Goal: Task Accomplishment & Management: Manage account settings

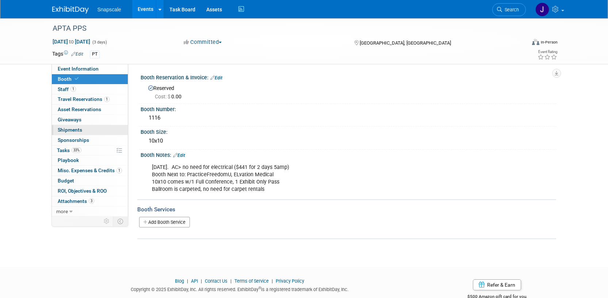
click at [88, 130] on link "0 Shipments 0" at bounding box center [90, 130] width 76 height 10
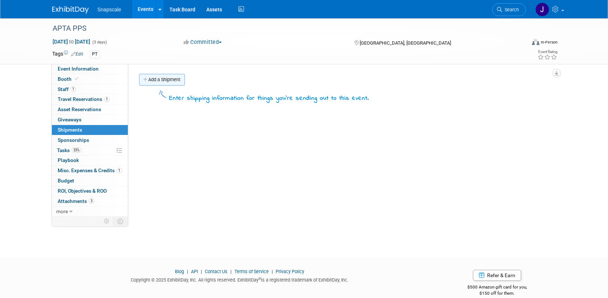
click at [159, 81] on link "Add a Shipment" at bounding box center [162, 80] width 46 height 12
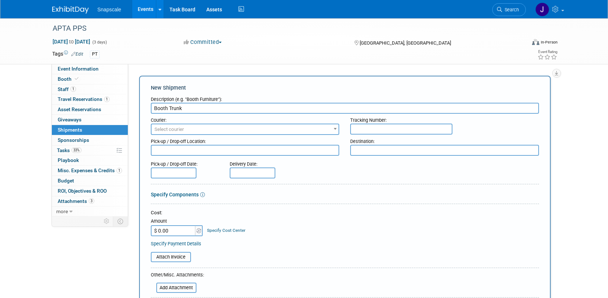
scroll to position [1, 0]
type input "Booth Trunk"
click at [175, 150] on textarea at bounding box center [245, 149] width 189 height 11
type textarea "R"
click at [361, 145] on textarea at bounding box center [444, 149] width 189 height 11
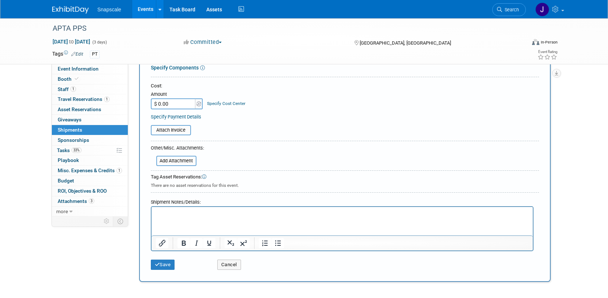
scroll to position [128, 0]
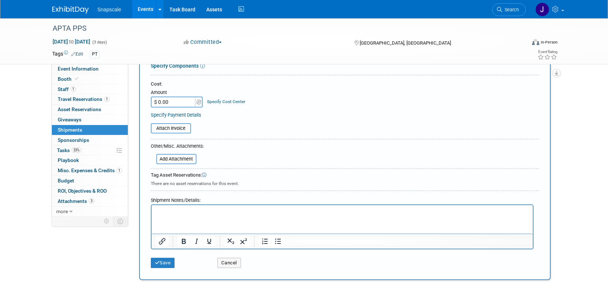
type textarea "Rosen Shingle Creek, Orlando FL"
click at [176, 212] on p "Rich Text Area. Press ALT-0 for help." at bounding box center [342, 211] width 373 height 7
click at [169, 261] on button "Save" at bounding box center [163, 262] width 24 height 10
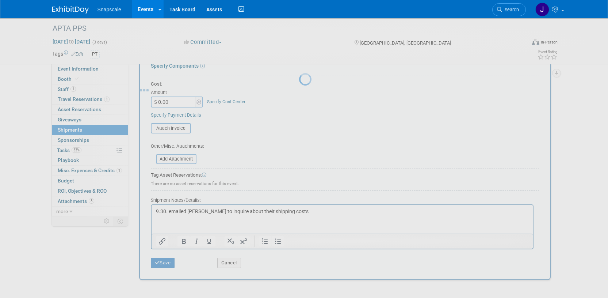
scroll to position [11, 0]
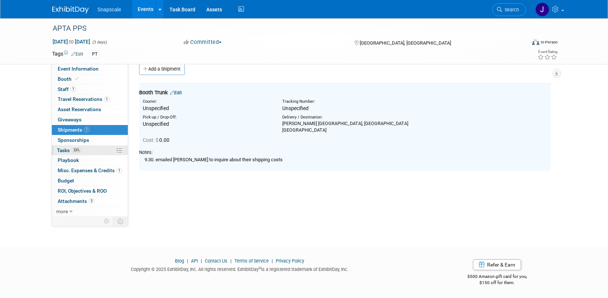
click at [58, 152] on span "Tasks 33%" at bounding box center [69, 150] width 24 height 6
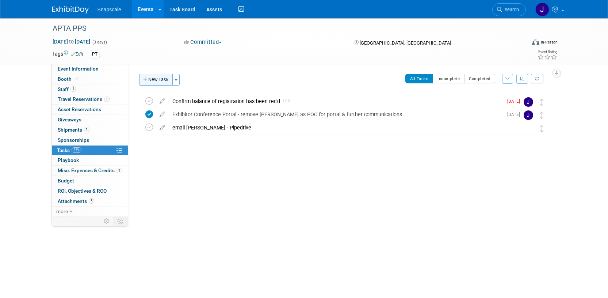
click at [157, 79] on button "New Task" at bounding box center [156, 80] width 34 height 12
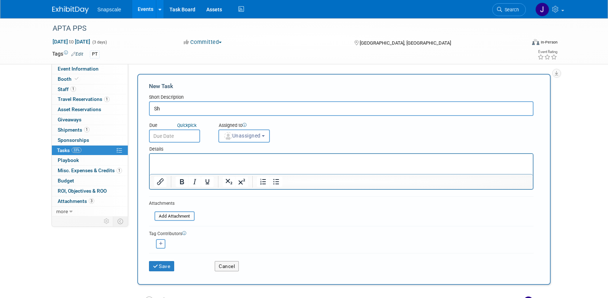
type input "S"
type input "Shepardes - email for $$ inquiry"
click at [183, 133] on input "text" at bounding box center [174, 135] width 51 height 13
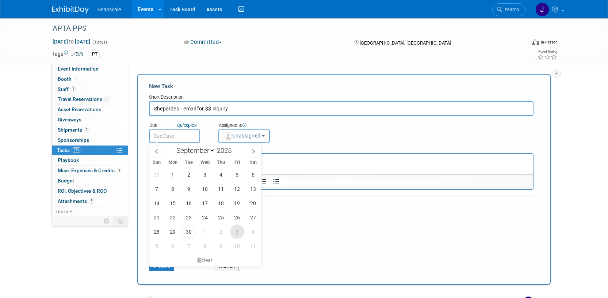
click at [235, 231] on span "3" at bounding box center [237, 231] width 14 height 14
type input "Oct 3, 2025"
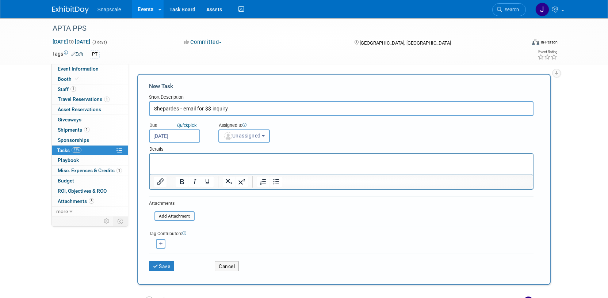
scroll to position [15, 0]
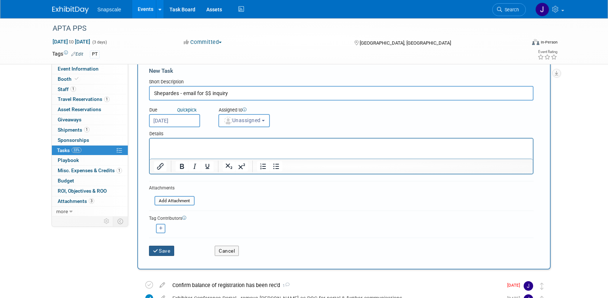
click at [161, 252] on button "Save" at bounding box center [162, 250] width 26 height 10
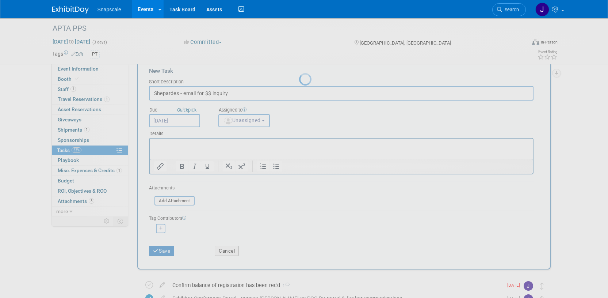
scroll to position [0, 0]
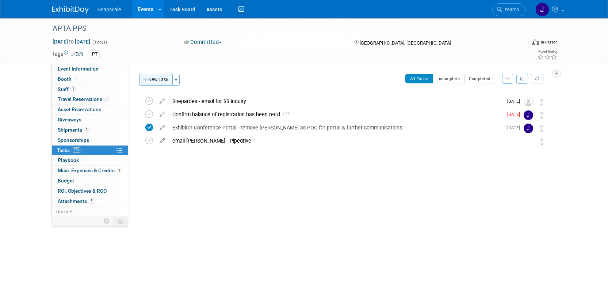
click at [157, 78] on button "New Task" at bounding box center [156, 80] width 34 height 12
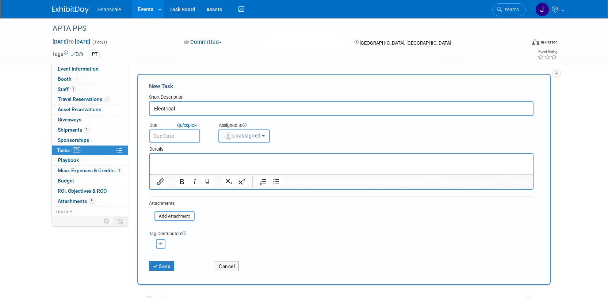
type input "Electrical"
click at [174, 156] on html at bounding box center [340, 159] width 383 height 10
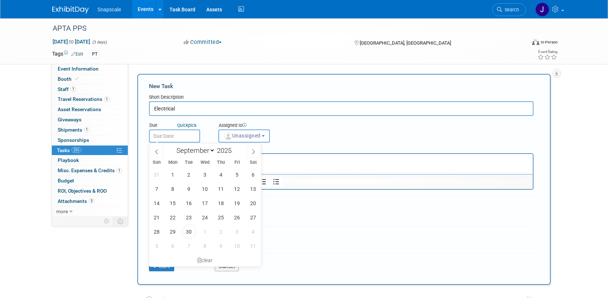
click at [172, 135] on input "text" at bounding box center [174, 135] width 51 height 13
click at [188, 234] on span "30" at bounding box center [189, 231] width 14 height 14
type input "Sep 30, 2025"
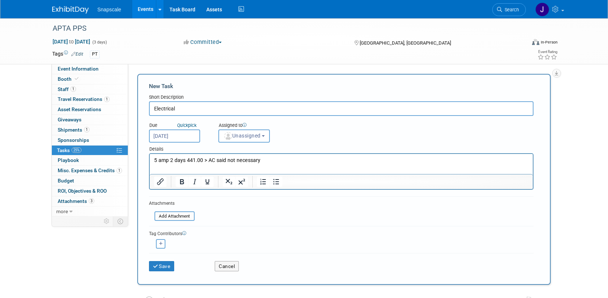
scroll to position [0, 0]
click at [165, 265] on button "Save" at bounding box center [162, 265] width 26 height 10
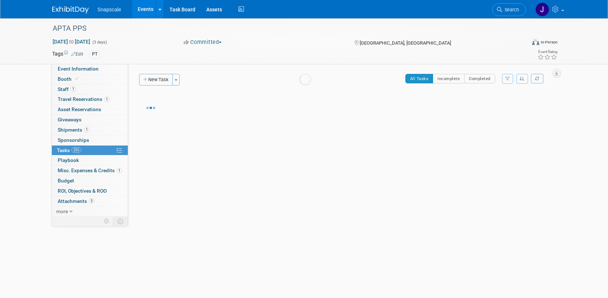
scroll to position [0, 0]
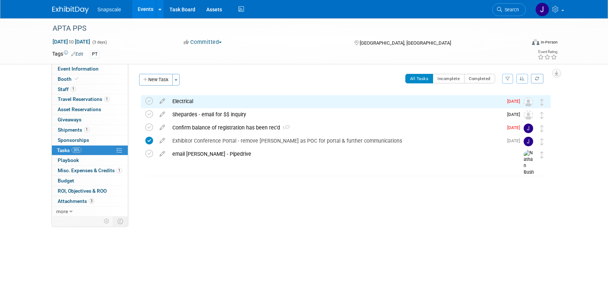
click at [191, 103] on div "Electrical" at bounding box center [336, 101] width 334 height 12
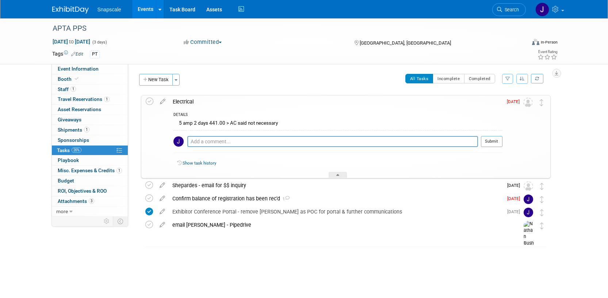
drag, startPoint x: 163, startPoint y: 101, endPoint x: 188, endPoint y: 101, distance: 25.2
click at [163, 101] on icon at bounding box center [162, 99] width 13 height 9
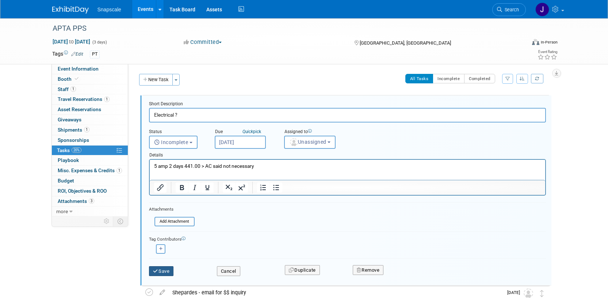
type input "Electrical ?"
click at [159, 269] on button "Save" at bounding box center [161, 271] width 25 height 10
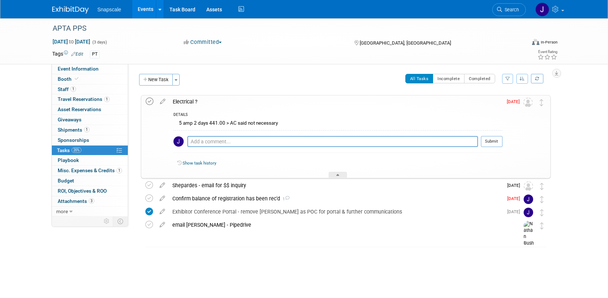
click at [149, 103] on icon at bounding box center [150, 101] width 8 height 8
click at [340, 174] on div at bounding box center [338, 175] width 18 height 6
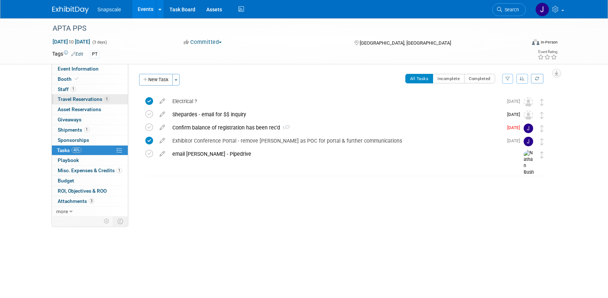
click at [70, 97] on span "Travel Reservations 1" at bounding box center [84, 99] width 52 height 6
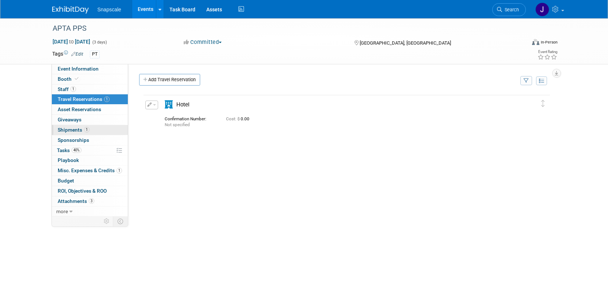
click at [66, 126] on link "1 Shipments 1" at bounding box center [90, 130] width 76 height 10
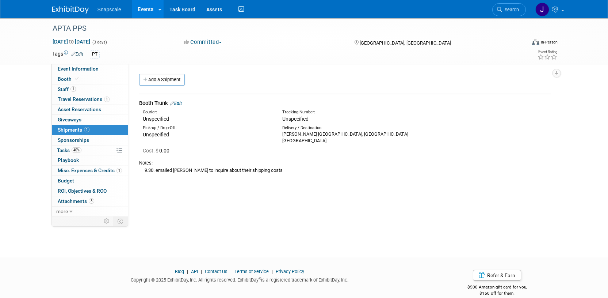
scroll to position [11, 0]
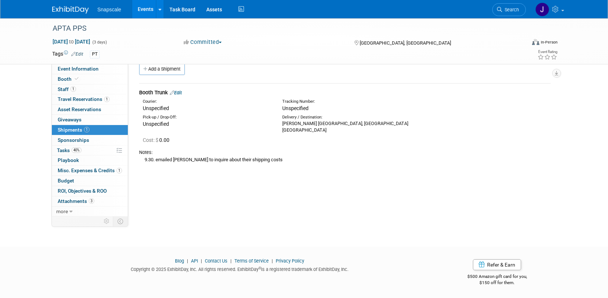
click at [181, 93] on link "Edit" at bounding box center [176, 92] width 12 height 5
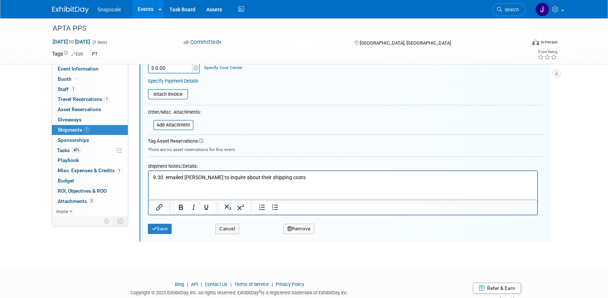
scroll to position [168, 0]
click at [299, 178] on p "9.30. emailed Shepard to inquire about their shipping costs" at bounding box center [343, 176] width 380 height 7
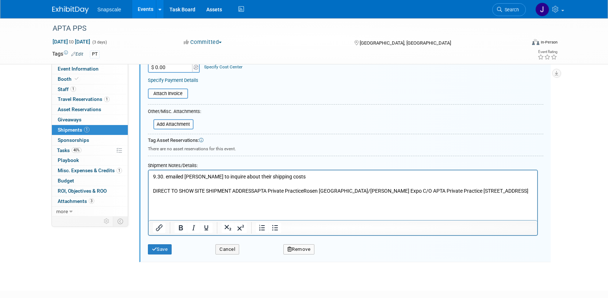
drag, startPoint x: 255, startPoint y: 192, endPoint x: 290, endPoint y: 193, distance: 35.1
click at [255, 192] on p "DIRECT TO SHOW SITE SHIPMENT ADDRESSAPTA Private PracticeRosen Shingle Creek Re…" at bounding box center [343, 190] width 380 height 7
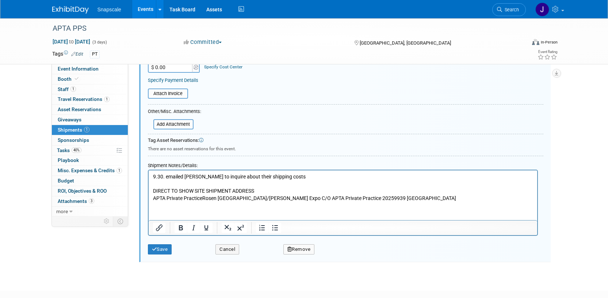
drag, startPoint x: 204, startPoint y: 198, endPoint x: 225, endPoint y: 199, distance: 21.2
click at [204, 198] on p "APTA Private PracticeRosen Shingle Creek ResortC/O Shepard Expo C/O APTA Privat…" at bounding box center [343, 198] width 380 height 7
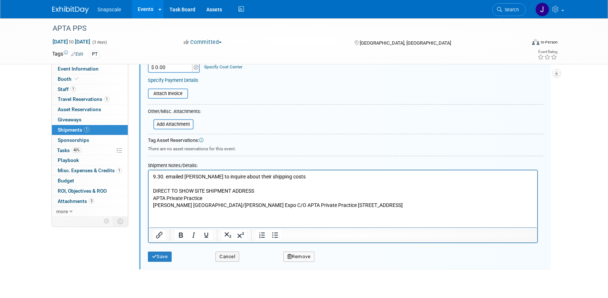
click at [216, 207] on p "Rosen Shingle Creek ResortC/O Shepard Expo C/O APTA Private Practice 20259939 U…" at bounding box center [343, 205] width 380 height 7
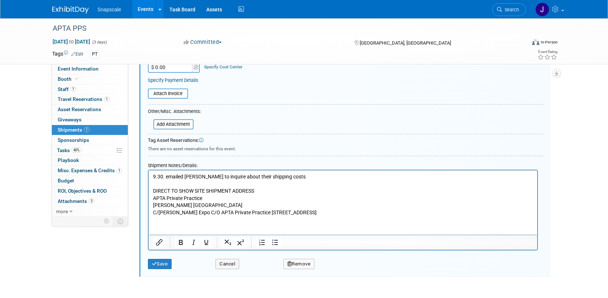
drag, startPoint x: 257, startPoint y: 213, endPoint x: 262, endPoint y: 213, distance: 5.1
click at [257, 213] on p "C/O Shepard Expo C/O APTA Private Practice 20259939 Universal BlvdOrlando, FL, …" at bounding box center [343, 212] width 380 height 7
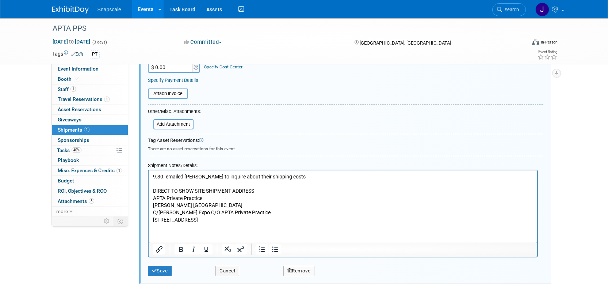
click at [164, 220] on p "20259939 Universal BlvdOrlando, FL, 32819" at bounding box center [343, 219] width 380 height 7
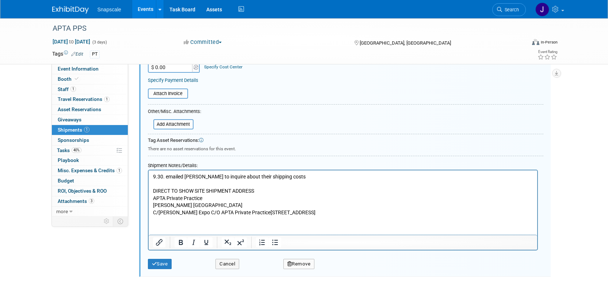
click at [269, 213] on p "C/O Shepard Expo C/O APTA Private Practice 20259939 Universal BlvdOrlando, FL, …" at bounding box center [343, 212] width 380 height 7
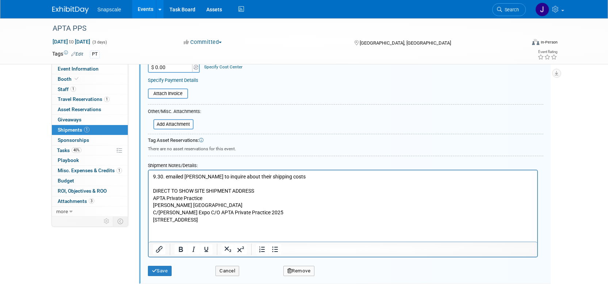
click at [239, 219] on p "9939 Universal BlvdOrlando, FL, 32819" at bounding box center [343, 219] width 380 height 7
click at [206, 197] on p "APTA Private Practice" at bounding box center [343, 198] width 380 height 7
click at [162, 273] on button "Save" at bounding box center [160, 270] width 24 height 10
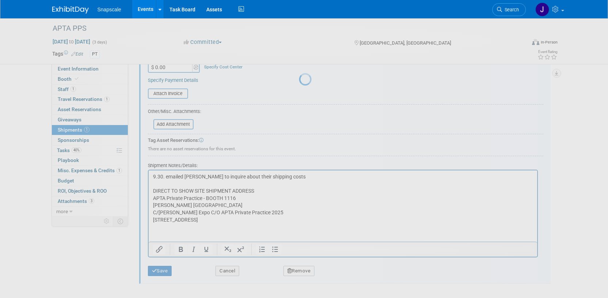
scroll to position [11, 0]
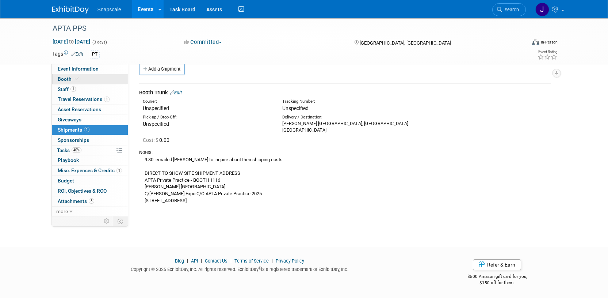
click at [65, 78] on span "Booth" at bounding box center [69, 79] width 22 height 6
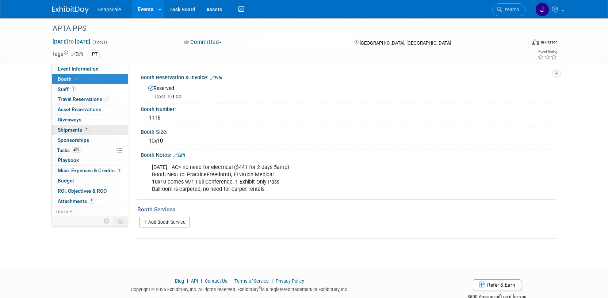
click at [67, 130] on span "Shipments 1" at bounding box center [74, 130] width 32 height 6
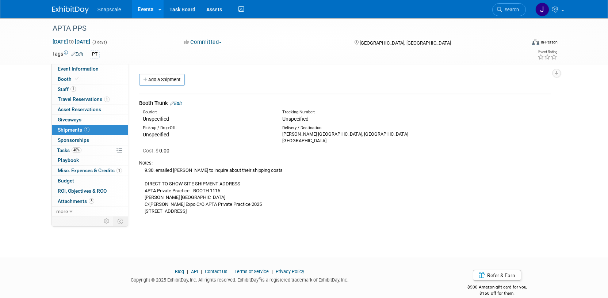
scroll to position [11, 0]
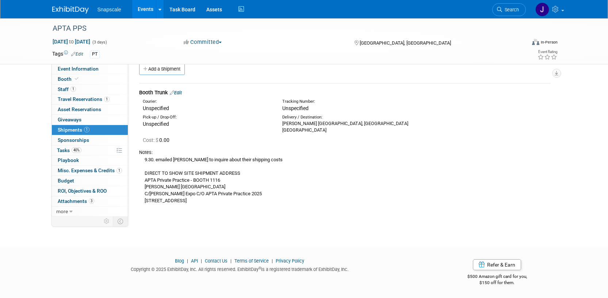
click at [180, 94] on link "Edit" at bounding box center [176, 92] width 12 height 5
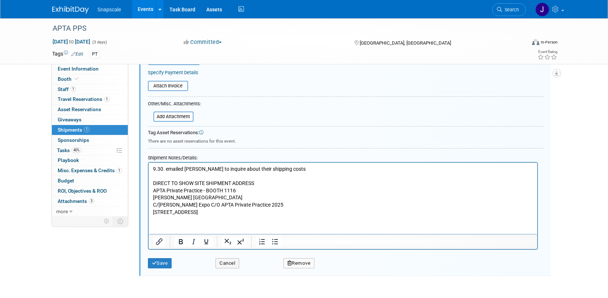
scroll to position [234, 0]
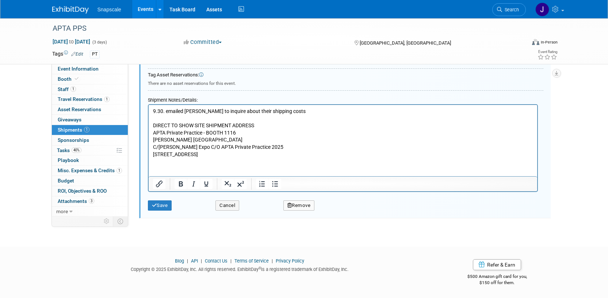
click at [302, 111] on p "9.30. emailed Shepard to inquire about their shipping costs DIRECT TO SHOW SITE…" at bounding box center [343, 133] width 380 height 50
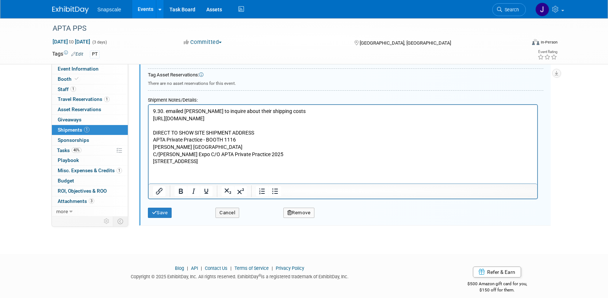
click at [159, 214] on button "Save" at bounding box center [160, 212] width 24 height 10
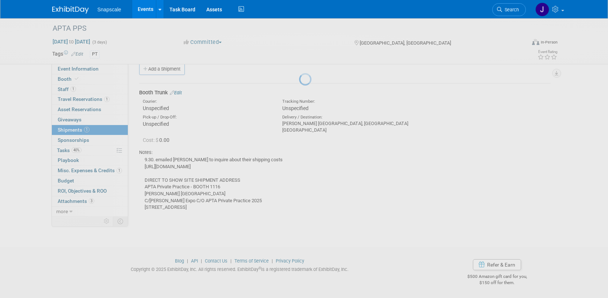
scroll to position [11, 0]
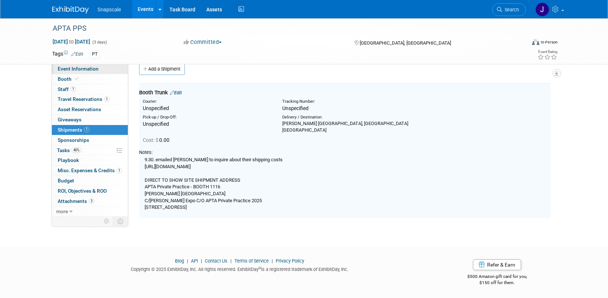
click at [71, 70] on span "Event Information" at bounding box center [78, 69] width 41 height 6
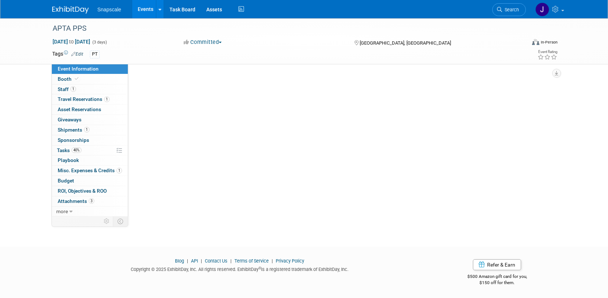
scroll to position [0, 0]
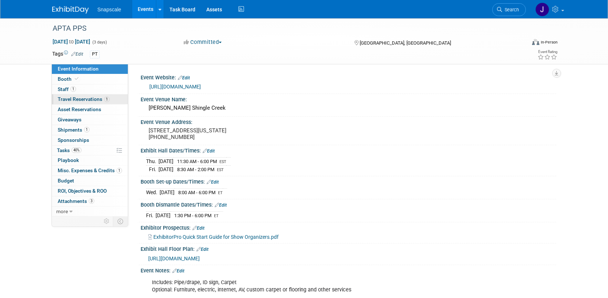
click at [70, 101] on span "Travel Reservations 1" at bounding box center [84, 99] width 52 height 6
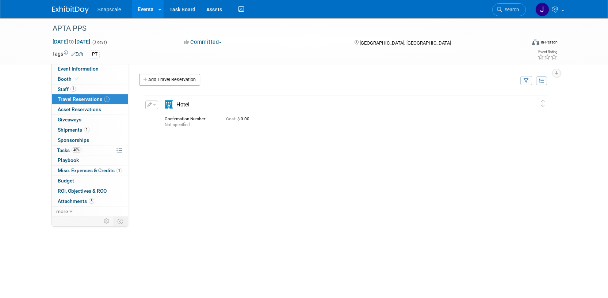
click at [152, 105] on button "button" at bounding box center [151, 104] width 13 height 9
click at [164, 117] on button "Edit Reservation" at bounding box center [177, 117] width 62 height 11
select select "10"
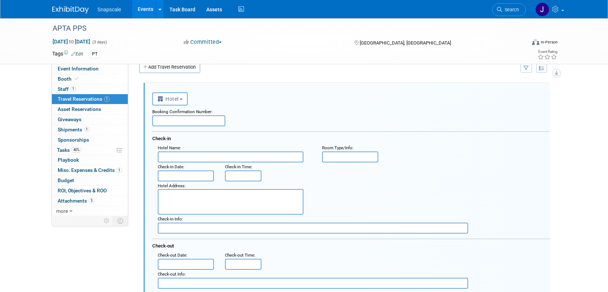
click at [180, 174] on input "text" at bounding box center [186, 175] width 56 height 11
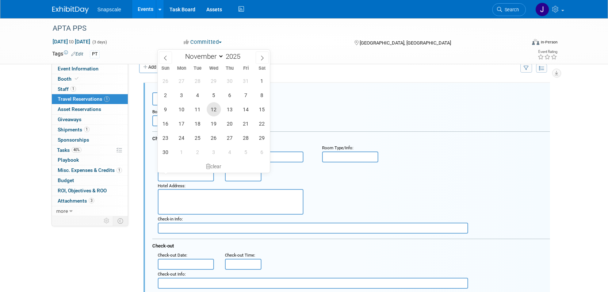
drag, startPoint x: 212, startPoint y: 112, endPoint x: 212, endPoint y: 115, distance: 3.7
click at [212, 112] on span "12" at bounding box center [214, 109] width 14 height 14
type input "Nov 12, 2025"
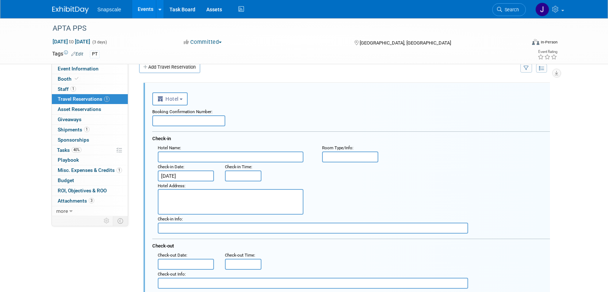
type input "8:00 AM"
click at [237, 177] on input "8:00 AM" at bounding box center [243, 175] width 37 height 11
click at [322, 174] on div ": Check-in Date : Nov 12, 2025 Check-in Time : 8:00 AM" at bounding box center [353, 171] width 403 height 19
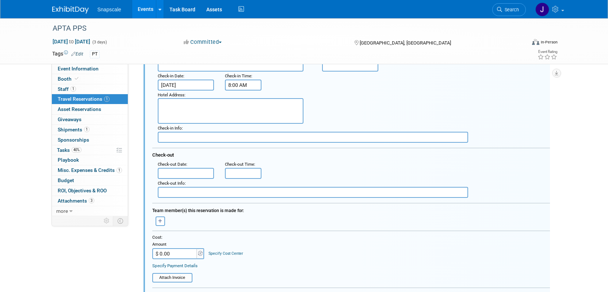
scroll to position [105, 0]
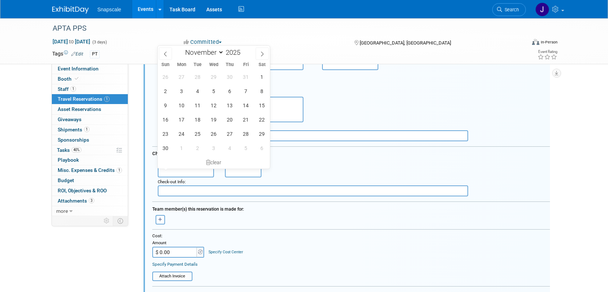
click at [184, 172] on input "text" at bounding box center [186, 171] width 56 height 11
click at [245, 108] on span "14" at bounding box center [246, 105] width 14 height 14
type input "Nov 14, 2025"
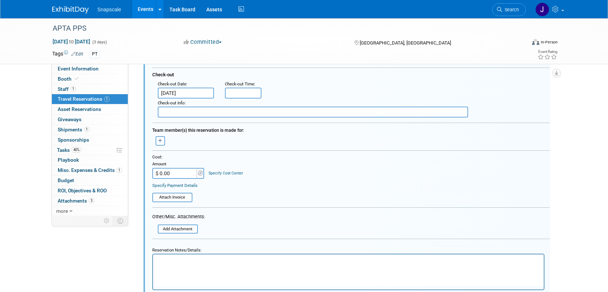
scroll to position [185, 0]
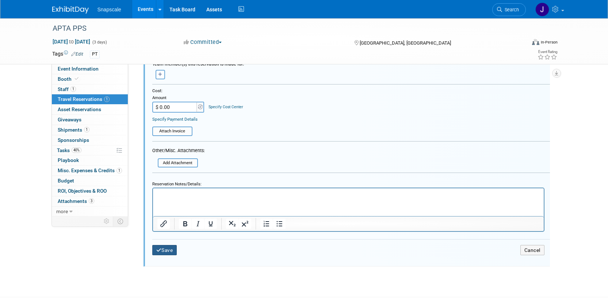
click at [165, 250] on button "Save" at bounding box center [164, 250] width 25 height 11
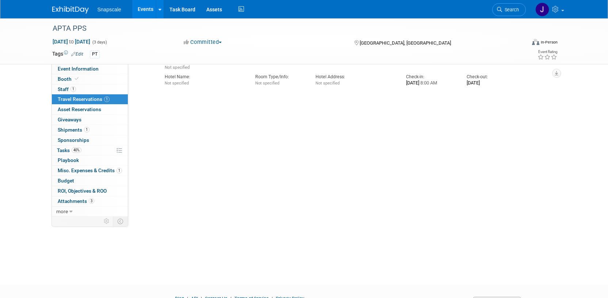
scroll to position [12, 0]
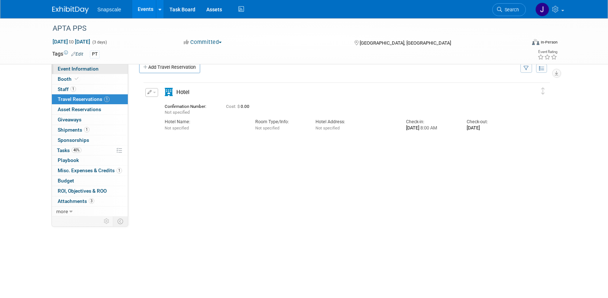
click at [76, 67] on span "Event Information" at bounding box center [78, 69] width 41 height 6
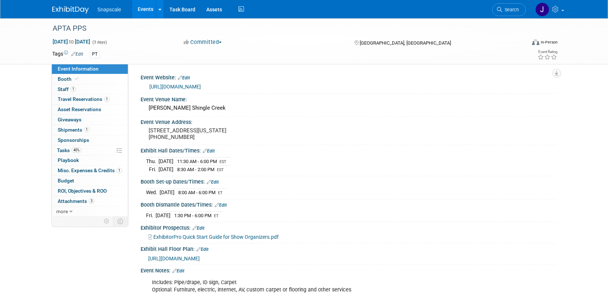
click at [201, 87] on link "https://ppsapta.org/events/apta-private-practice-annual-conference-2025" at bounding box center [174, 87] width 51 height 6
click at [63, 11] on img at bounding box center [70, 9] width 37 height 7
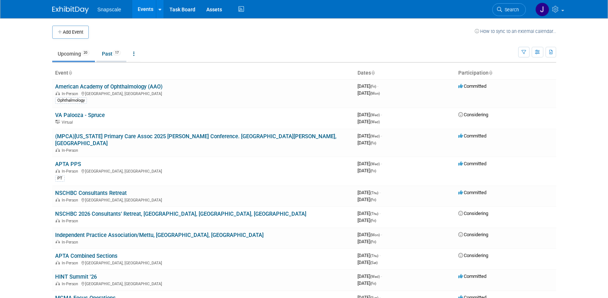
click at [104, 53] on link "Past 17" at bounding box center [111, 54] width 30 height 14
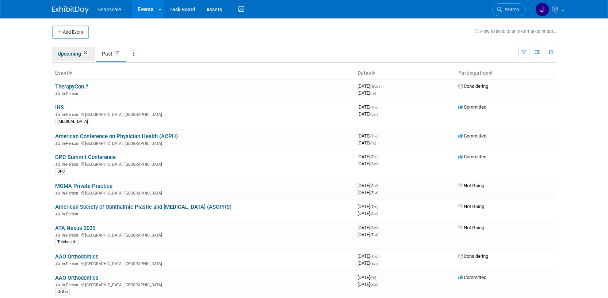
click at [64, 54] on link "Upcoming 20" at bounding box center [73, 54] width 43 height 14
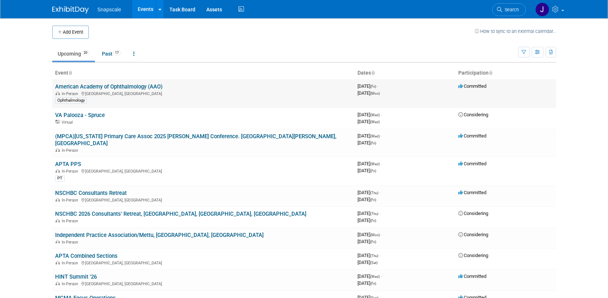
click at [113, 86] on link "American Academy of Ophthalmology (AAO)" at bounding box center [108, 86] width 107 height 7
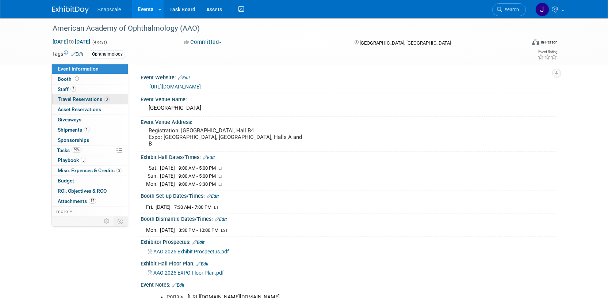
click at [87, 98] on span "Travel Reservations 3" at bounding box center [84, 99] width 52 height 6
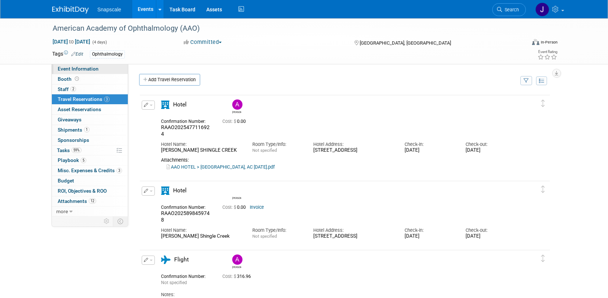
click at [59, 71] on span "Event Information" at bounding box center [78, 69] width 41 height 6
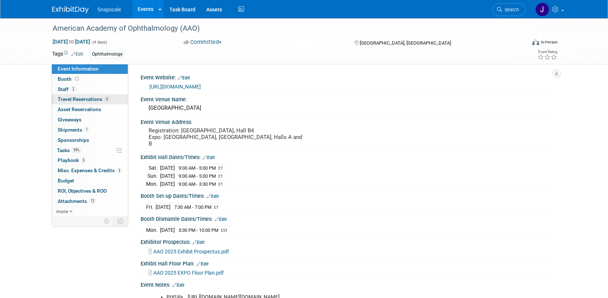
click at [61, 99] on span "Travel Reservations 3" at bounding box center [84, 99] width 52 height 6
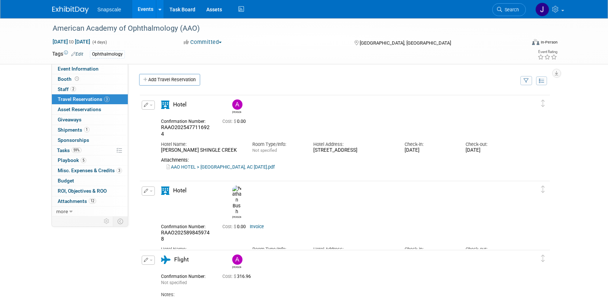
click at [72, 12] on img at bounding box center [70, 9] width 37 height 7
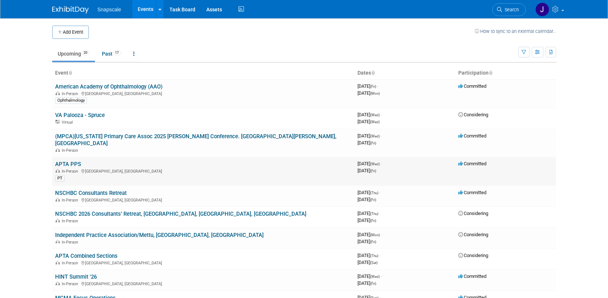
click at [69, 161] on link "APTA PPS" at bounding box center [68, 164] width 26 height 7
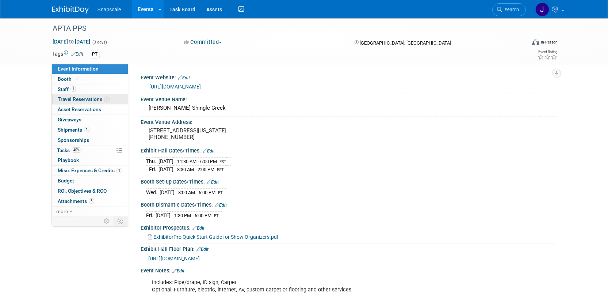
click at [72, 98] on span "Travel Reservations 1" at bounding box center [84, 99] width 52 height 6
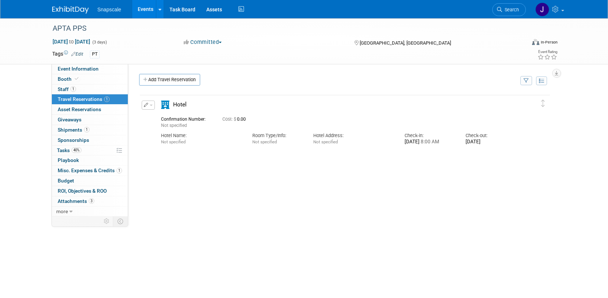
click at [150, 105] on span "button" at bounding box center [151, 104] width 3 height 1
click at [156, 117] on button "Edit Reservation" at bounding box center [173, 117] width 62 height 11
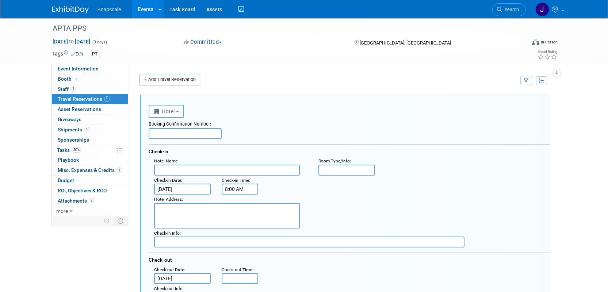
click at [171, 175] on input "text" at bounding box center [227, 170] width 146 height 11
paste input "Rosen Centre Hotel Address: 9840 International Drive, Orlando, Florida, United …"
drag, startPoint x: 297, startPoint y: 169, endPoint x: 225, endPoint y: 171, distance: 72.7
click at [225, 171] on input "Rosen Centre Hotel Address: 9840 International Drive, Orlando, Florida, United …" at bounding box center [227, 170] width 146 height 11
type input "Rosen Centre Hotel Address:"
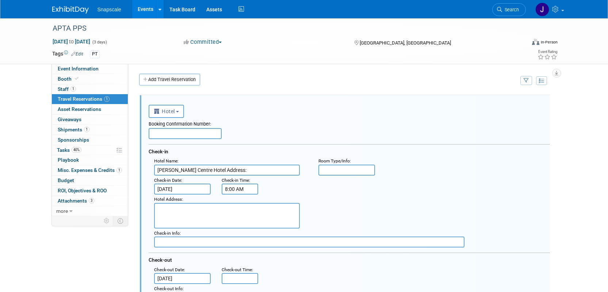
click at [172, 211] on textarea at bounding box center [227, 216] width 146 height 26
paste textarea "9840 International Drive, Orlando, Florida, United States, 32819"
click at [214, 210] on textarea "9840 International Drive, Orlando, Florida, United States, 32819" at bounding box center [227, 216] width 146 height 26
type textarea "9840 International Drive, Orlando, Florida, United States, 32819"
drag, startPoint x: 227, startPoint y: 170, endPoint x: 189, endPoint y: 170, distance: 38.3
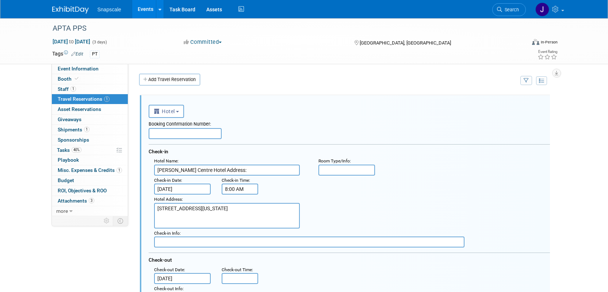
click at [189, 170] on input "Rosen Centre Hotel Address:" at bounding box center [227, 170] width 146 height 11
type input "Rosen Centre"
click at [177, 132] on input "text" at bounding box center [185, 133] width 73 height 11
paste input "69869SF509381"
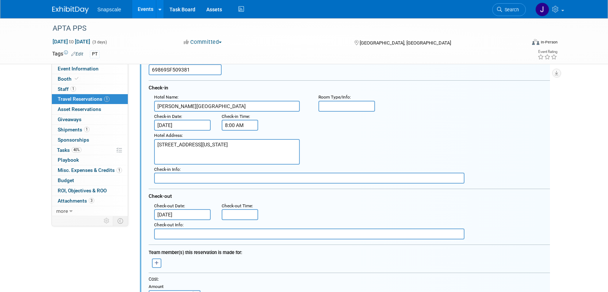
scroll to position [80, 0]
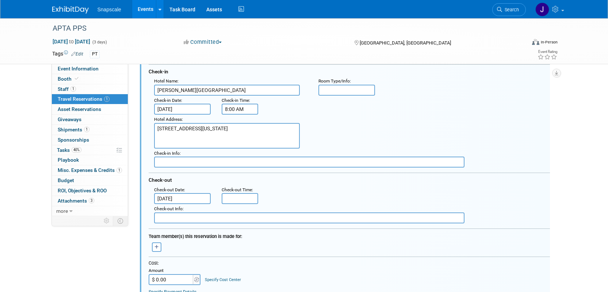
type input "69869SF509381"
click at [186, 161] on input "text" at bounding box center [309, 162] width 310 height 11
type input "3p"
click at [225, 199] on input "5:00 PM" at bounding box center [240, 198] width 37 height 11
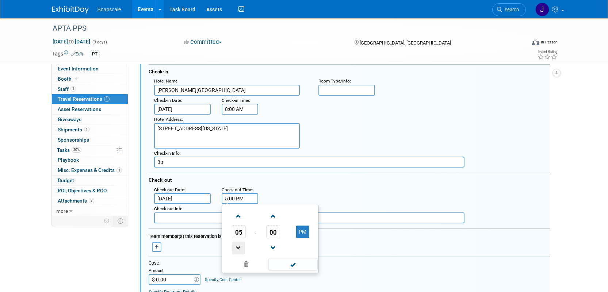
click at [240, 249] on span at bounding box center [238, 248] width 13 height 13
click at [241, 249] on span at bounding box center [238, 248] width 13 height 13
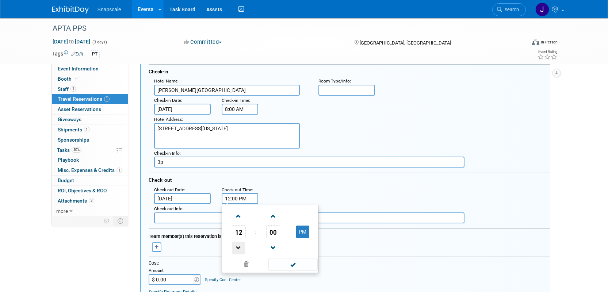
click at [241, 249] on span at bounding box center [238, 248] width 13 height 13
type input "11:00 AM"
click at [293, 266] on span at bounding box center [292, 264] width 49 height 13
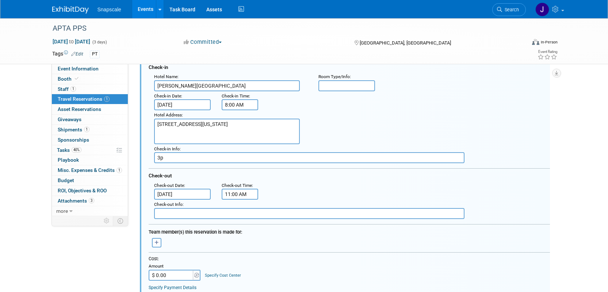
scroll to position [91, 0]
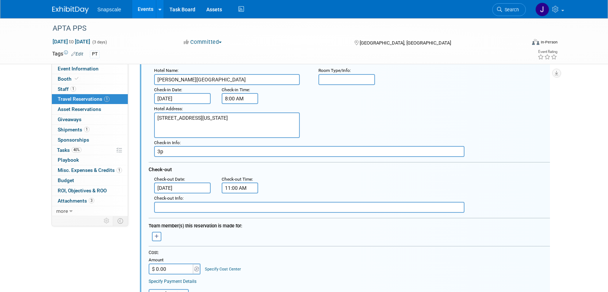
drag, startPoint x: 170, startPoint y: 146, endPoint x: 174, endPoint y: 149, distance: 4.6
click at [168, 147] on div "Check-in Info : 3p" at bounding box center [352, 147] width 407 height 19
drag, startPoint x: 170, startPoint y: 149, endPoint x: 143, endPoint y: 151, distance: 27.1
click at [144, 151] on div "<i class="fas fa-plane" style="padding: 6px 4px 6px 1px;"></i> Flight <i class=…" at bounding box center [345, 214] width 410 height 418
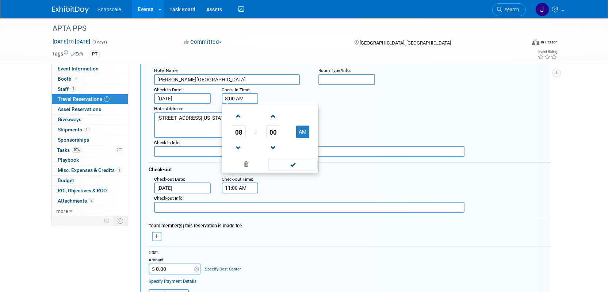
click at [247, 99] on input "8:00 AM" at bounding box center [240, 98] width 37 height 11
click at [236, 116] on span at bounding box center [238, 116] width 13 height 13
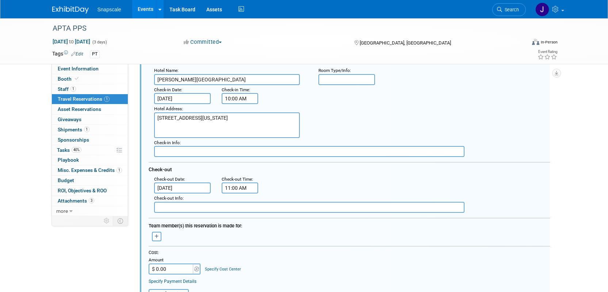
click at [250, 100] on input "10:00 AM" at bounding box center [240, 98] width 37 height 11
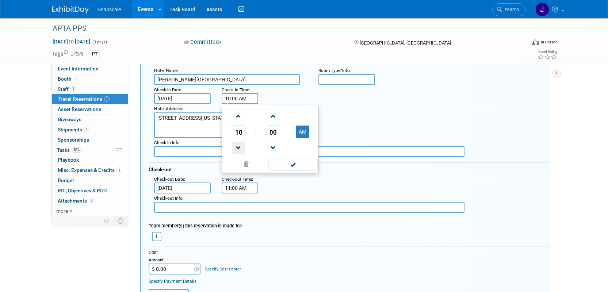
click at [238, 150] on span at bounding box center [238, 148] width 13 height 13
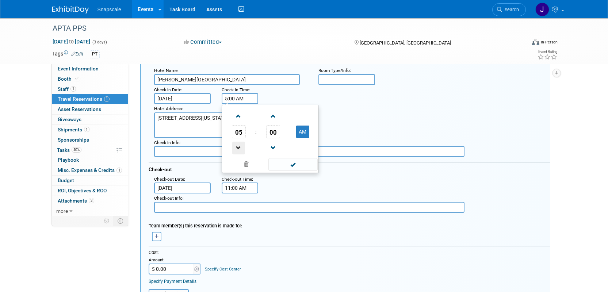
click at [238, 150] on span at bounding box center [238, 148] width 13 height 13
click at [303, 131] on button "AM" at bounding box center [302, 132] width 13 height 12
type input "3:00 PM"
click at [273, 168] on span at bounding box center [292, 164] width 49 height 13
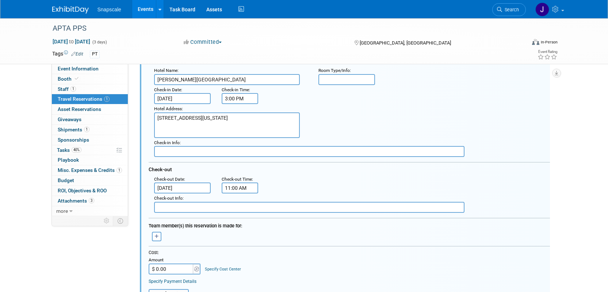
click at [343, 113] on div "Hotel Address : 9840 International Drive, Orlando, Florida, United States, 32819" at bounding box center [352, 121] width 407 height 34
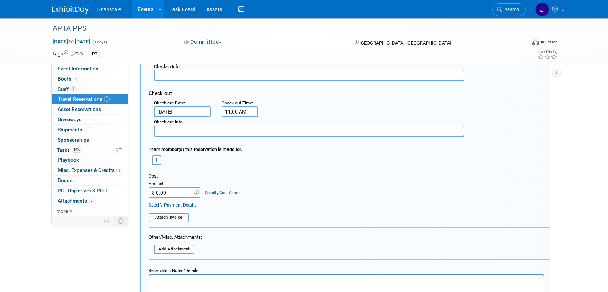
scroll to position [173, 0]
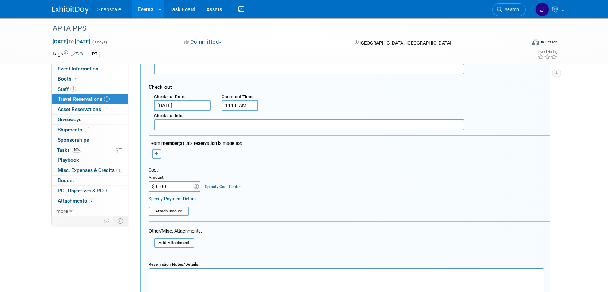
click at [159, 154] on button "button" at bounding box center [156, 153] width 9 height 9
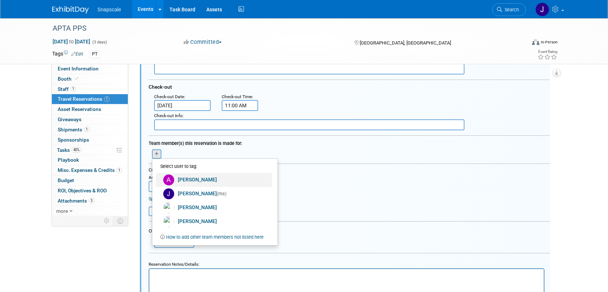
click at [183, 178] on link "[PERSON_NAME]" at bounding box center [214, 180] width 116 height 14
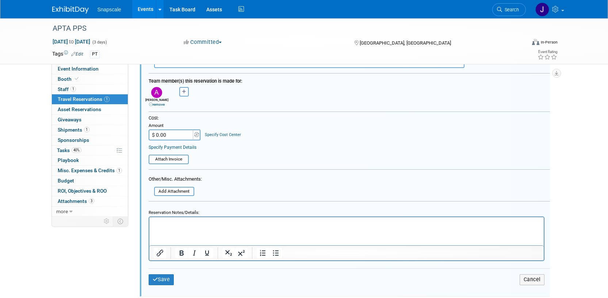
scroll to position [244, 0]
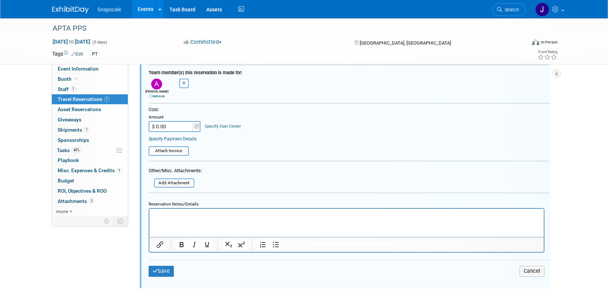
click at [172, 129] on input "$ 0.00" at bounding box center [172, 126] width 46 height 11
type input "$ 543.16"
click at [179, 148] on input "file" at bounding box center [144, 151] width 87 height 8
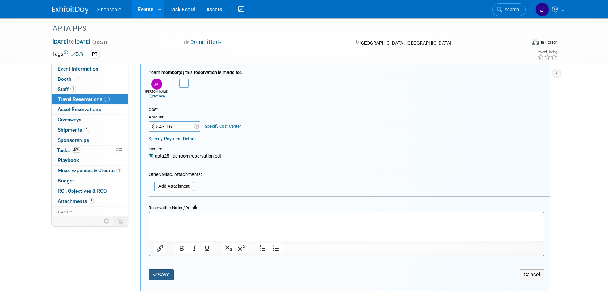
click at [167, 275] on button "Save" at bounding box center [162, 274] width 26 height 11
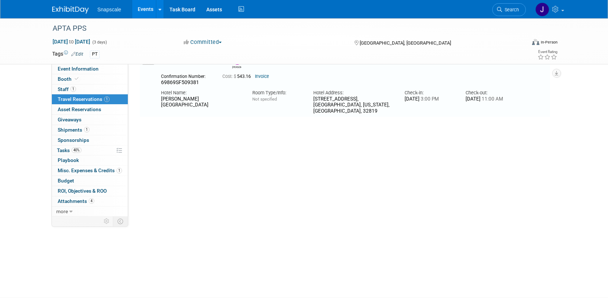
scroll to position [12, 0]
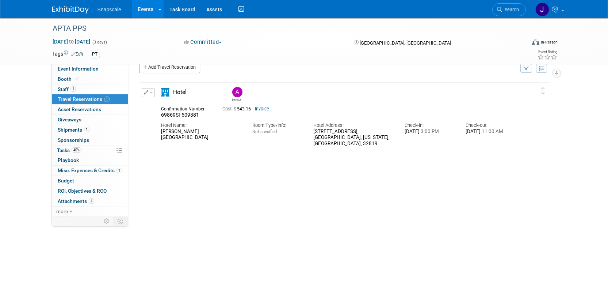
click at [163, 69] on link "Add Travel Reservation" at bounding box center [169, 67] width 61 height 12
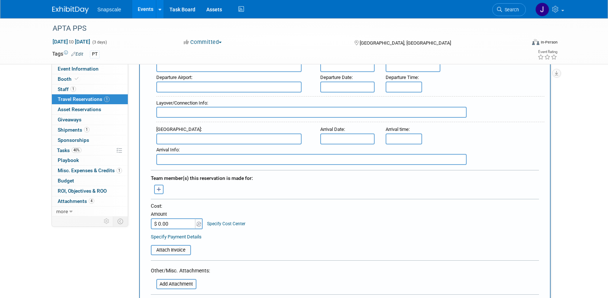
scroll to position [262, 0]
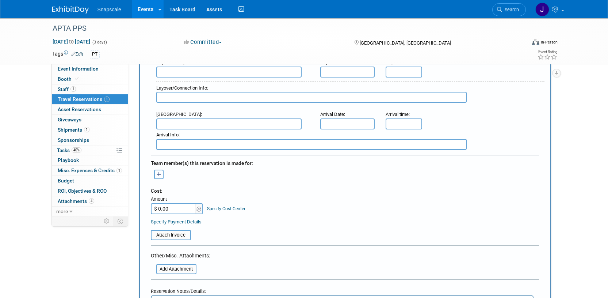
click at [160, 175] on icon "button" at bounding box center [159, 174] width 5 height 5
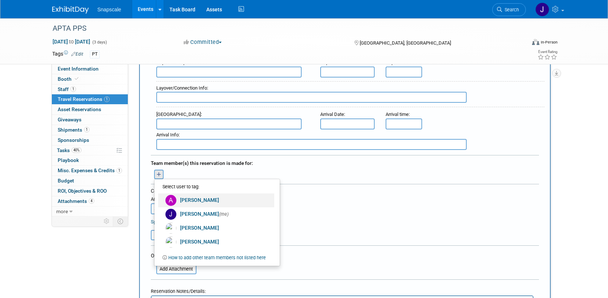
click at [183, 202] on link "[PERSON_NAME]" at bounding box center [216, 200] width 116 height 14
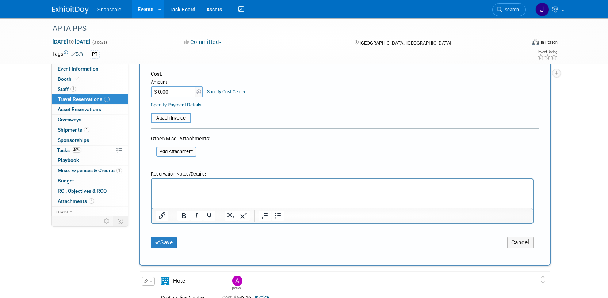
scroll to position [400, 0]
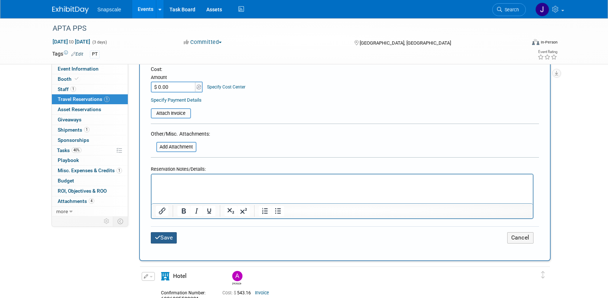
click at [165, 232] on button "Save" at bounding box center [164, 237] width 26 height 11
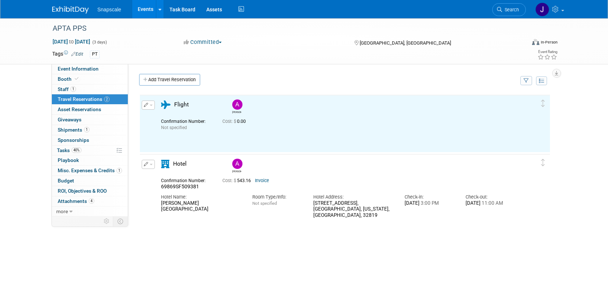
scroll to position [0, 0]
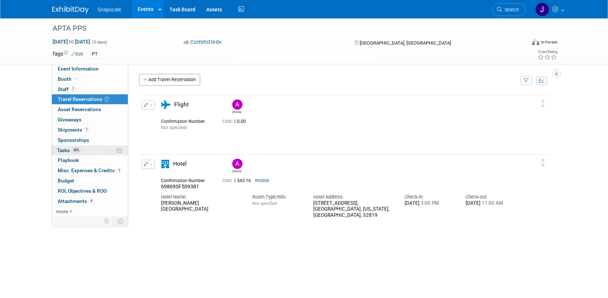
click at [65, 150] on span "Tasks 40%" at bounding box center [69, 150] width 24 height 6
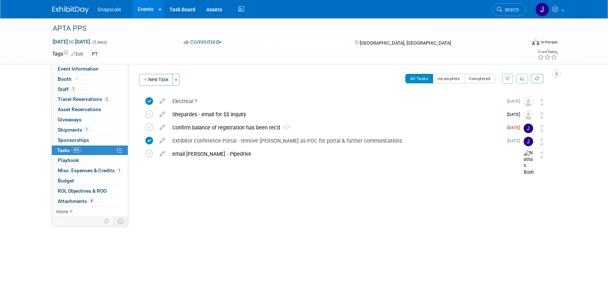
click at [164, 82] on button "New Task" at bounding box center [156, 80] width 34 height 12
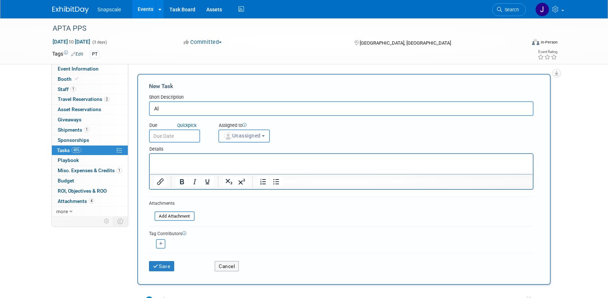
type input "A"
type input "Hotel booked > AC"
click at [180, 135] on input "text" at bounding box center [174, 135] width 51 height 13
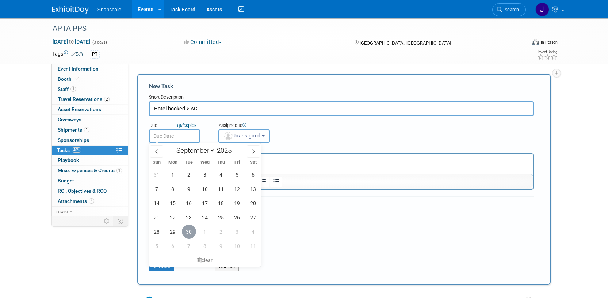
click at [188, 228] on span "30" at bounding box center [189, 231] width 14 height 14
type input "Sep 30, 2025"
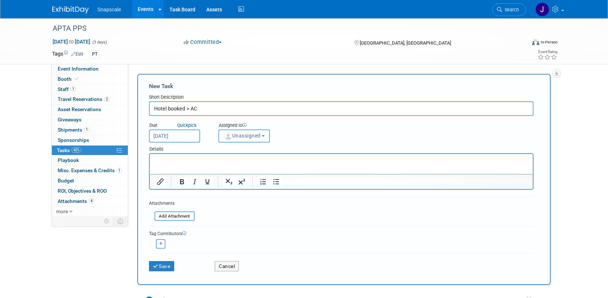
click at [261, 137] on span "Unassigned" at bounding box center [241, 136] width 37 height 6
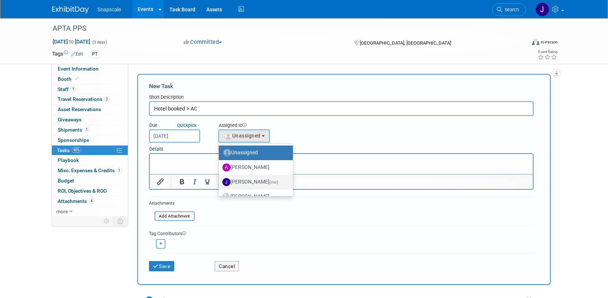
click at [246, 180] on label "Jennifer Benedict (me)" at bounding box center [253, 182] width 63 height 12
click at [220, 180] on input "Jennifer Benedict (me)" at bounding box center [217, 181] width 5 height 5
select select "ff8e83e6-6ab1-4fe0-a632-643b0aac2113"
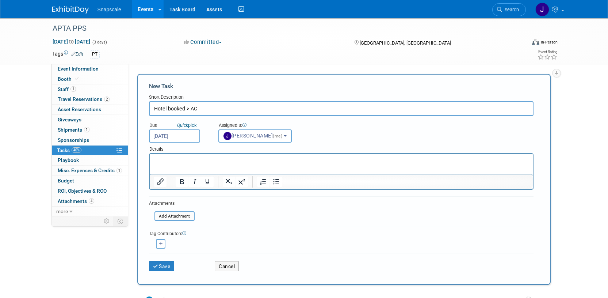
click at [163, 160] on p "Rich Text Area. Press ALT-0 for help." at bounding box center [341, 160] width 375 height 7
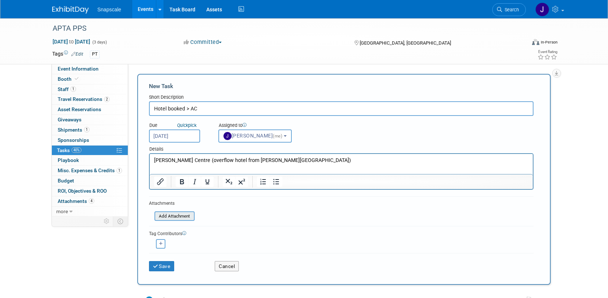
click at [166, 216] on input "file" at bounding box center [150, 216] width 87 height 8
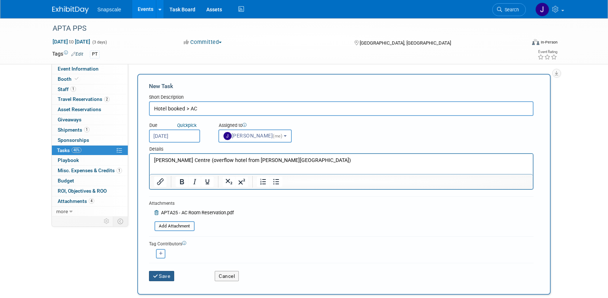
click at [161, 275] on button "Save" at bounding box center [162, 275] width 26 height 10
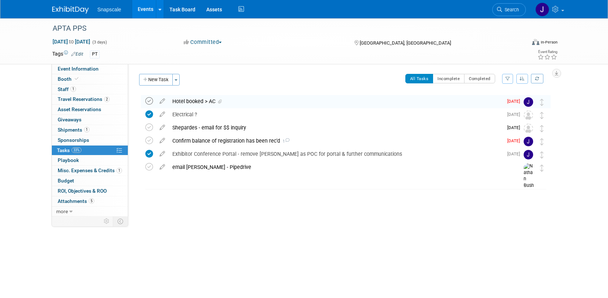
click at [148, 101] on icon at bounding box center [149, 101] width 8 height 8
click at [156, 78] on button "New Task" at bounding box center [156, 80] width 34 height 12
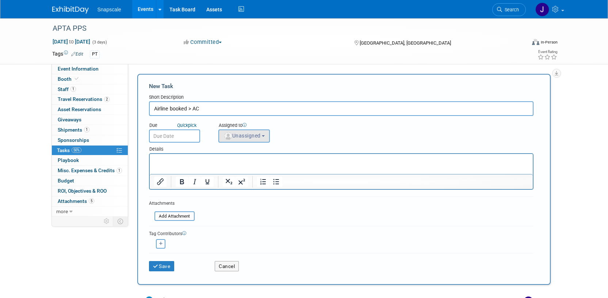
type input "Airline booked > AC"
click at [266, 137] on button "Unassigned" at bounding box center [244, 135] width 52 height 13
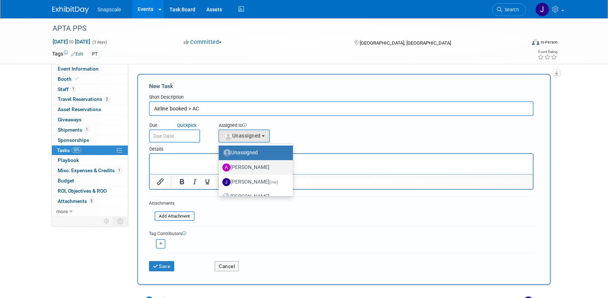
click at [247, 168] on label "[PERSON_NAME]" at bounding box center [253, 167] width 63 height 12
click at [220, 168] on input "[PERSON_NAME]" at bounding box center [217, 166] width 5 height 5
select select "da2d3420-5ebe-47d5-b277-eb792a86b770"
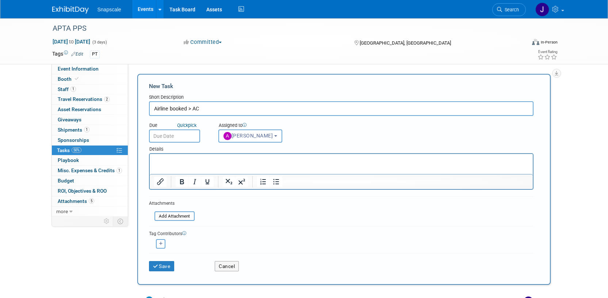
click at [184, 232] on icon at bounding box center [184, 233] width 4 height 4
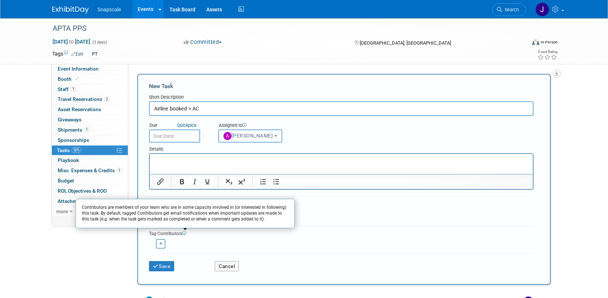
click at [193, 238] on div "Alex remove Jennifer (me) remove remove remove" at bounding box center [341, 242] width 384 height 11
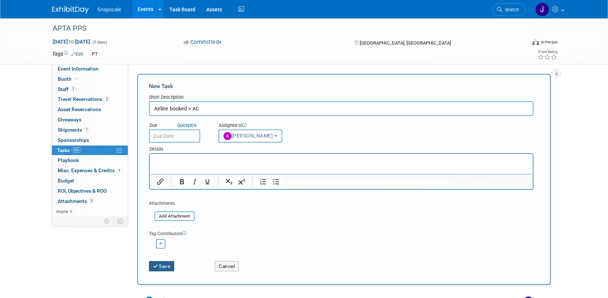
click at [167, 263] on button "Save" at bounding box center [162, 266] width 26 height 10
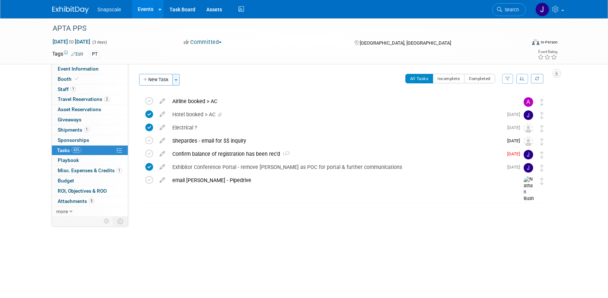
click at [177, 80] on span "button" at bounding box center [175, 79] width 3 height 1
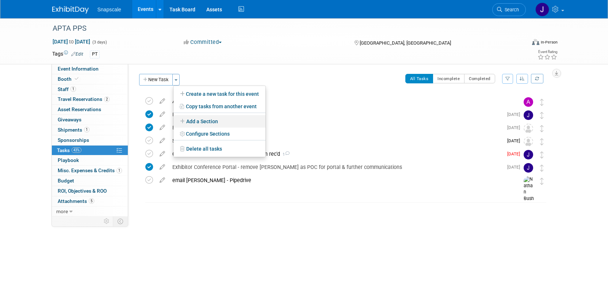
click at [183, 119] on icon at bounding box center [183, 121] width 6 height 5
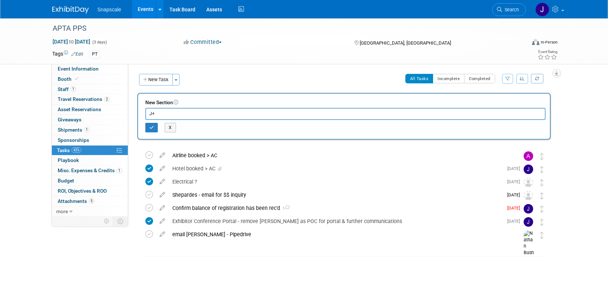
type input "J"
type input "ALEX"
click at [153, 126] on icon "button" at bounding box center [151, 127] width 5 height 4
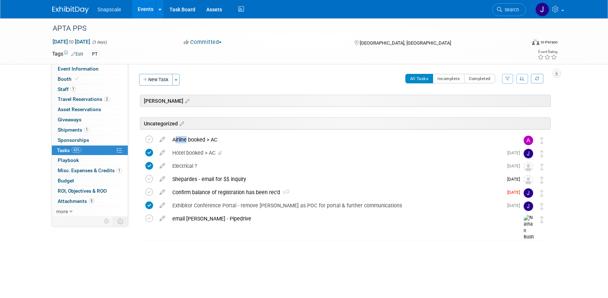
drag, startPoint x: 185, startPoint y: 139, endPoint x: 185, endPoint y: 108, distance: 30.7
click at [185, 107] on div "ALEX APTA PPS Orlando, FL Nov 12, 2025 to Nov 14, 2025 (Going) Uncategorized Ai…" at bounding box center [343, 175] width 413 height 160
click at [162, 141] on icon at bounding box center [162, 137] width 13 height 9
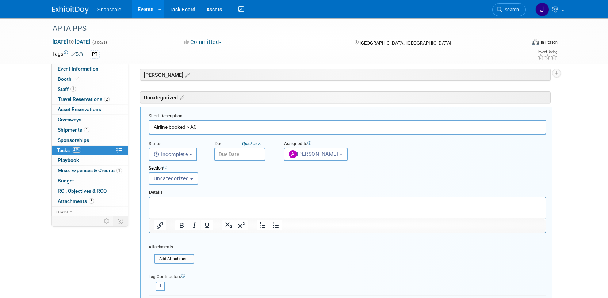
scroll to position [26, 0]
click at [187, 178] on span "Uncategorized" at bounding box center [171, 178] width 35 height 6
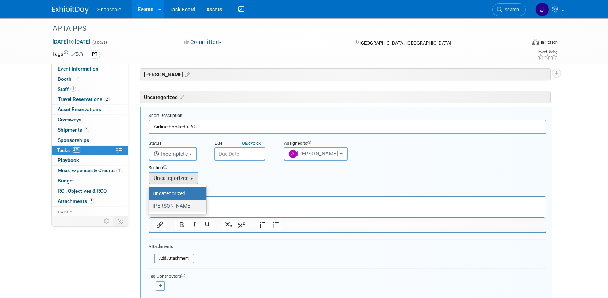
drag, startPoint x: 174, startPoint y: 207, endPoint x: 25, endPoint y: 10, distance: 247.0
click at [174, 207] on label "ALEX" at bounding box center [176, 205] width 46 height 9
click at [150, 207] on input "ALEX" at bounding box center [147, 205] width 5 height 5
select select "11275678"
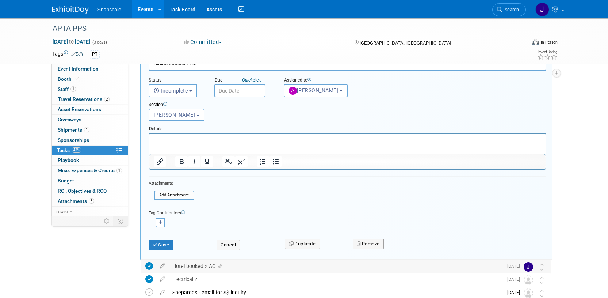
scroll to position [96, 0]
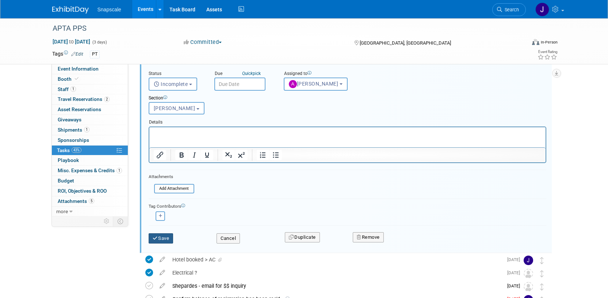
click at [167, 239] on button "Save" at bounding box center [161, 238] width 25 height 10
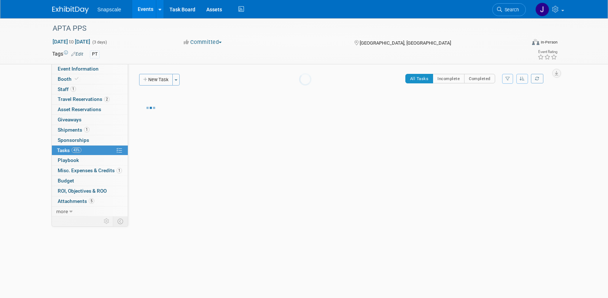
scroll to position [0, 0]
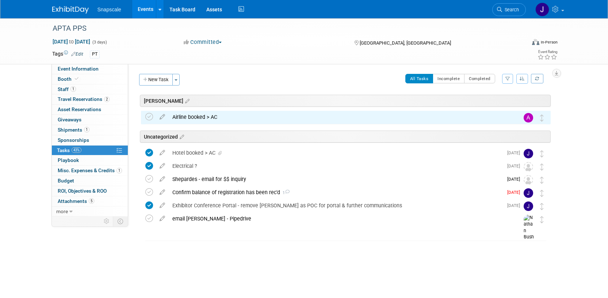
click at [279, 237] on div at bounding box center [343, 232] width 413 height 15
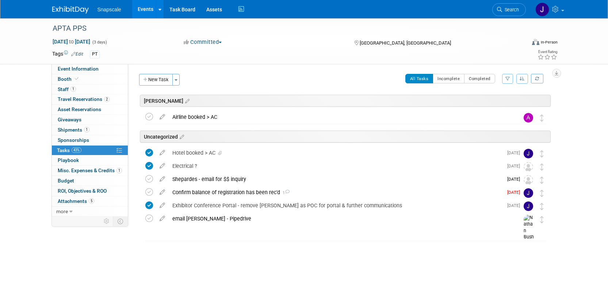
click at [153, 81] on button "New Task" at bounding box center [156, 80] width 34 height 12
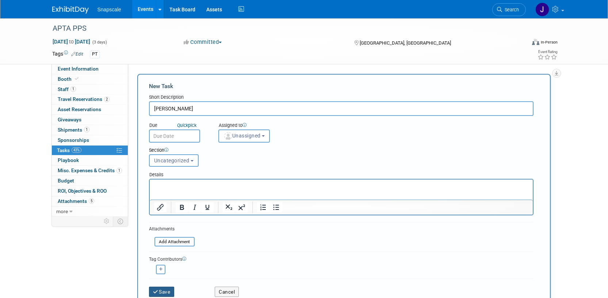
type input "NATHAN"
click at [159, 289] on button "Save" at bounding box center [162, 291] width 26 height 10
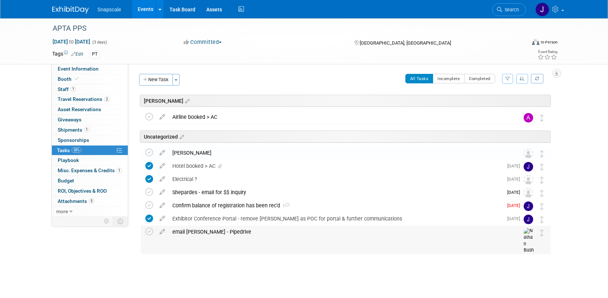
click at [181, 234] on div "email Gary Baker - Pipedrive" at bounding box center [339, 231] width 340 height 12
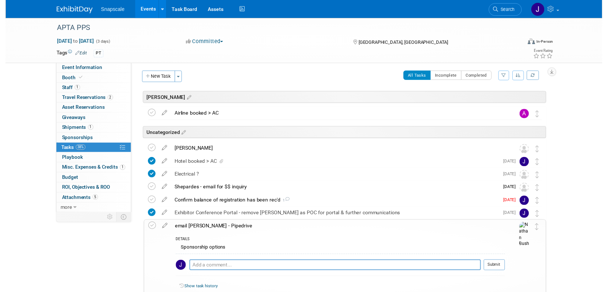
scroll to position [11, 0]
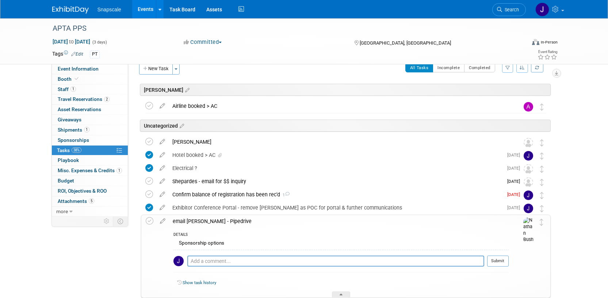
click at [165, 220] on icon at bounding box center [162, 219] width 13 height 9
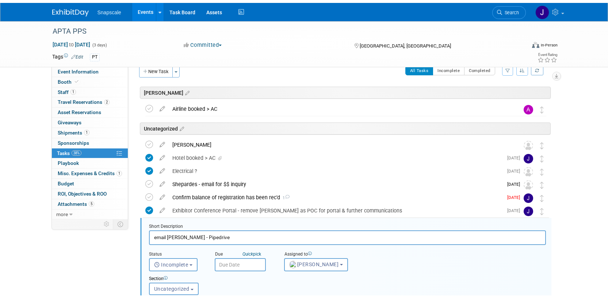
scroll to position [119, 0]
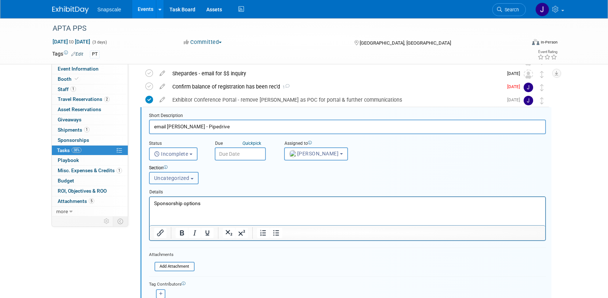
click at [192, 180] on button "Uncategorized" at bounding box center [174, 178] width 50 height 12
click at [221, 183] on div "Section Uncategorized ALEX Uncategorized Uncategorized ALEX" at bounding box center [330, 172] width 374 height 25
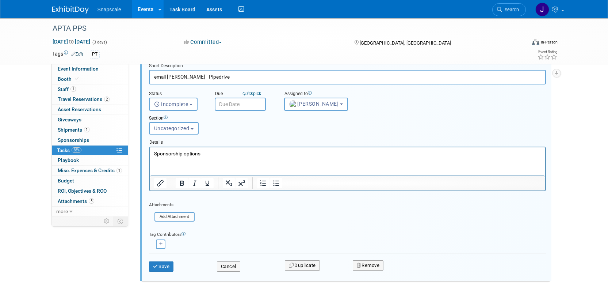
scroll to position [171, 0]
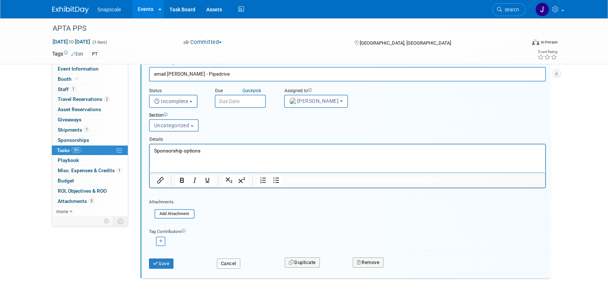
click at [226, 264] on button "Cancel" at bounding box center [228, 263] width 23 height 10
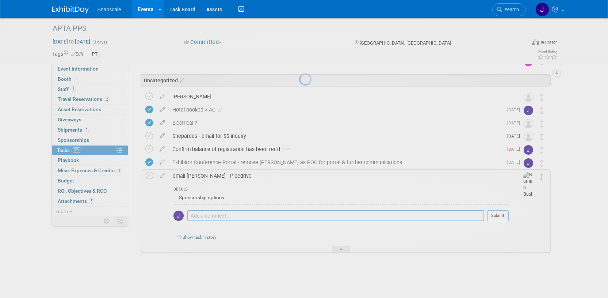
scroll to position [56, 0]
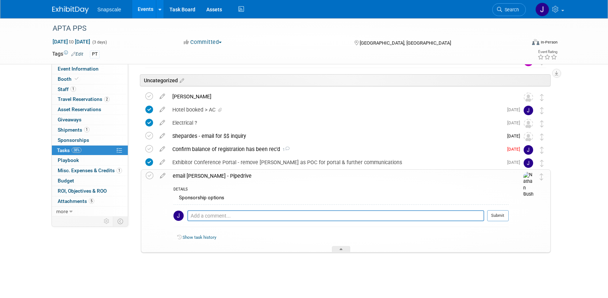
click at [188, 99] on div "NATHAN" at bounding box center [339, 96] width 340 height 12
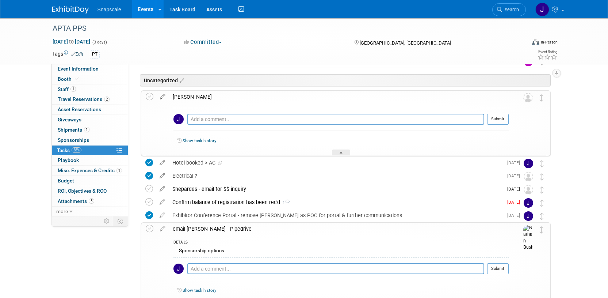
click at [162, 96] on icon at bounding box center [162, 95] width 13 height 9
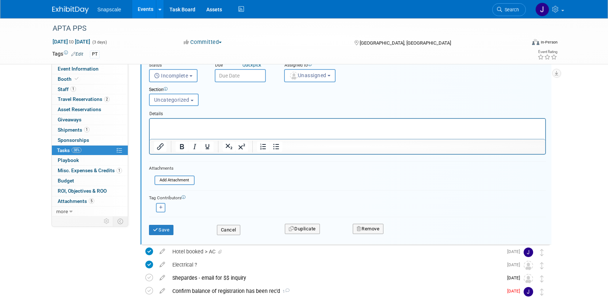
scroll to position [118, 0]
click at [369, 229] on button "Remove" at bounding box center [368, 228] width 31 height 10
click at [411, 234] on link "Yes" at bounding box center [409, 234] width 21 height 12
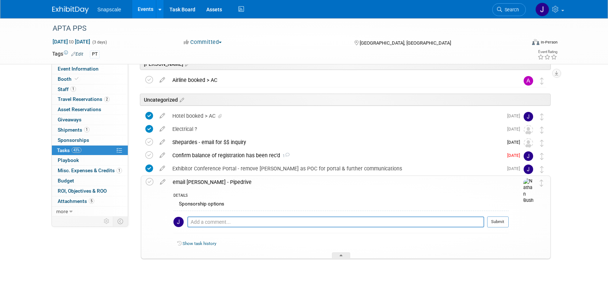
scroll to position [43, 0]
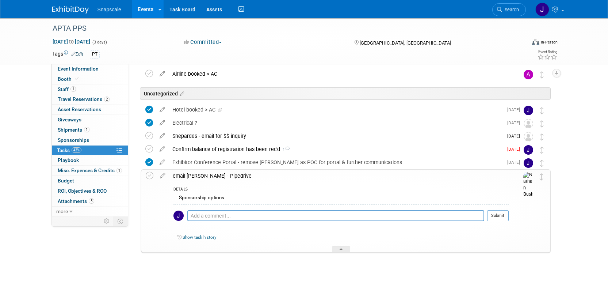
click at [339, 248] on div at bounding box center [341, 249] width 18 height 6
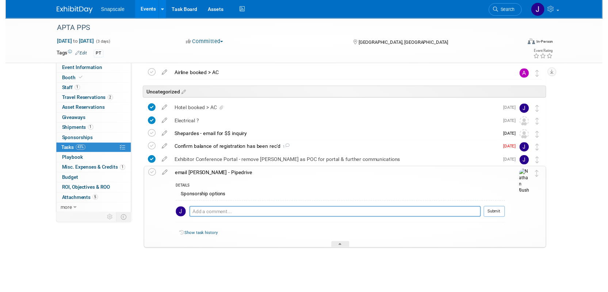
scroll to position [0, 0]
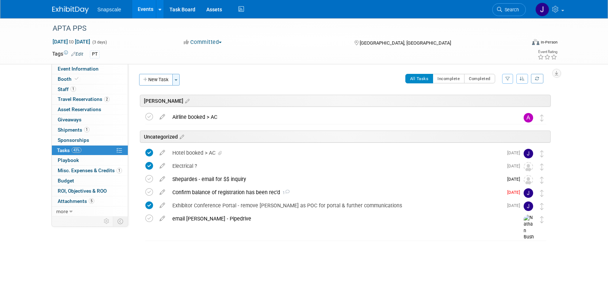
click at [179, 80] on button "Toggle Dropdown" at bounding box center [175, 80] width 7 height 12
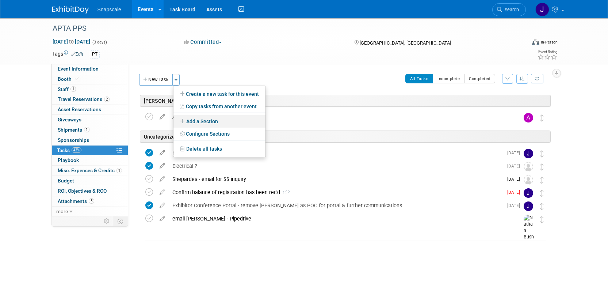
click at [200, 121] on link "Add a Section" at bounding box center [219, 121] width 92 height 12
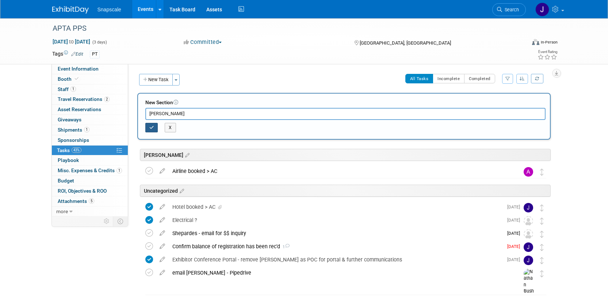
type input "NATHAN"
click at [153, 126] on icon "button" at bounding box center [151, 127] width 5 height 4
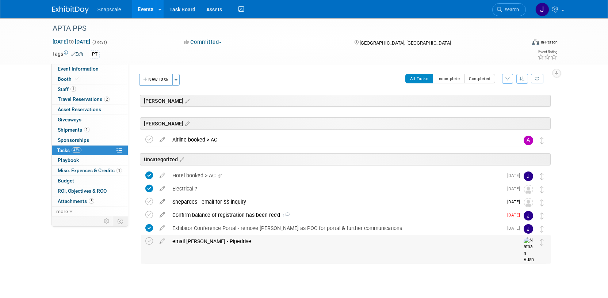
click at [208, 244] on div "email Gary Baker - Pipedrive" at bounding box center [339, 241] width 340 height 12
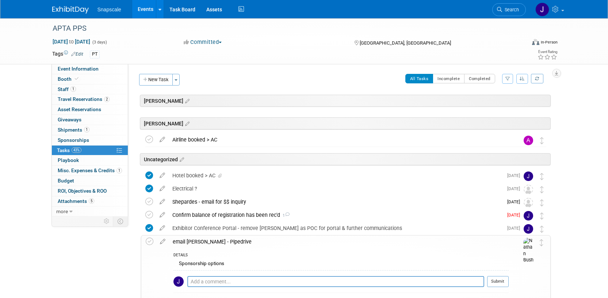
click at [163, 241] on icon at bounding box center [162, 239] width 13 height 9
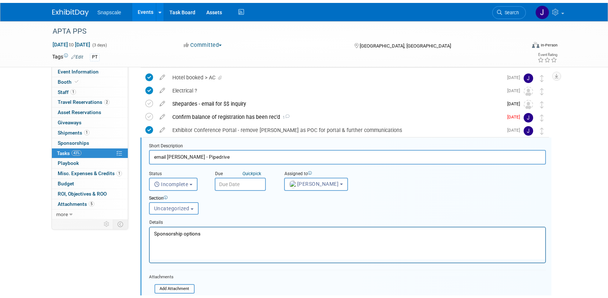
scroll to position [128, 0]
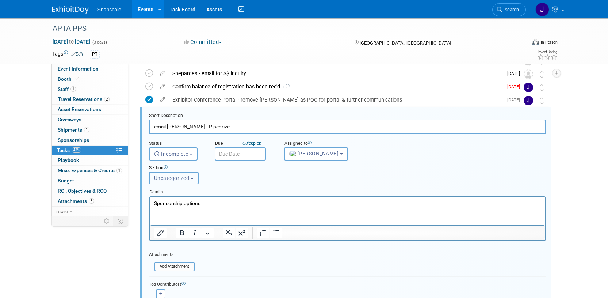
click at [193, 176] on button "Uncategorized" at bounding box center [174, 178] width 50 height 12
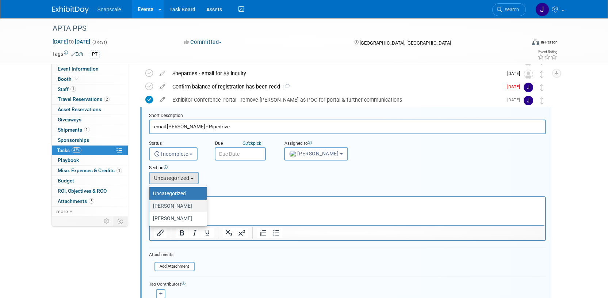
click at [180, 205] on label "NATHAN" at bounding box center [176, 205] width 46 height 9
click at [150, 205] on input "NATHAN" at bounding box center [148, 205] width 5 height 5
select select "11275679"
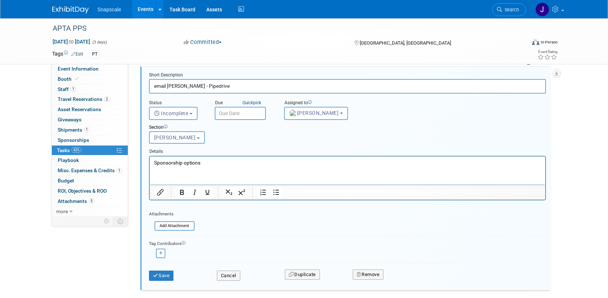
scroll to position [171, 0]
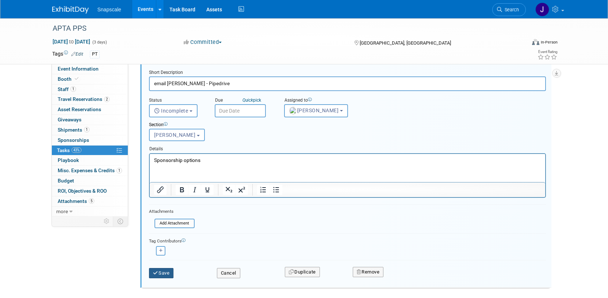
click at [166, 271] on button "Save" at bounding box center [161, 273] width 25 height 10
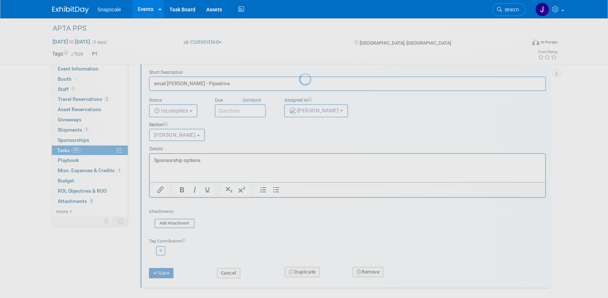
scroll to position [0, 0]
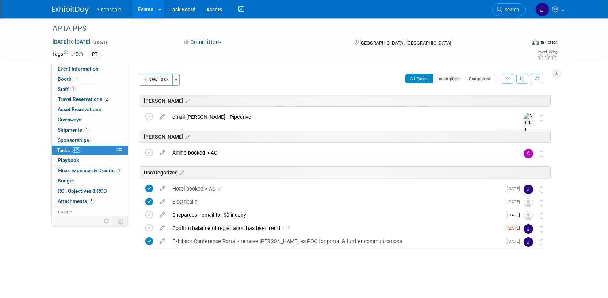
click at [76, 13] on img at bounding box center [70, 9] width 37 height 7
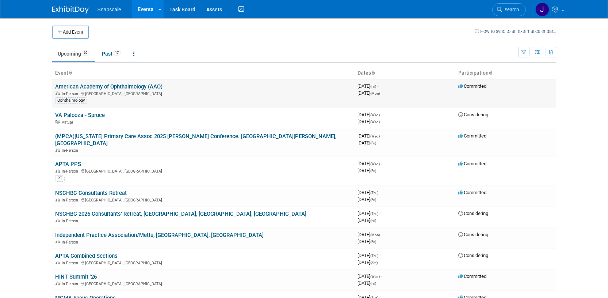
click at [112, 84] on link "American Academy of Ophthalmology (AAO)" at bounding box center [108, 86] width 107 height 7
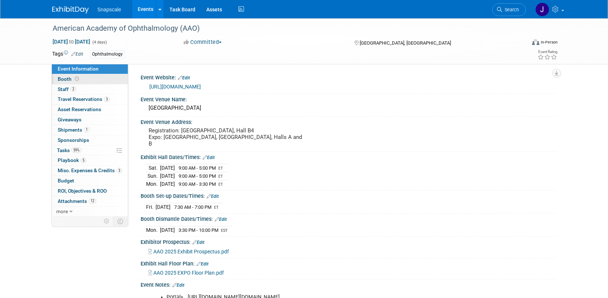
click at [58, 79] on span "Booth" at bounding box center [69, 79] width 23 height 6
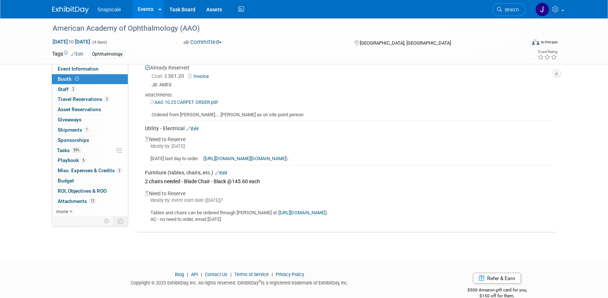
scroll to position [174, 0]
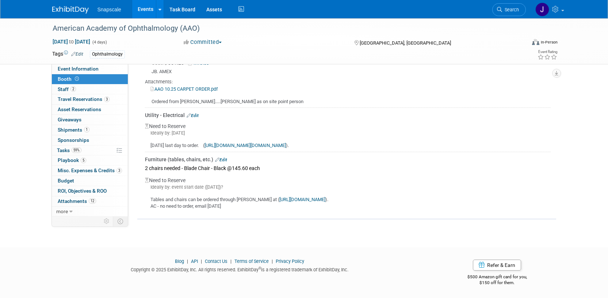
click at [223, 157] on link "Edit" at bounding box center [221, 159] width 12 height 5
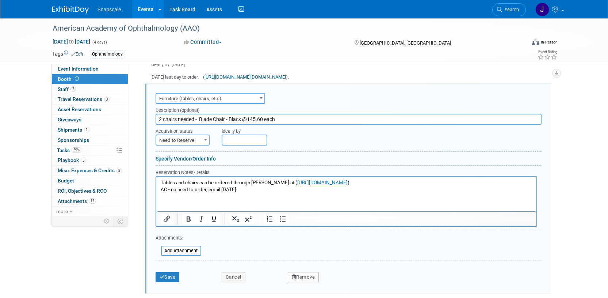
scroll to position [0, 0]
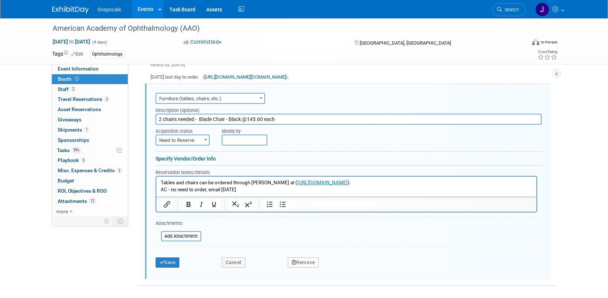
click at [205, 139] on b at bounding box center [205, 140] width 3 height 2
click at [229, 155] on div "Specify Vendor/Order Info" at bounding box center [349, 158] width 386 height 7
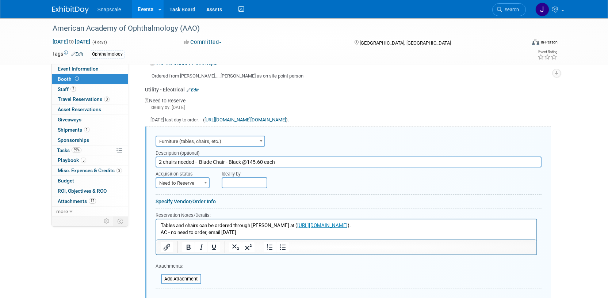
scroll to position [210, 0]
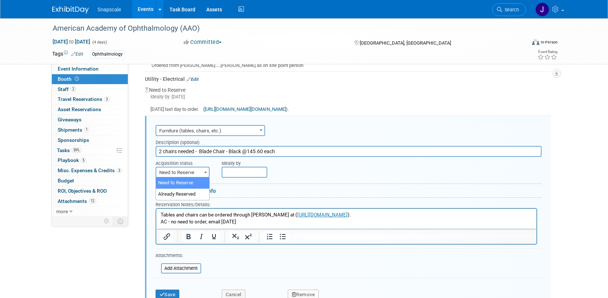
click at [207, 171] on span at bounding box center [205, 171] width 7 height 9
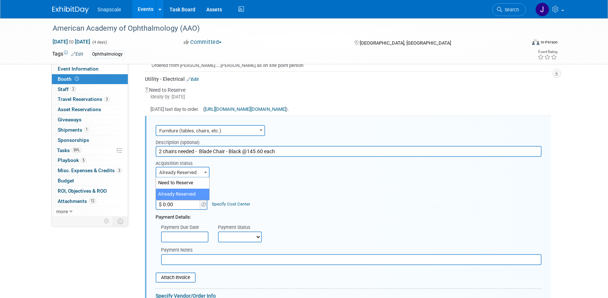
click at [204, 171] on b at bounding box center [205, 172] width 3 height 2
select select "1"
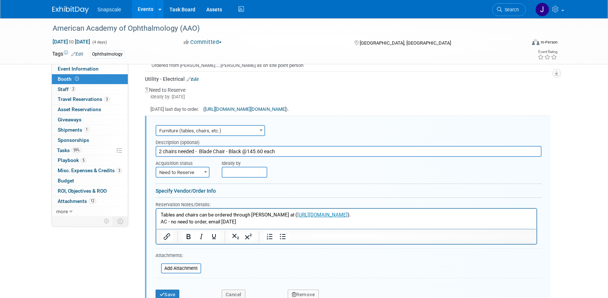
click at [192, 80] on link "Edit" at bounding box center [193, 79] width 12 height 5
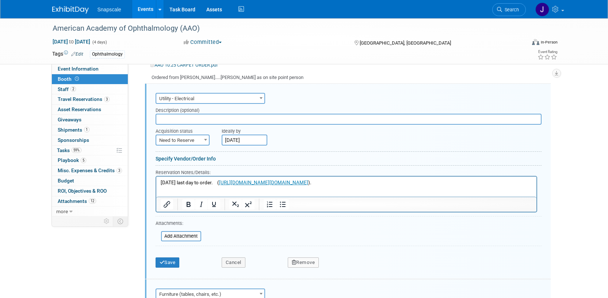
scroll to position [0, 0]
click at [261, 97] on b at bounding box center [261, 98] width 3 height 2
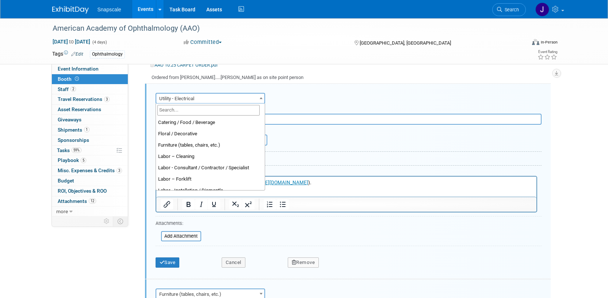
scroll to position [44, 0]
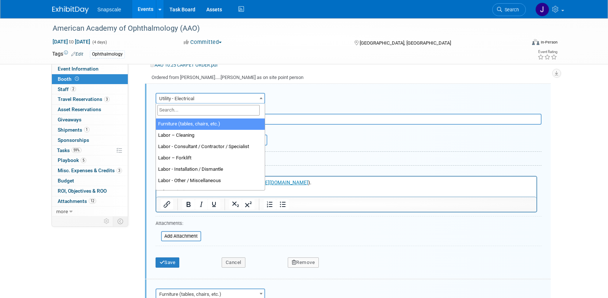
click at [225, 99] on span "Utility - Electrical" at bounding box center [210, 98] width 108 height 10
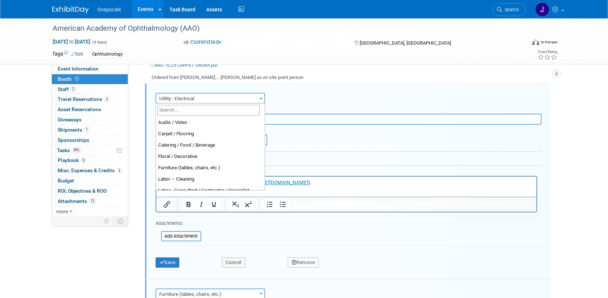
click at [210, 97] on span "Utility - Electrical" at bounding box center [210, 98] width 108 height 10
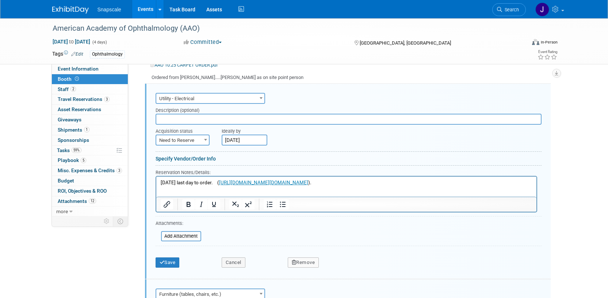
click at [200, 98] on span "Utility - Electrical" at bounding box center [210, 98] width 108 height 10
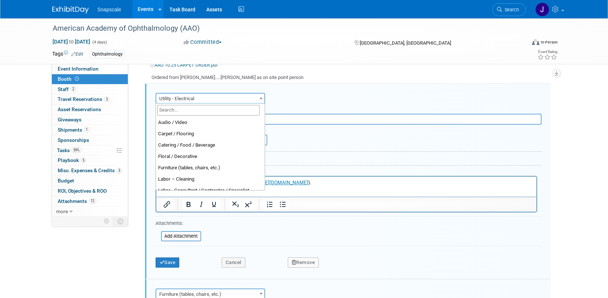
click at [196, 98] on span "Utility - Electrical" at bounding box center [210, 98] width 108 height 10
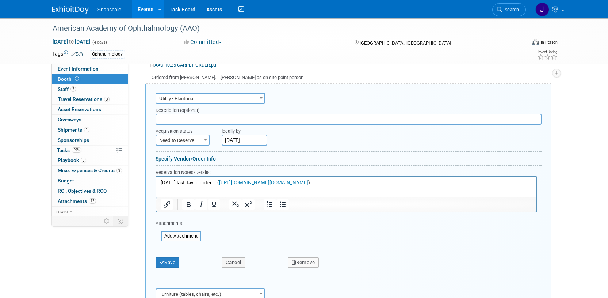
click at [165, 119] on input "text" at bounding box center [349, 119] width 386 height 11
type input "N/A"
click at [171, 263] on button "Save" at bounding box center [168, 262] width 24 height 10
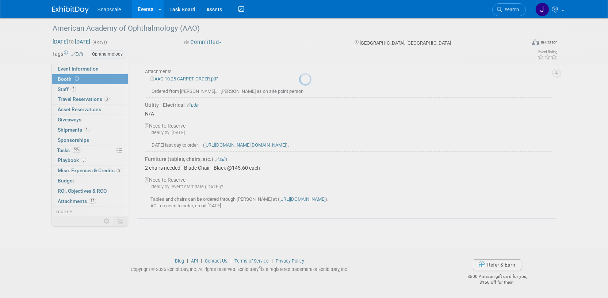
scroll to position [184, 0]
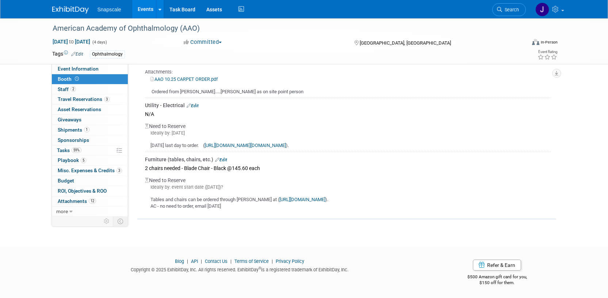
click at [222, 158] on link "Edit" at bounding box center [221, 159] width 12 height 5
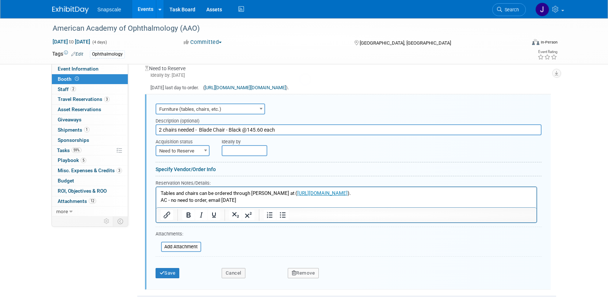
scroll to position [252, 0]
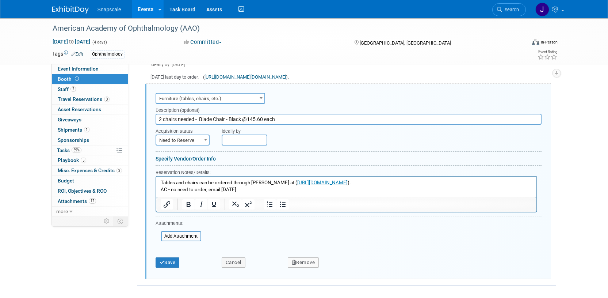
click at [159, 120] on input "2 chairs needed - Blade Chair - Black @145.60 each" at bounding box center [349, 119] width 386 height 11
type input "N/A. 2 chairs needed - Blade Chair - Black @145.60 each"
click at [167, 262] on button "Save" at bounding box center [168, 262] width 24 height 10
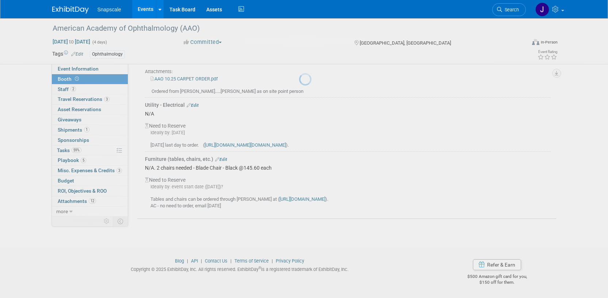
scroll to position [184, 0]
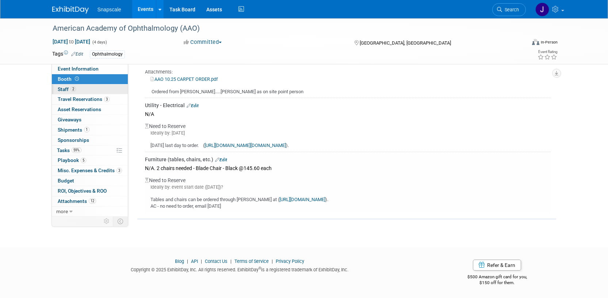
click at [63, 88] on span "Staff 2" at bounding box center [67, 89] width 18 height 6
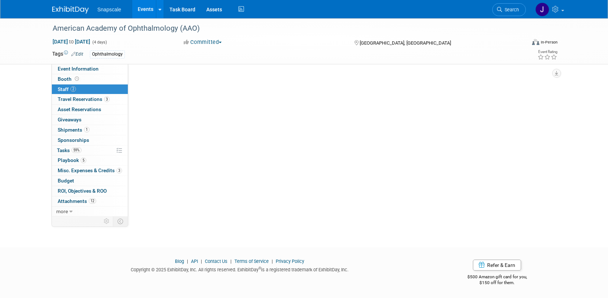
scroll to position [0, 0]
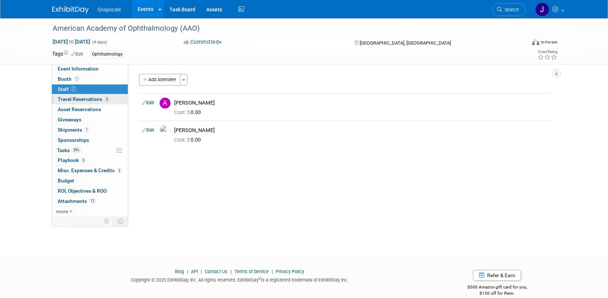
click at [62, 100] on span "Travel Reservations 3" at bounding box center [84, 99] width 52 height 6
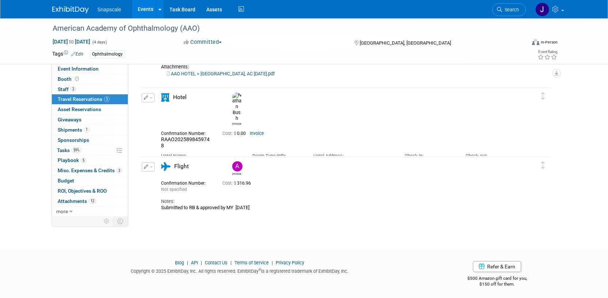
scroll to position [95, 0]
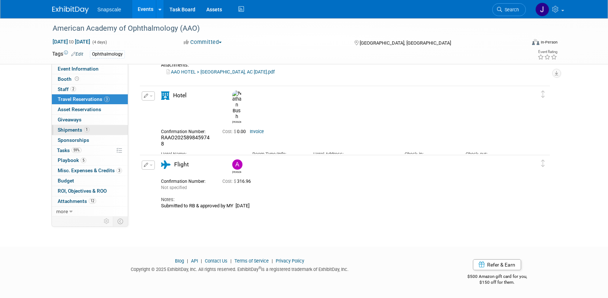
click at [58, 127] on span "Shipments 1" at bounding box center [74, 130] width 32 height 6
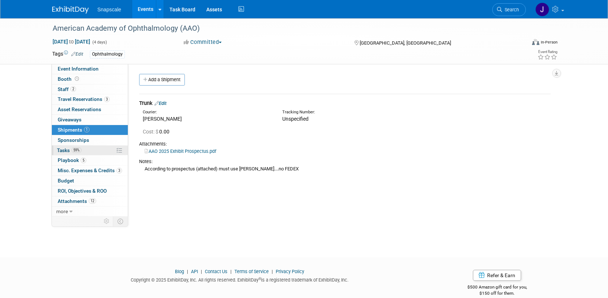
click at [64, 150] on span "Tasks 59%" at bounding box center [69, 150] width 24 height 6
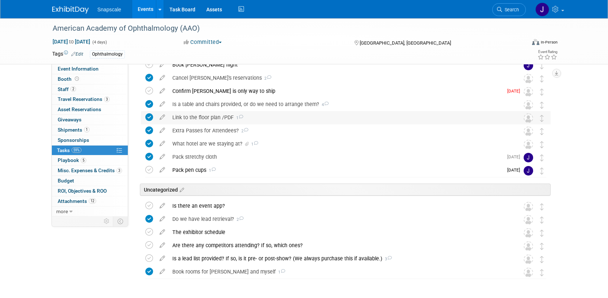
scroll to position [104, 0]
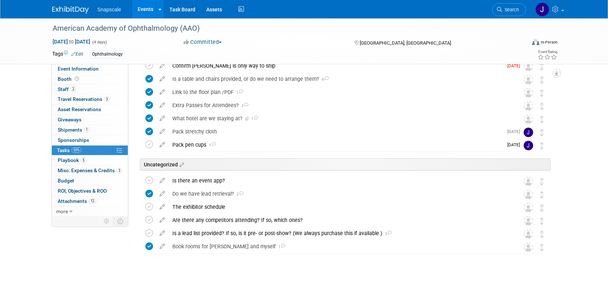
click at [62, 13] on img at bounding box center [70, 9] width 37 height 7
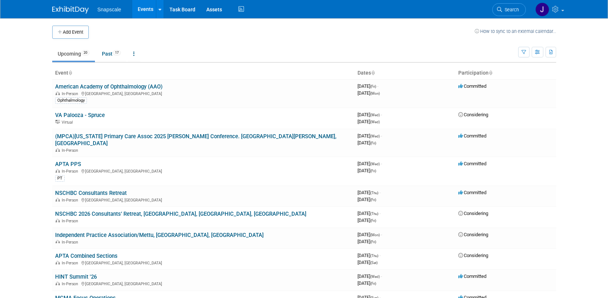
click at [90, 116] on link "VA Palooza - Spruce" at bounding box center [80, 115] width 50 height 7
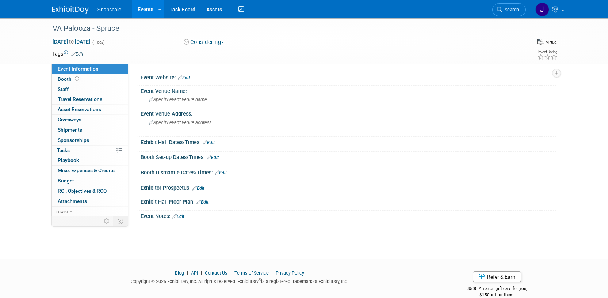
click at [65, 7] on img at bounding box center [70, 9] width 37 height 7
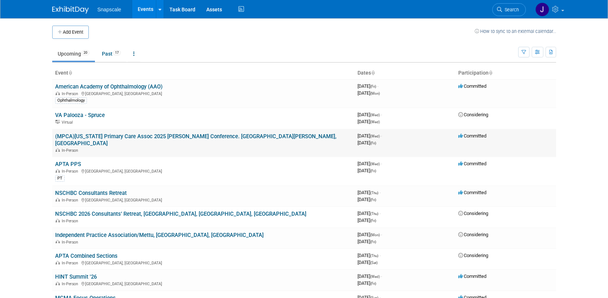
click at [112, 137] on link "(MPCA)[US_STATE] Primary Care Assoc 2025 [PERSON_NAME] Conference. [GEOGRAPHIC_…" at bounding box center [195, 140] width 281 height 14
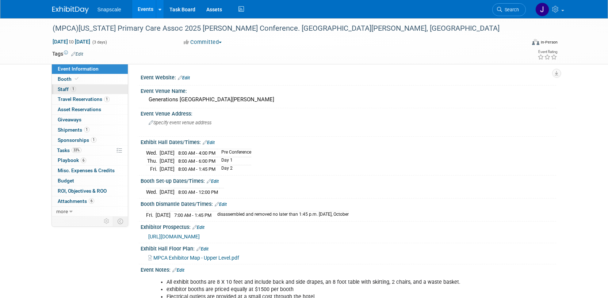
click at [62, 89] on span "Staff 1" at bounding box center [67, 89] width 18 height 6
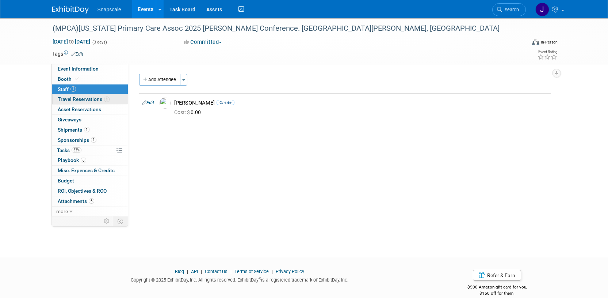
click at [63, 100] on span "Travel Reservations 1" at bounding box center [84, 99] width 52 height 6
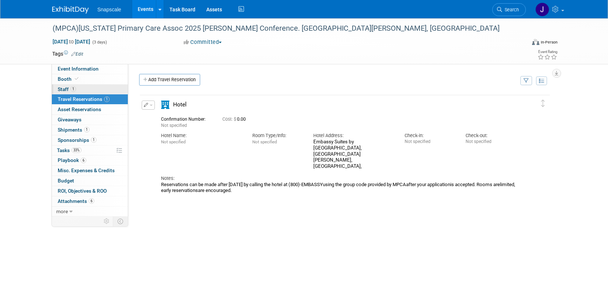
click at [64, 91] on span "Staff 1" at bounding box center [67, 89] width 18 height 6
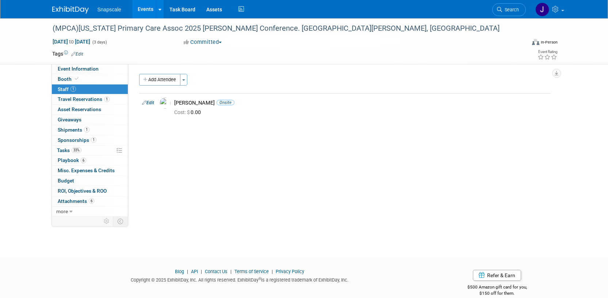
drag, startPoint x: 58, startPoint y: 18, endPoint x: 59, endPoint y: 14, distance: 3.8
click at [58, 18] on div "Snapscale Events Add Event Bulk Upload Events Shareable Event Boards Recently V…" at bounding box center [304, 9] width 504 height 18
click at [59, 14] on img at bounding box center [70, 9] width 37 height 7
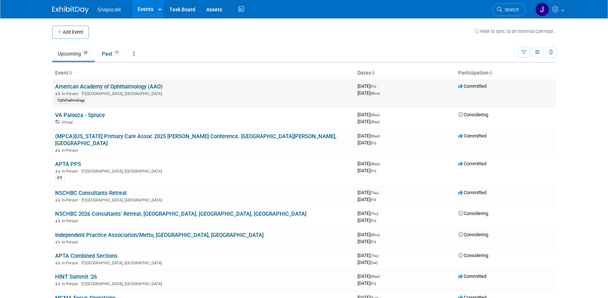
click at [69, 88] on link "American Academy of Ophthalmology (AAO)" at bounding box center [108, 86] width 107 height 7
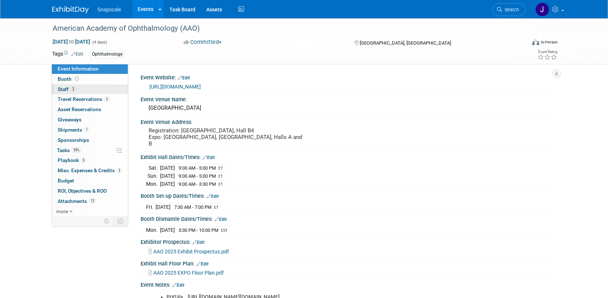
click at [64, 86] on span "Staff 2" at bounding box center [67, 89] width 18 height 6
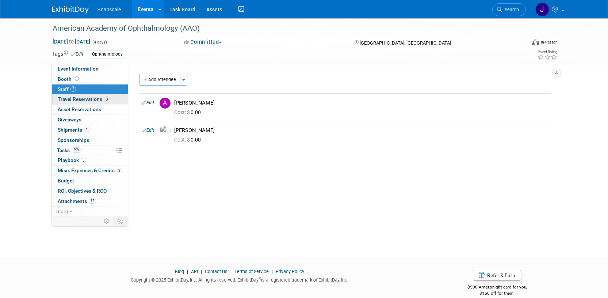
click at [78, 97] on span "Travel Reservations 3" at bounding box center [84, 99] width 52 height 6
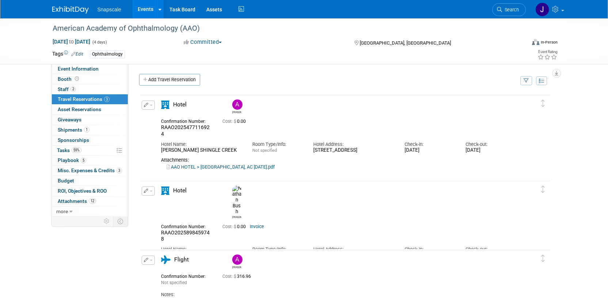
click at [64, 10] on img at bounding box center [70, 9] width 37 height 7
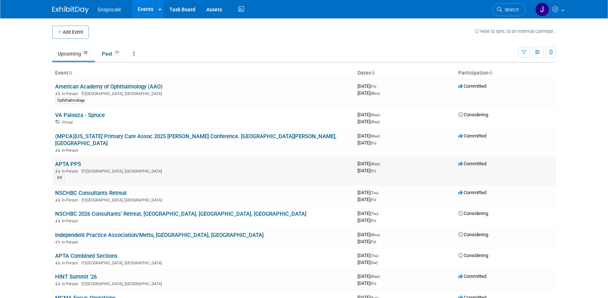
click at [67, 161] on link "APTA PPS" at bounding box center [68, 164] width 26 height 7
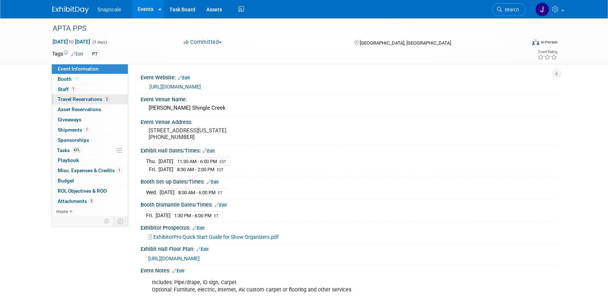
click at [73, 99] on span "Travel Reservations 2" at bounding box center [84, 99] width 52 height 6
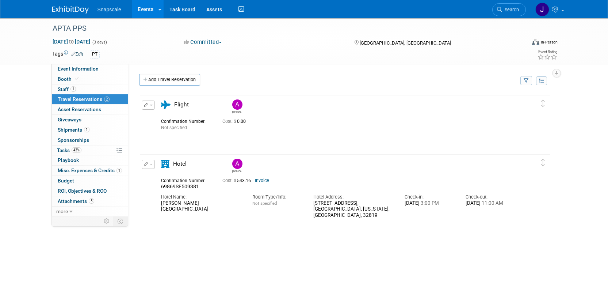
click at [67, 9] on img at bounding box center [70, 9] width 37 height 7
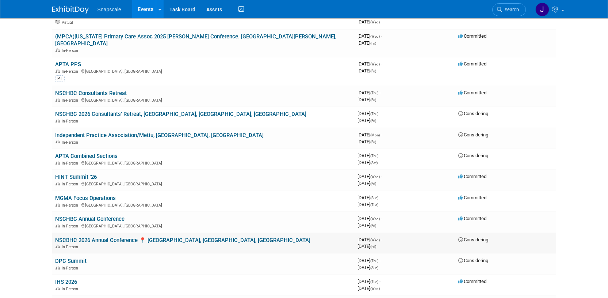
scroll to position [101, 0]
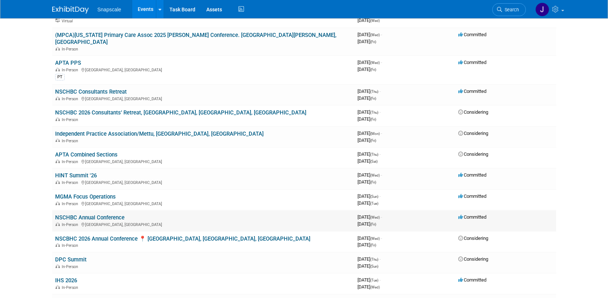
click at [99, 214] on link "NSCHBC Annual Conference" at bounding box center [89, 217] width 69 height 7
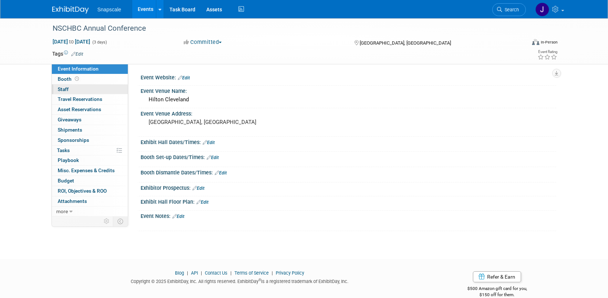
click at [62, 90] on span "Staff 0" at bounding box center [63, 89] width 11 height 6
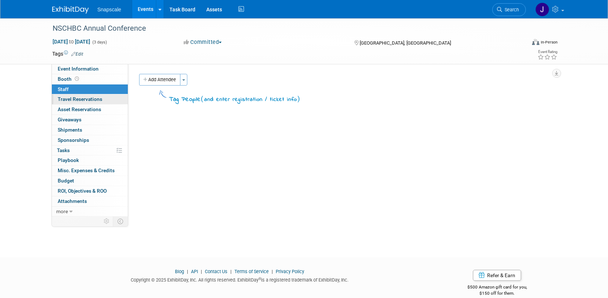
click at [62, 97] on span "Travel Reservations 0" at bounding box center [80, 99] width 45 height 6
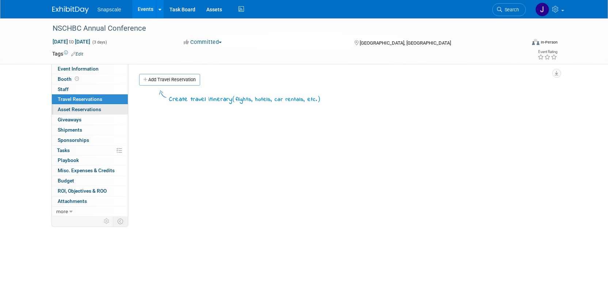
click at [64, 110] on span "Asset Reservations 0" at bounding box center [79, 109] width 43 height 6
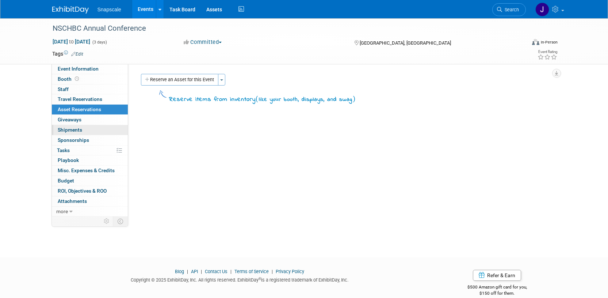
click at [65, 126] on link "0 Shipments 0" at bounding box center [90, 130] width 76 height 10
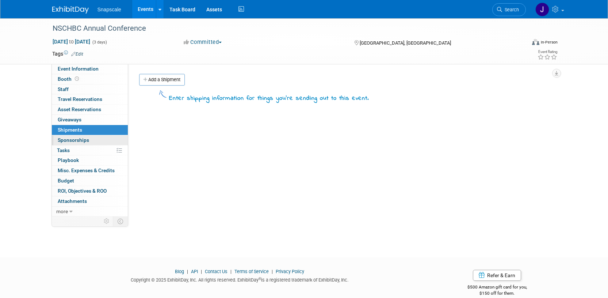
click at [65, 138] on span "Sponsorships 0" at bounding box center [73, 140] width 31 height 6
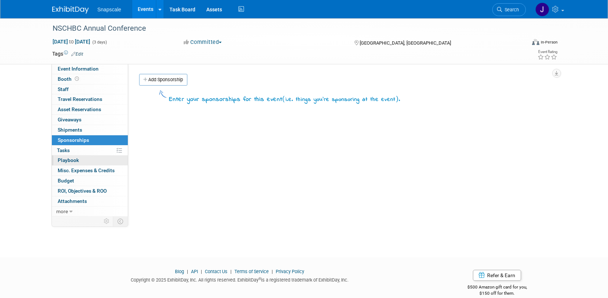
click at [65, 158] on span "Playbook 0" at bounding box center [68, 160] width 21 height 6
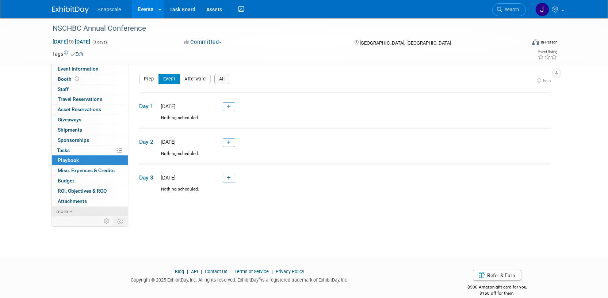
click at [64, 211] on span "more" at bounding box center [62, 211] width 12 height 6
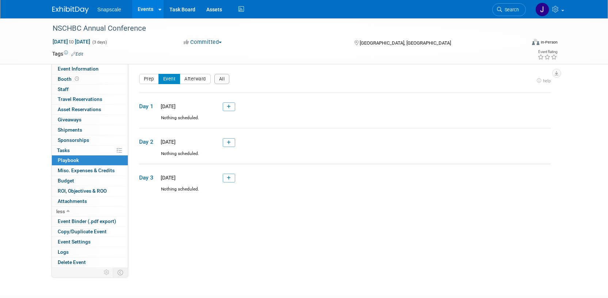
click at [39, 189] on div "NSCHBC Annual Conference Jun 3, 2026 to Jun 5, 2026 (3 days) Jun 3, 2026 to Jun…" at bounding box center [304, 150] width 608 height 264
click at [64, 11] on img at bounding box center [70, 9] width 37 height 7
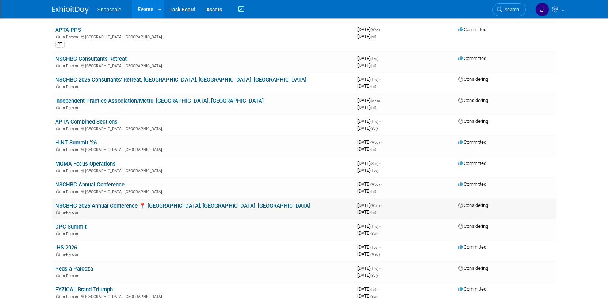
scroll to position [143, 0]
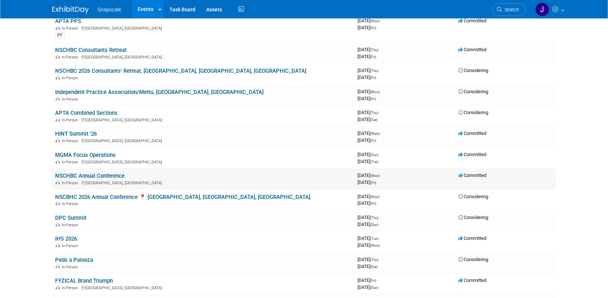
click at [80, 172] on link "NSCHBC Annual Conference" at bounding box center [89, 175] width 69 height 7
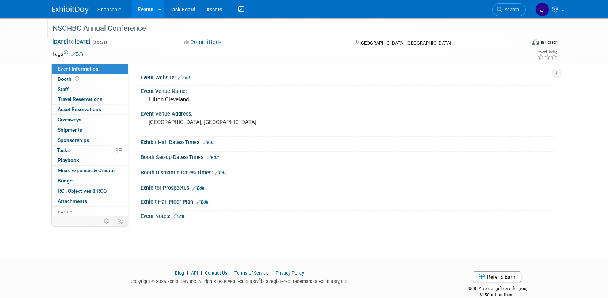
click at [144, 27] on div "NSCHBC Annual Conference" at bounding box center [282, 28] width 465 height 13
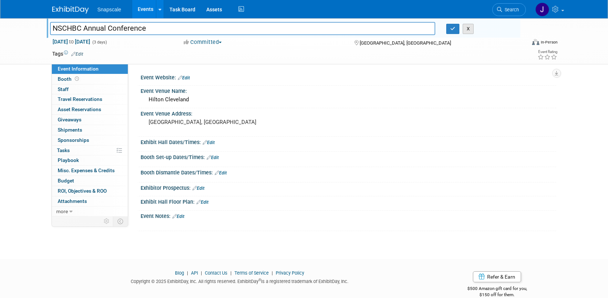
click at [471, 29] on button "X" at bounding box center [468, 29] width 11 height 10
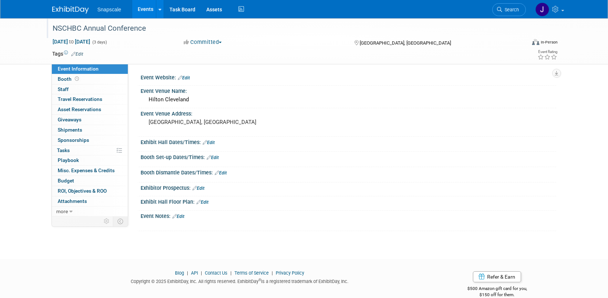
click at [219, 43] on button "Committed" at bounding box center [202, 42] width 43 height 8
click at [251, 42] on div "Committed Committed Considering Not Going" at bounding box center [261, 42] width 161 height 8
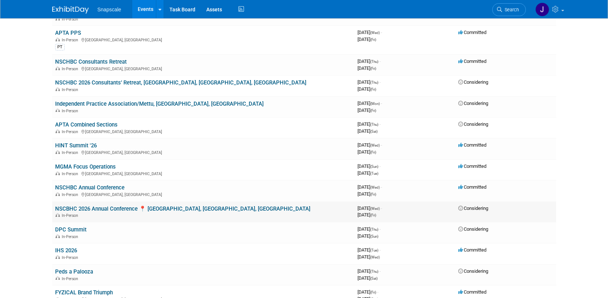
scroll to position [120, 0]
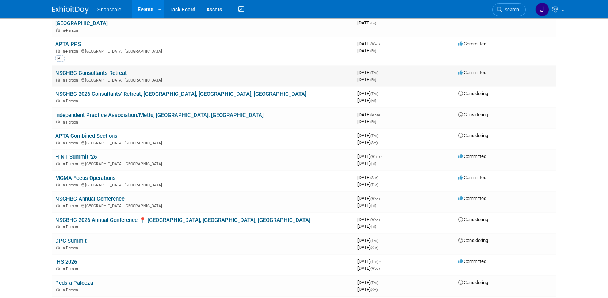
click at [58, 78] on img at bounding box center [57, 80] width 4 height 4
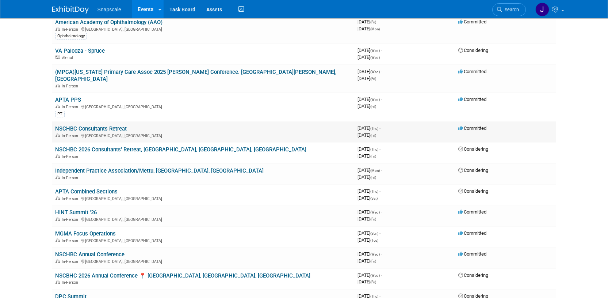
scroll to position [0, 0]
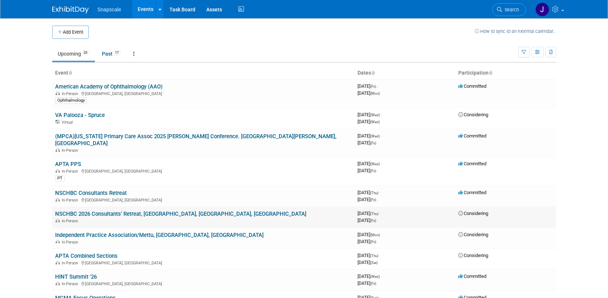
click at [62, 210] on link "NSCHBC 2026 Consultants’ Retreat, [GEOGRAPHIC_DATA], [GEOGRAPHIC_DATA], [GEOGRA…" at bounding box center [180, 213] width 251 height 7
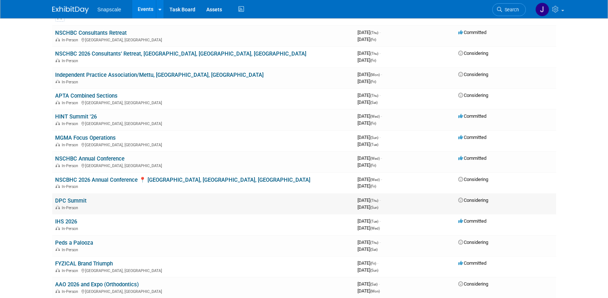
scroll to position [161, 0]
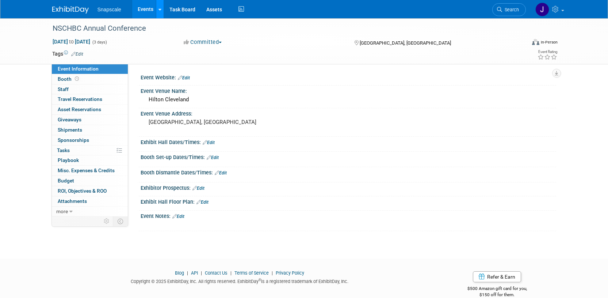
click at [158, 11] on icon at bounding box center [159, 9] width 3 height 5
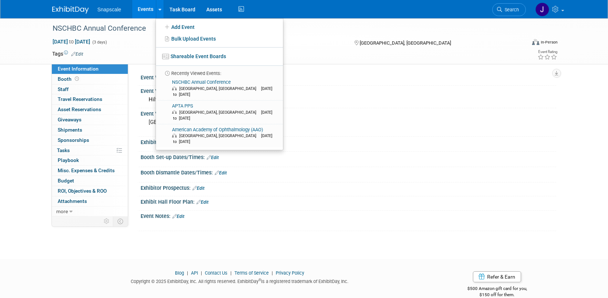
click at [79, 13] on img at bounding box center [70, 9] width 37 height 7
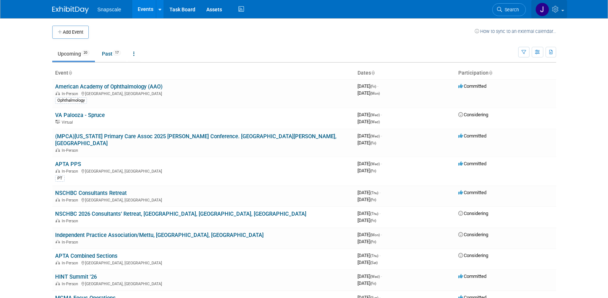
click at [557, 10] on icon at bounding box center [556, 9] width 8 height 7
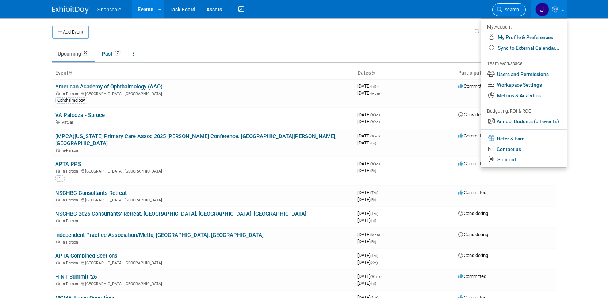
click at [506, 13] on link "Search" at bounding box center [509, 9] width 34 height 13
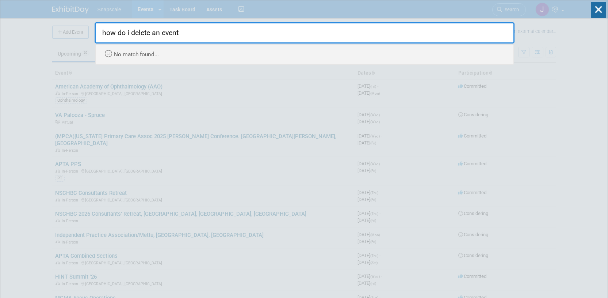
type input "how do i delete an event?"
click at [305, 37] on input "how do i delete an event?" at bounding box center [305, 32] width 420 height 21
drag, startPoint x: 188, startPoint y: 33, endPoint x: 85, endPoint y: 35, distance: 102.2
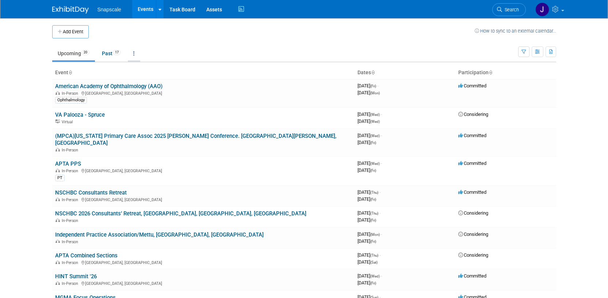
click at [134, 54] on link at bounding box center [134, 53] width 12 height 14
drag, startPoint x: 235, startPoint y: 44, endPoint x: 235, endPoint y: 48, distance: 4.1
click at [235, 44] on td "Upcoming 20 Past 17 All Events 37 Past and Upcoming Grouped Annually Events gro…" at bounding box center [285, 50] width 466 height 24
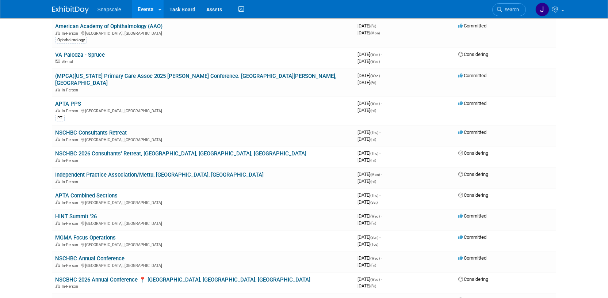
scroll to position [0, 0]
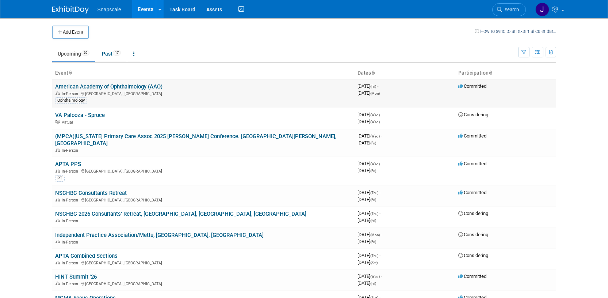
click at [124, 86] on link "American Academy of Ophthalmology (AAO)" at bounding box center [108, 86] width 107 height 7
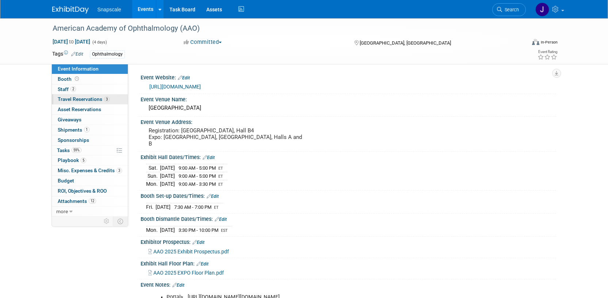
click at [80, 98] on span "Travel Reservations 3" at bounding box center [84, 99] width 52 height 6
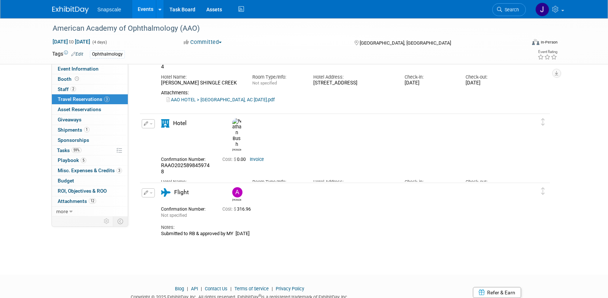
scroll to position [68, 0]
click at [69, 159] on span "Playbook 5" at bounding box center [72, 160] width 28 height 6
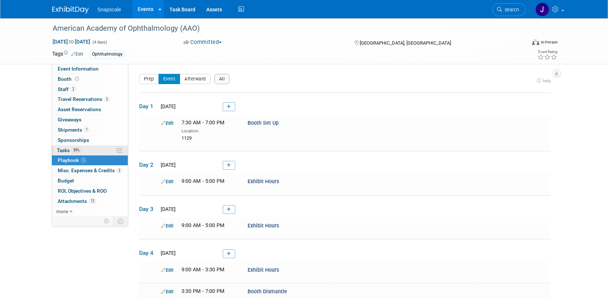
click at [63, 150] on span "Tasks 59%" at bounding box center [69, 150] width 24 height 6
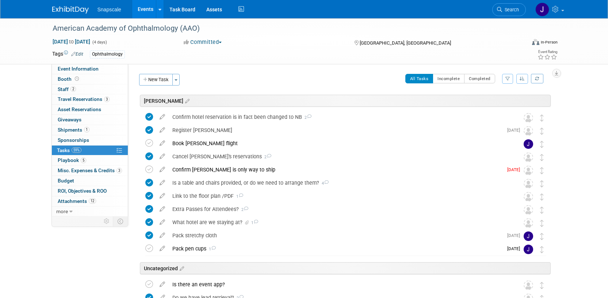
click at [67, 4] on link at bounding box center [74, 6] width 45 height 6
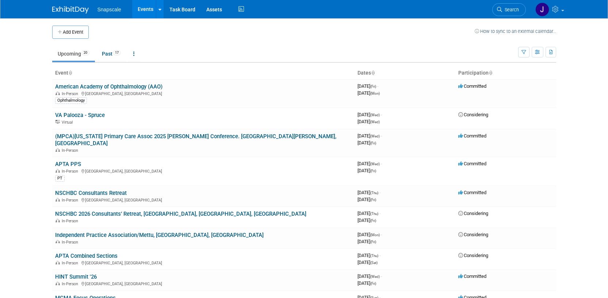
click at [71, 161] on link "APTA PPS" at bounding box center [68, 164] width 26 height 7
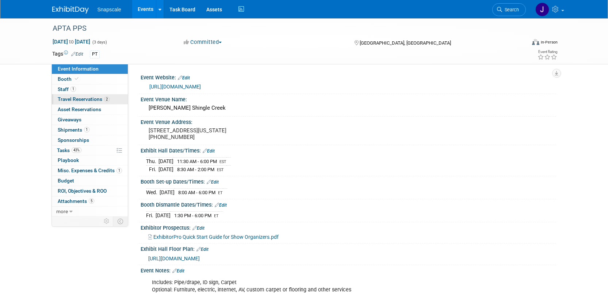
click at [62, 99] on span "Travel Reservations 2" at bounding box center [84, 99] width 52 height 6
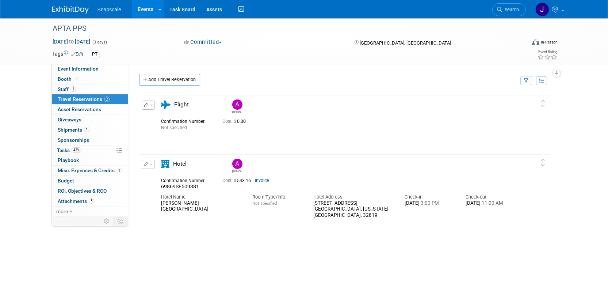
click at [59, 4] on link at bounding box center [74, 6] width 45 height 6
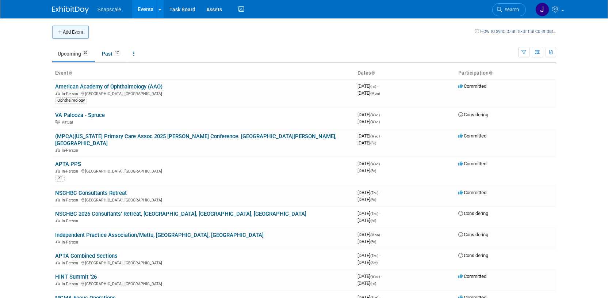
click at [66, 33] on button "Add Event" at bounding box center [70, 32] width 37 height 13
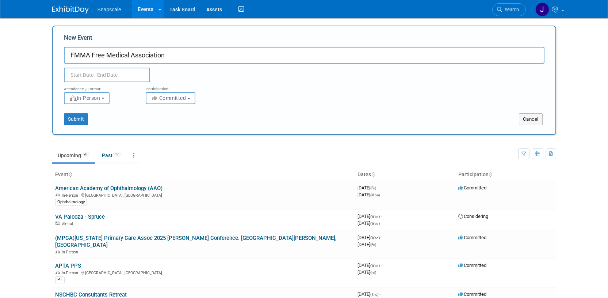
drag, startPoint x: 105, startPoint y: 54, endPoint x: 125, endPoint y: 54, distance: 19.7
click at [105, 54] on input "FMMA Free Medical Association" at bounding box center [304, 55] width 480 height 17
click at [199, 56] on input "FMMA Free Market Medical Association" at bounding box center [304, 55] width 480 height 17
type input "FMMA Free Market Medical Association 2026 Ann Conf"
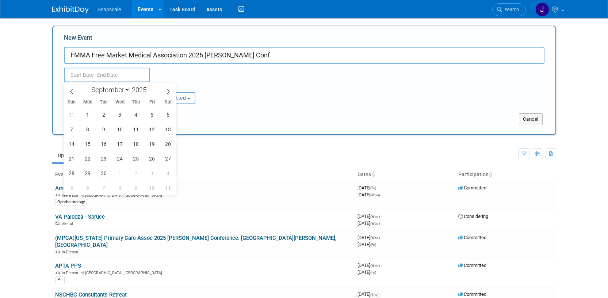
click at [129, 71] on input "text" at bounding box center [107, 75] width 86 height 15
click at [127, 90] on select "January February March April May June July August September October November De…" at bounding box center [109, 89] width 42 height 9
select select "3"
click at [88, 85] on select "January February March April May June July August September October November De…" at bounding box center [109, 89] width 42 height 9
click at [149, 91] on span at bounding box center [149, 92] width 5 height 4
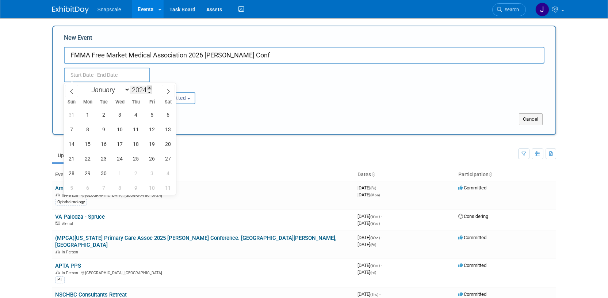
click at [150, 86] on span at bounding box center [149, 87] width 5 height 4
type input "2026"
click at [124, 131] on span "8" at bounding box center [120, 129] width 14 height 14
click at [151, 130] on span "10" at bounding box center [152, 129] width 14 height 14
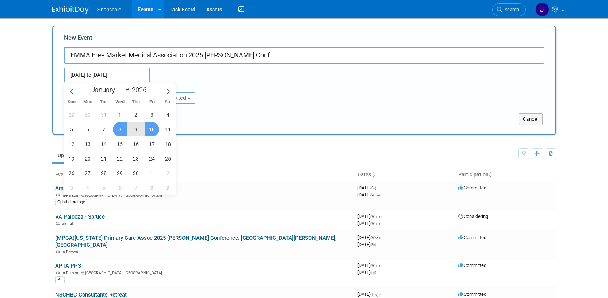
type input "Apr 8, 2026 to Apr 10, 2026"
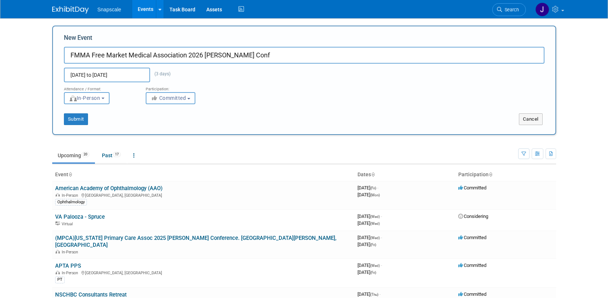
click at [195, 99] on button "Committed" at bounding box center [171, 98] width 50 height 12
click at [181, 125] on label "Considering" at bounding box center [174, 125] width 48 height 9
click at [153, 125] on input "Considering" at bounding box center [150, 125] width 5 height 5
select select "2"
click at [71, 57] on input "FMMA Free Market Medical Association 2026 Ann Conf" at bounding box center [304, 55] width 480 height 17
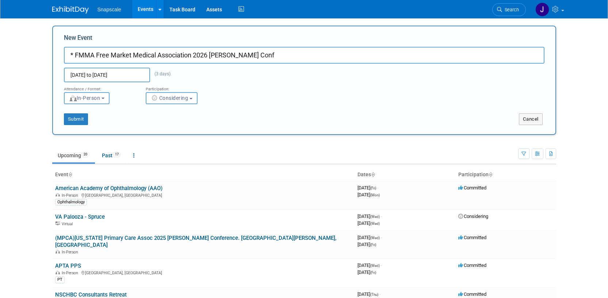
scroll to position [6, 0]
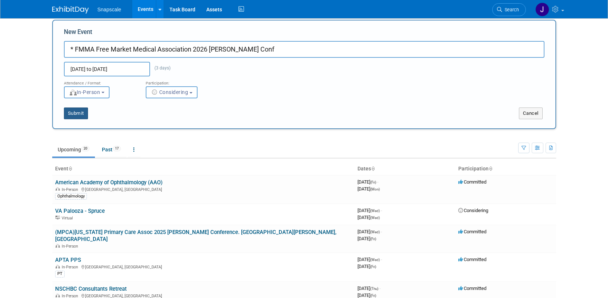
type input "* FMMA Free Market Medical Association 2026 [PERSON_NAME] Conf"
click at [80, 114] on button "Submit" at bounding box center [76, 112] width 24 height 12
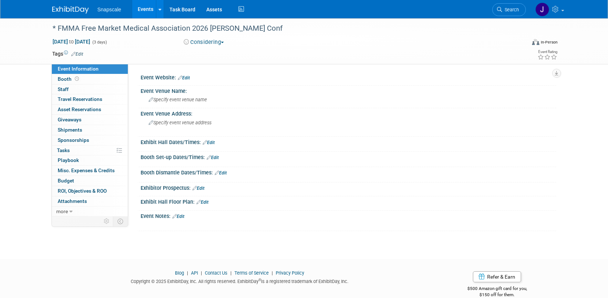
click at [182, 217] on link "Edit" at bounding box center [178, 216] width 12 height 5
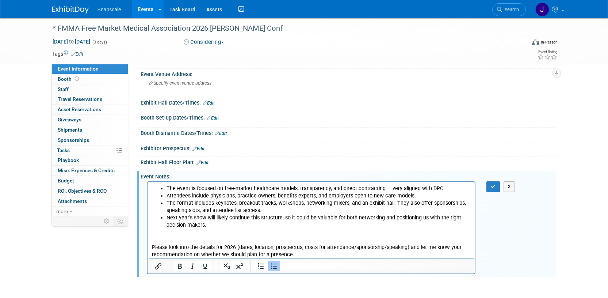
scroll to position [40, 0]
click at [393, 202] on p "The format includes keynotes, breakout tracks, workshops, networking mixers, an…" at bounding box center [318, 206] width 304 height 15
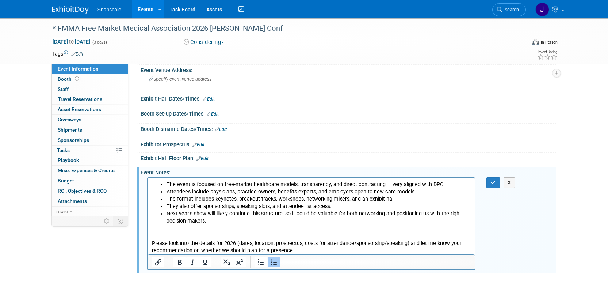
scroll to position [58, 0]
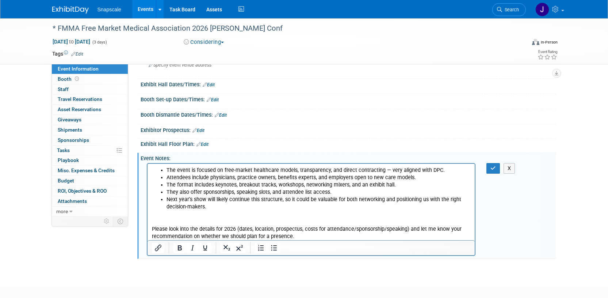
click at [154, 221] on p "Rich Text Area. Press ALT-0 for help." at bounding box center [310, 221] width 319 height 7
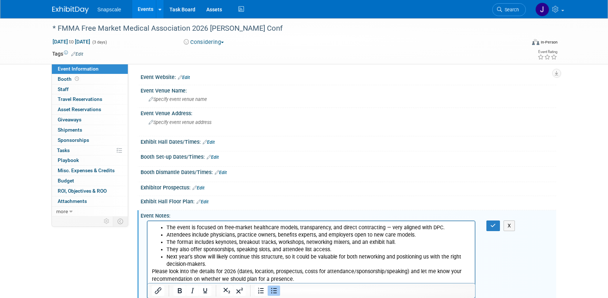
scroll to position [0, 0]
click at [81, 53] on link "Edit" at bounding box center [77, 53] width 12 height 5
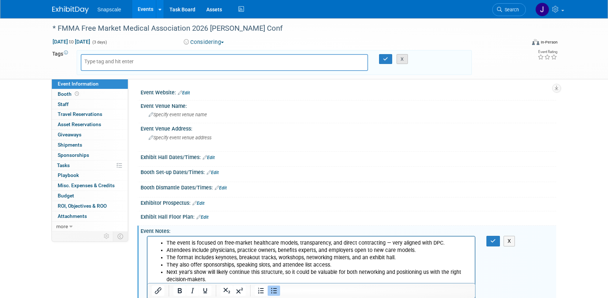
click at [400, 61] on button "X" at bounding box center [401, 59] width 11 height 10
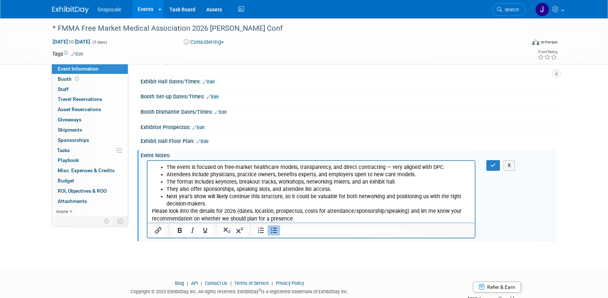
scroll to position [72, 0]
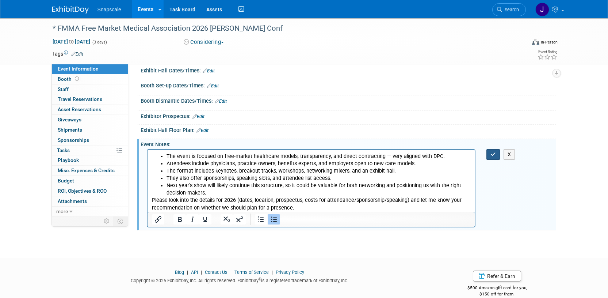
click at [494, 155] on icon "button" at bounding box center [492, 153] width 5 height 5
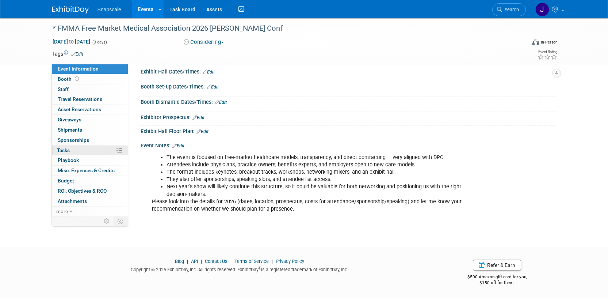
click at [60, 147] on span "Tasks 0%" at bounding box center [63, 150] width 13 height 6
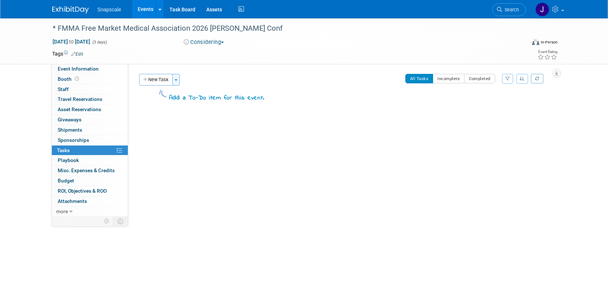
click at [178, 80] on button "Toggle Dropdown" at bounding box center [175, 80] width 7 height 12
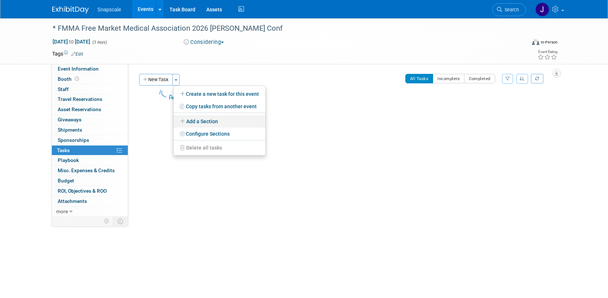
click at [191, 121] on link "Add a Section" at bounding box center [219, 121] width 92 height 12
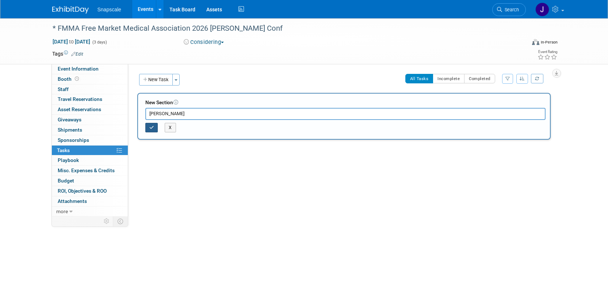
type input "Jen"
click at [153, 128] on icon "button" at bounding box center [151, 127] width 5 height 4
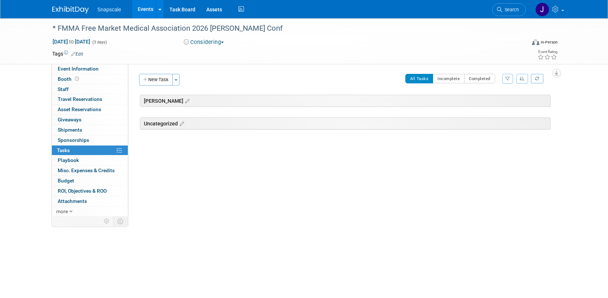
click at [183, 102] on icon at bounding box center [186, 101] width 6 height 7
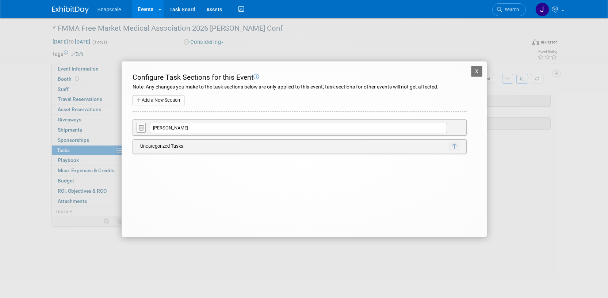
click at [479, 72] on button "X" at bounding box center [477, 71] width 12 height 11
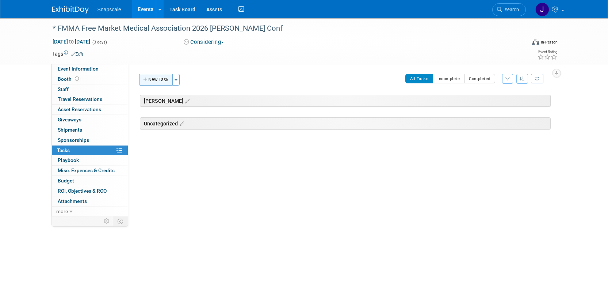
click at [147, 80] on icon "button" at bounding box center [145, 79] width 5 height 5
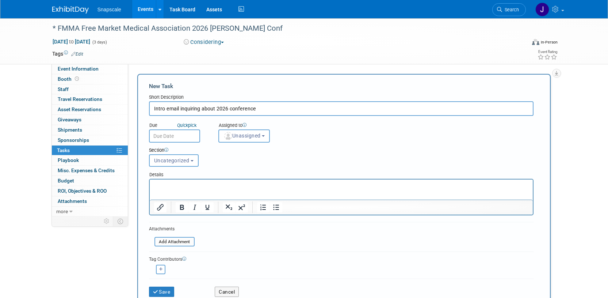
type input "Intro email inquiring about 2026 conference"
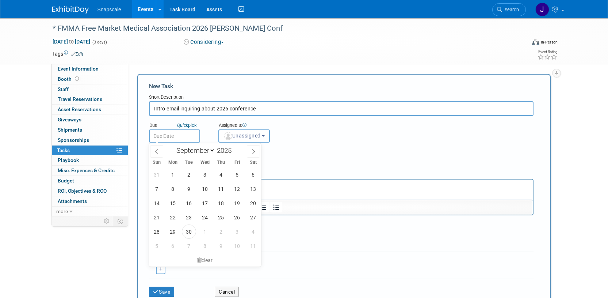
click at [180, 137] on input "text" at bounding box center [174, 135] width 51 height 13
click at [191, 229] on span "30" at bounding box center [189, 231] width 14 height 14
type input "Sep 30, 2025"
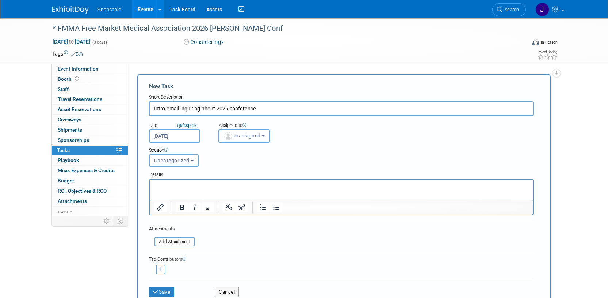
click at [254, 138] on span "Unassigned" at bounding box center [241, 136] width 37 height 6
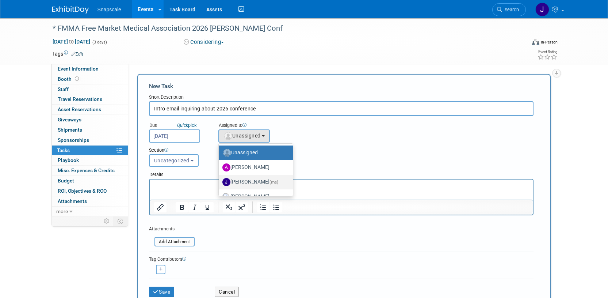
click at [247, 183] on label "Jennifer Benedict (me)" at bounding box center [253, 182] width 63 height 12
click at [220, 183] on input "Jennifer Benedict (me)" at bounding box center [217, 181] width 5 height 5
select select "ff8e83e6-6ab1-4fe0-a632-643b0aac2113"
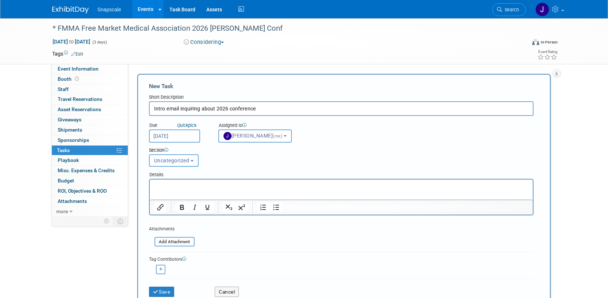
click at [195, 161] on button "Uncategorized" at bounding box center [174, 160] width 50 height 12
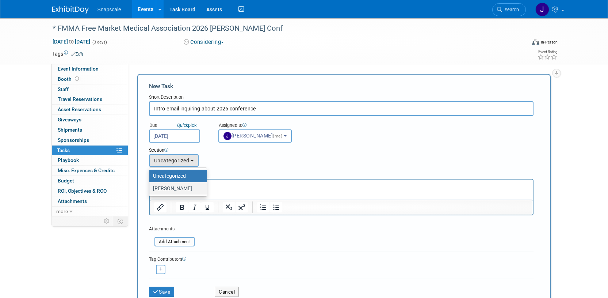
click at [162, 185] on label "Jen" at bounding box center [176, 187] width 46 height 9
click at [150, 186] on input "Jen" at bounding box center [148, 188] width 5 height 5
select select "11275680"
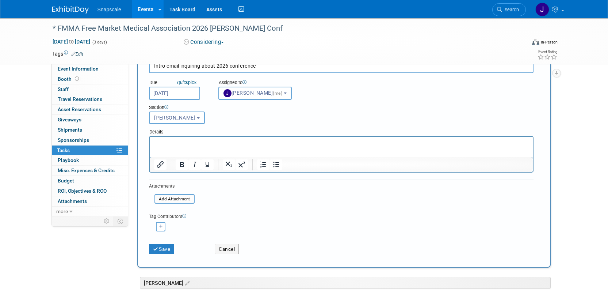
scroll to position [45, 0]
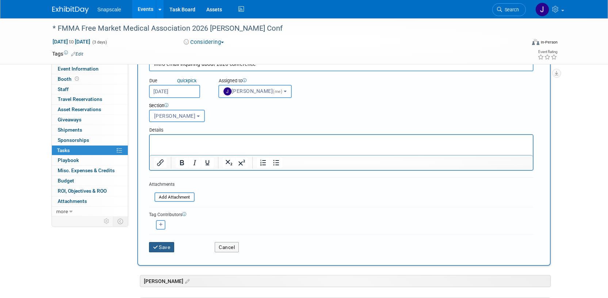
click at [160, 250] on button "Save" at bounding box center [162, 247] width 26 height 10
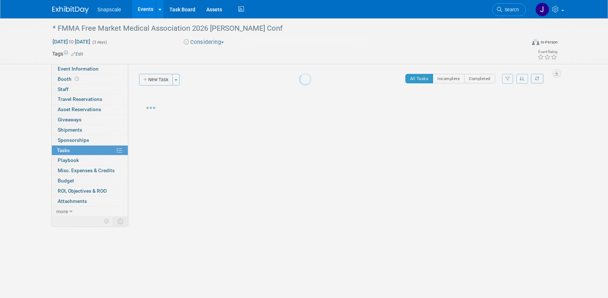
scroll to position [0, 0]
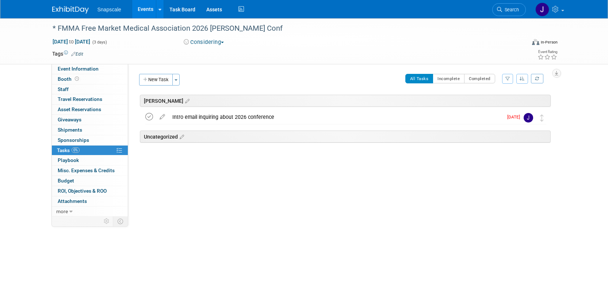
click at [147, 116] on icon at bounding box center [149, 117] width 8 height 8
click at [83, 71] on span "Event Information" at bounding box center [78, 69] width 41 height 6
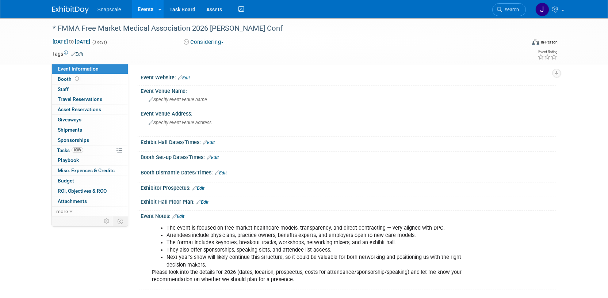
scroll to position [6, 0]
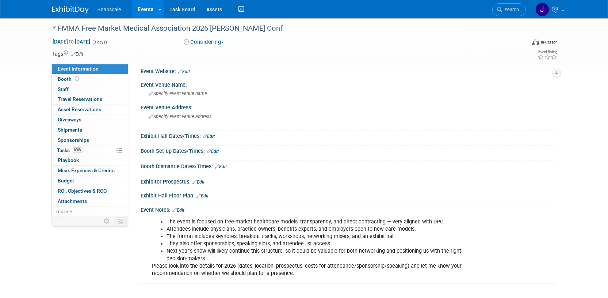
click at [240, 257] on li "Next year’s show will likely continue this structure, so it could be valuable f…" at bounding box center [318, 254] width 305 height 15
click at [183, 208] on link "Edit" at bounding box center [178, 209] width 12 height 5
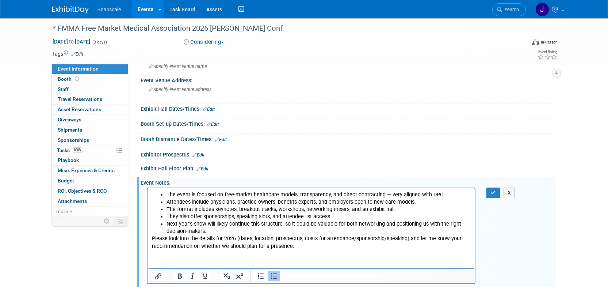
scroll to position [37, 0]
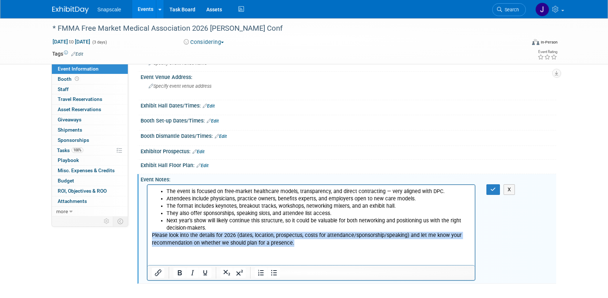
drag, startPoint x: 151, startPoint y: 236, endPoint x: 303, endPoint y: 247, distance: 151.9
click at [303, 246] on html "The event is focused on free-market healthcare models, transparency, and direct…" at bounding box center [310, 216] width 327 height 62
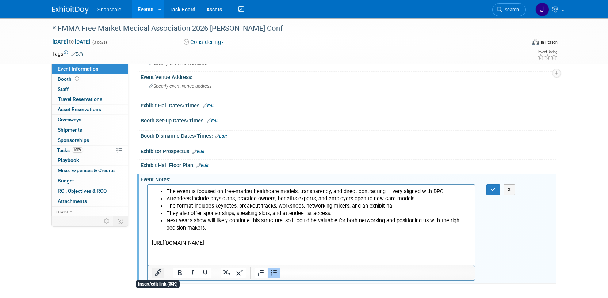
click at [159, 272] on icon "Insert/edit link" at bounding box center [158, 272] width 9 height 9
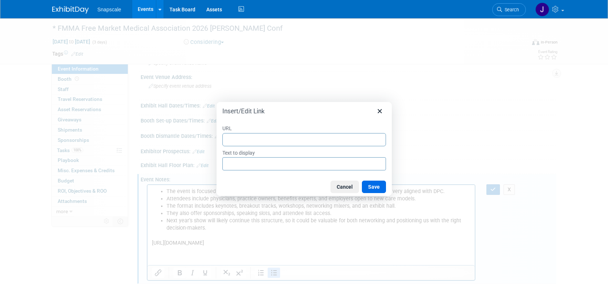
type input "https://fmma.org/contact/"
click at [303, 165] on input "https://fmma.org/contact/" at bounding box center [304, 163] width 164 height 13
drag, startPoint x: 303, startPoint y: 165, endPoint x: 193, endPoint y: 164, distance: 109.2
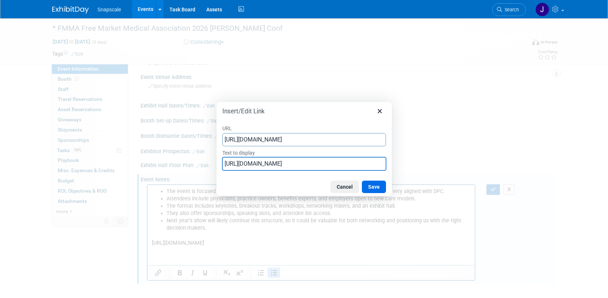
click at [194, 164] on div "Insert/Edit Link URL https://fmma.org/contact/ Text to display https://fmma.org…" at bounding box center [304, 149] width 608 height 298
type input "FMMA Home Page"
click at [376, 185] on button "Save" at bounding box center [374, 186] width 24 height 12
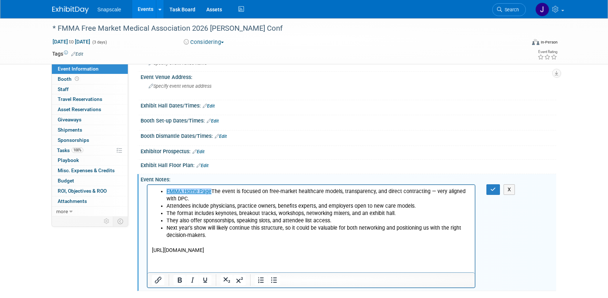
click at [251, 249] on p "https://fmma.org/contact/" at bounding box center [310, 249] width 319 height 7
drag, startPoint x: 220, startPoint y: 249, endPoint x: 142, endPoint y: 246, distance: 77.8
click at [147, 246] on html "FMMA Home Page The event is focused on free-market healthcare models, transpare…" at bounding box center [310, 219] width 327 height 69
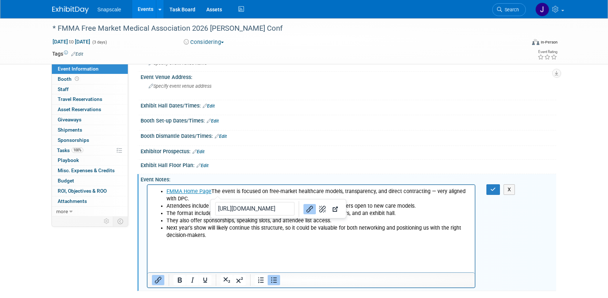
click at [211, 192] on li "FMMA Home Page The event is focused on free-market healthcare models, transpare…" at bounding box center [318, 195] width 304 height 15
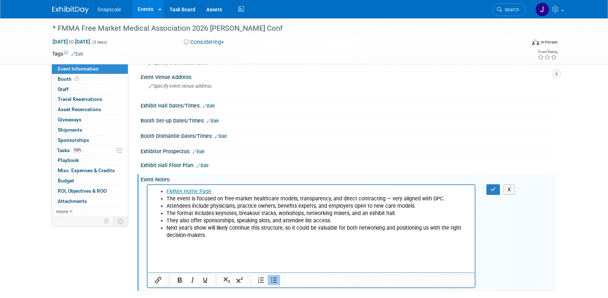
scroll to position [44, 0]
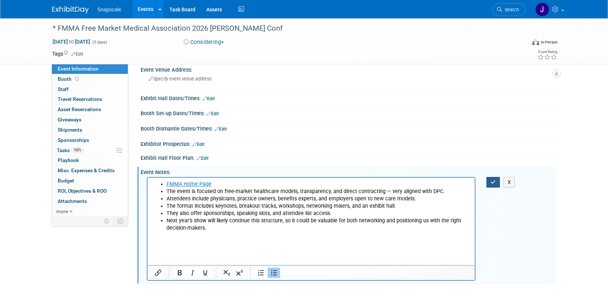
click at [490, 179] on icon "button" at bounding box center [492, 181] width 5 height 5
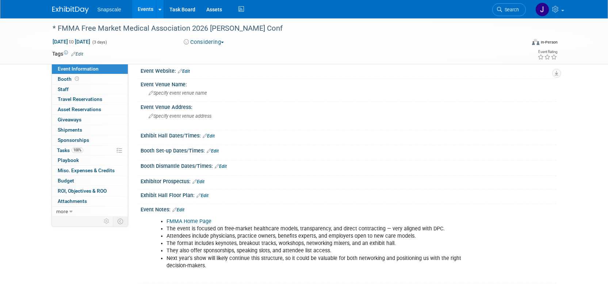
scroll to position [6, 0]
click at [62, 8] on img at bounding box center [70, 9] width 37 height 7
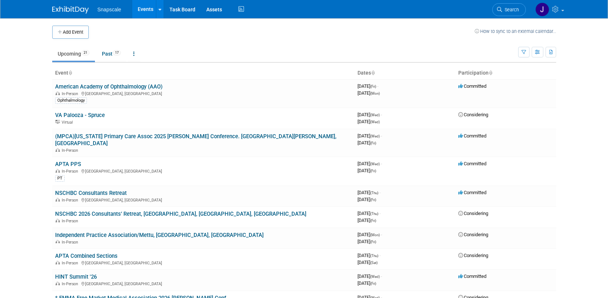
click at [57, 161] on link "APTA PPS" at bounding box center [68, 164] width 26 height 7
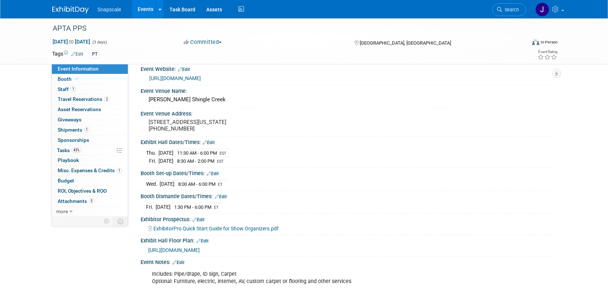
scroll to position [11, 0]
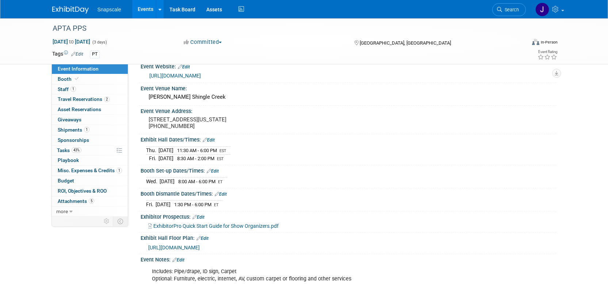
click at [200, 246] on span "https://www.conferenceharvester.com/floorplan/v2/index.asp?EventKey=XOOINGCY" at bounding box center [173, 247] width 51 height 6
click at [61, 88] on span "Staff 1" at bounding box center [67, 89] width 18 height 6
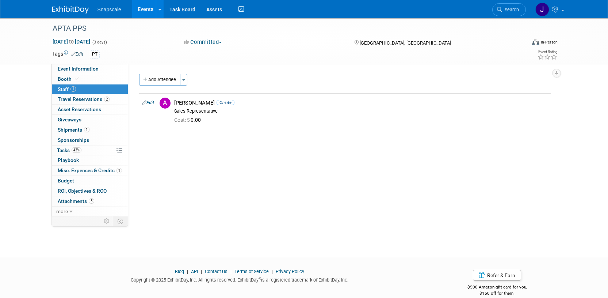
click at [150, 80] on button "Add Attendee" at bounding box center [159, 80] width 41 height 12
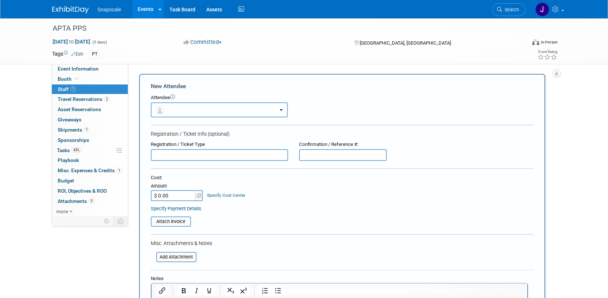
click at [174, 111] on button "button" at bounding box center [219, 109] width 137 height 15
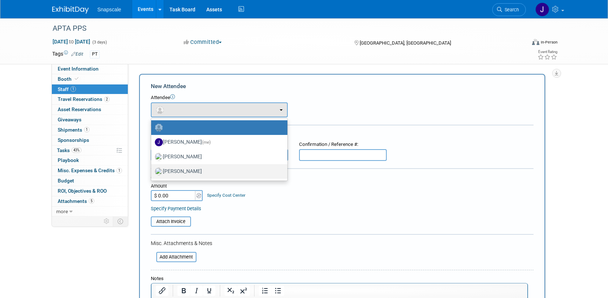
click at [179, 170] on label "[PERSON_NAME]" at bounding box center [217, 171] width 125 height 12
click at [152, 170] on input "[PERSON_NAME]" at bounding box center [149, 170] width 5 height 5
select select "ca7689c0-af1c-45ae-8aa0-ea2bb2b809f0"
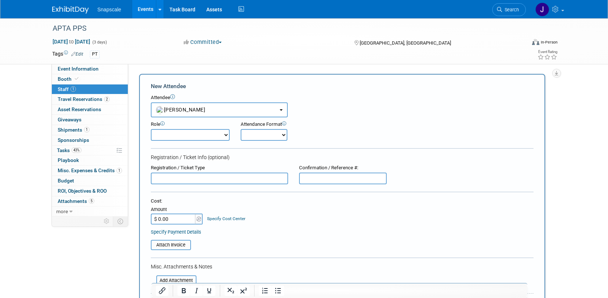
click at [176, 137] on select "Demonstrator Host Planner Presenter Sales Representative Set-up/Dismantle Crew …" at bounding box center [190, 135] width 79 height 12
click at [269, 136] on select "Onsite Remote" at bounding box center [264, 135] width 47 height 12
select select "1"
click at [241, 129] on select "Onsite Remote" at bounding box center [264, 135] width 47 height 12
click at [170, 178] on input "text" at bounding box center [219, 178] width 137 height 12
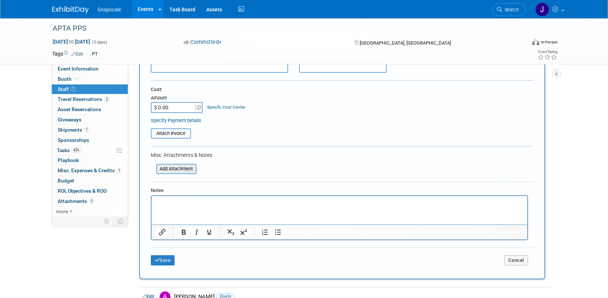
scroll to position [112, 0]
click at [180, 204] on p "Rich Text Area. Press ALT-0 for help." at bounding box center [339, 201] width 367 height 7
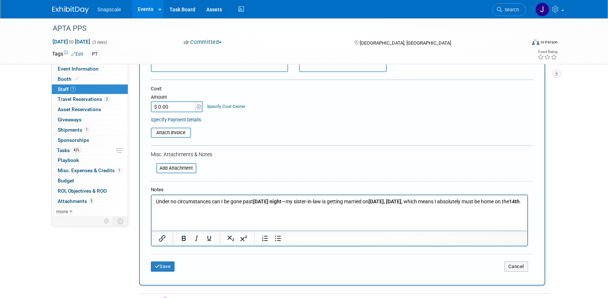
click at [164, 268] on button "Save" at bounding box center [163, 266] width 24 height 10
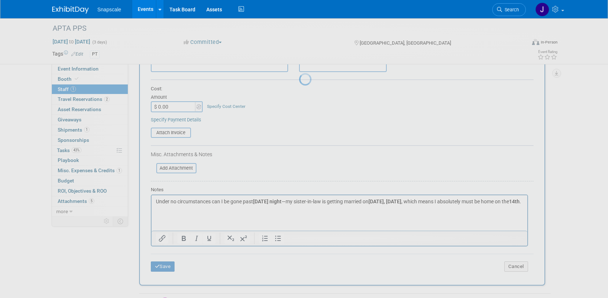
scroll to position [11, 0]
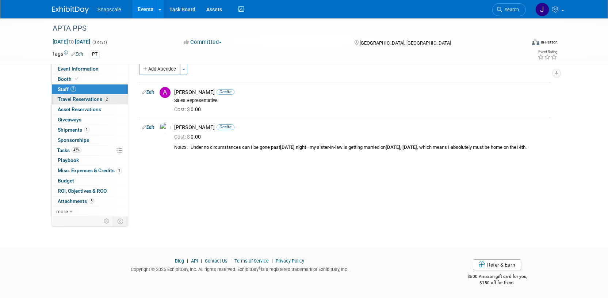
click at [70, 97] on span "Travel Reservations 2" at bounding box center [84, 99] width 52 height 6
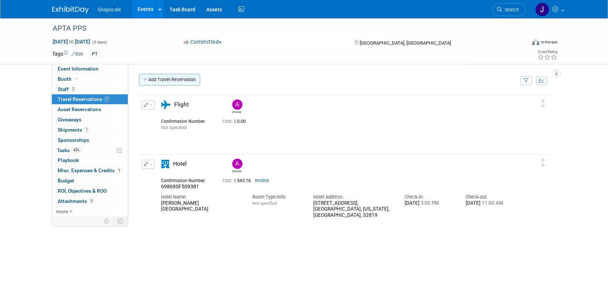
click at [157, 77] on link "Add Travel Reservation" at bounding box center [169, 80] width 61 height 12
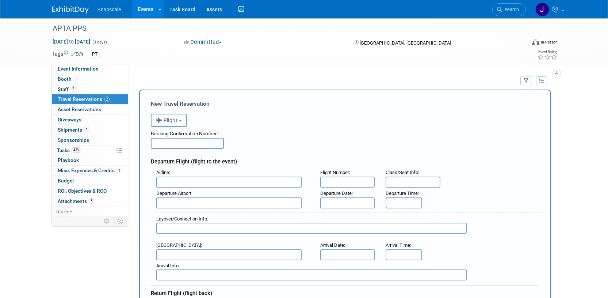
click at [181, 202] on input "text" at bounding box center [228, 202] width 145 height 11
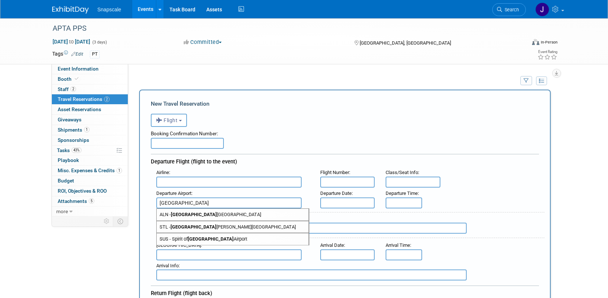
scroll to position [9, 0]
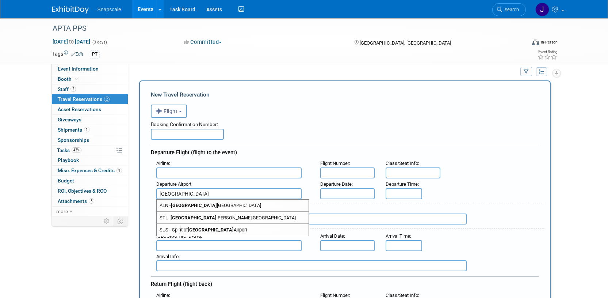
click at [183, 213] on span "STL - St Louis Lambert International Airport" at bounding box center [233, 218] width 152 height 12
type input "STL - [GEOGRAPHIC_DATA][PERSON_NAME]"
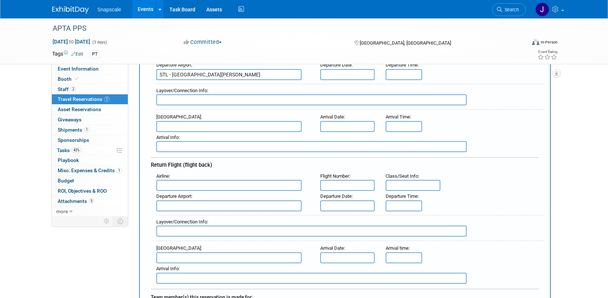
scroll to position [131, 0]
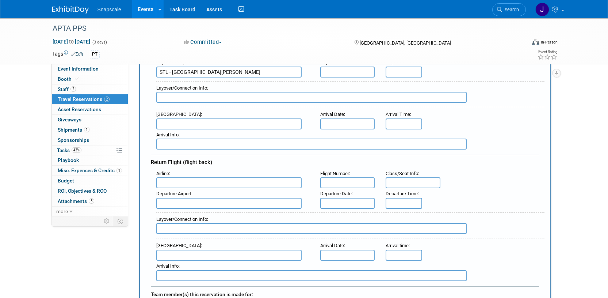
click at [176, 225] on input "text" at bounding box center [311, 228] width 310 height 11
paste input "Under no circumstances can I be gone past [DATE] night—my sister-in-law is gett…"
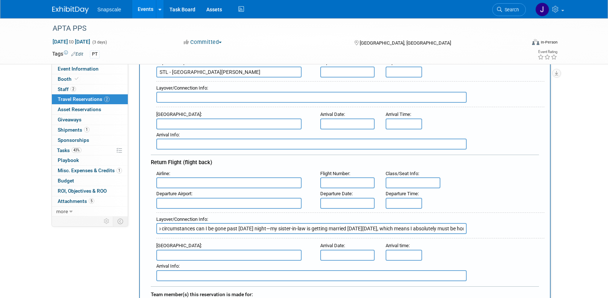
scroll to position [0, 0]
drag, startPoint x: 287, startPoint y: 227, endPoint x: 153, endPoint y: 226, distance: 133.6
click at [153, 227] on div "Layover/Connection Info : Under no circumstances can I be gone past Friday nigh…" at bounding box center [348, 224] width 394 height 32
type input "Under no circumstances can I be gone past [DATE] night—my sister-in-law is gett…"
click at [188, 242] on div "Arrival Airport :" at bounding box center [232, 245] width 153 height 8
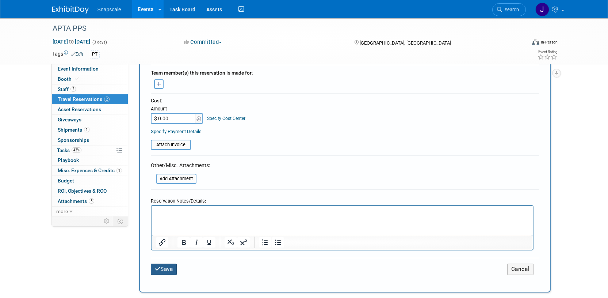
click at [165, 270] on button "Save" at bounding box center [164, 268] width 26 height 11
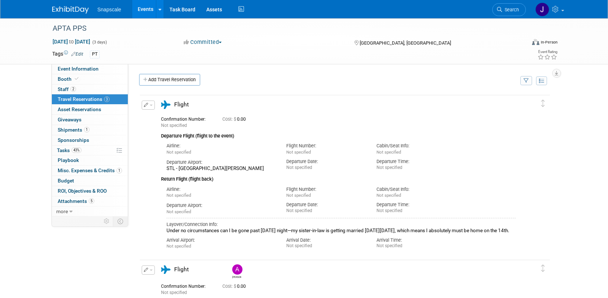
click at [66, 11] on img at bounding box center [70, 9] width 37 height 7
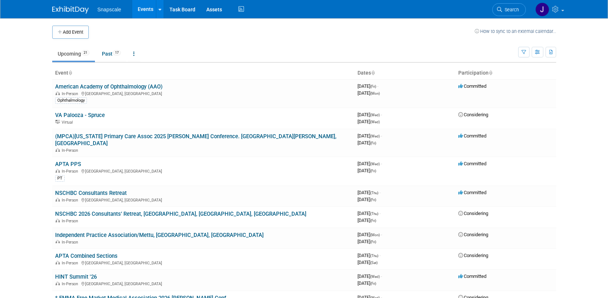
click at [69, 33] on button "Add Event" at bounding box center [70, 32] width 37 height 13
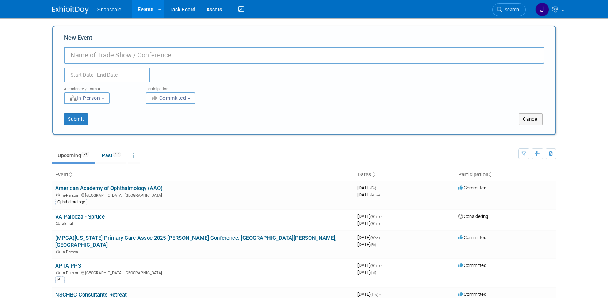
paste input "2025 GNYDM"
click at [90, 56] on input "2025 GNYDM" at bounding box center [304, 55] width 480 height 17
click at [112, 55] on input "2025 GNYDM" at bounding box center [304, 55] width 480 height 17
click at [145, 55] on input "2025 GNYDM. Greatwer new York Dental Mtg" at bounding box center [304, 55] width 480 height 17
drag, startPoint x: 85, startPoint y: 55, endPoint x: 63, endPoint y: 56, distance: 22.3
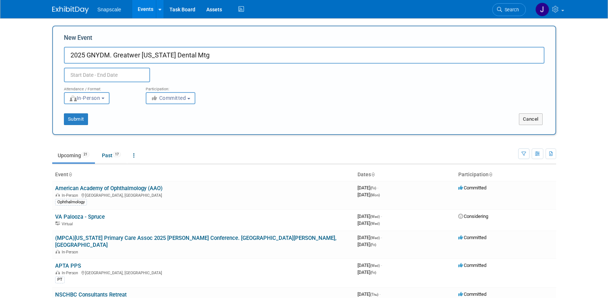
click at [63, 55] on div "New Event 2025 GNYDM. Greatwer New York Dental Mtg Duplicate Event Warning Atte…" at bounding box center [304, 80] width 504 height 109
drag, startPoint x: 118, startPoint y: 55, endPoint x: 131, endPoint y: 56, distance: 13.5
click at [118, 55] on input "GNYDM. Greatwer New York Dental Mtg" at bounding box center [304, 55] width 480 height 17
click at [183, 55] on input "GNYDM. Greater New York Dental Mtg" at bounding box center [304, 55] width 480 height 17
paste input "2025"
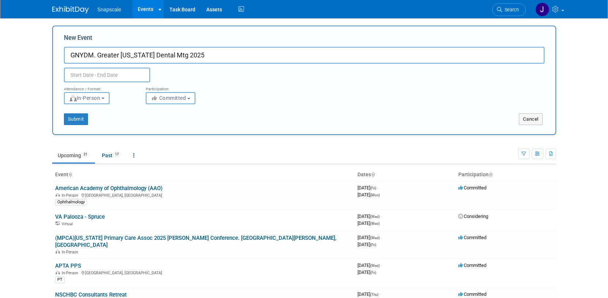
click at [99, 56] on input "GNYDM. Greater New York Dental Mtg 2025" at bounding box center [304, 55] width 480 height 17
drag, startPoint x: 72, startPoint y: 55, endPoint x: 97, endPoint y: 57, distance: 24.8
click at [72, 55] on input "GNYDM Greater New York Dental Mtg 2025" at bounding box center [304, 54] width 480 height 17
type input "*GNYDM Greater [US_STATE] Dental Mtg 2025"
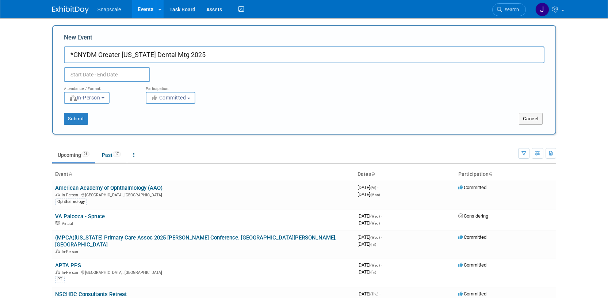
click at [108, 73] on input "text" at bounding box center [107, 74] width 86 height 15
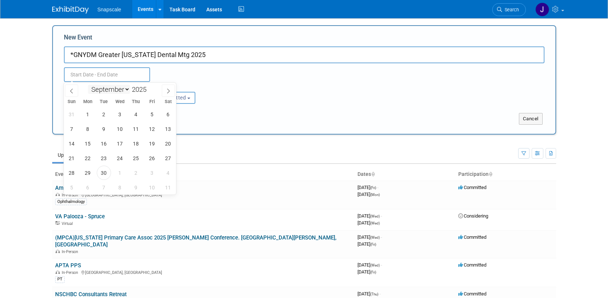
click at [128, 89] on select "January February March April May June July August September October November De…" at bounding box center [109, 89] width 42 height 9
select select "10"
click at [88, 85] on select "January February March April May June July August September October November De…" at bounding box center [109, 89] width 42 height 9
click at [69, 190] on span "30" at bounding box center [72, 187] width 14 height 14
click at [121, 188] on span "3" at bounding box center [120, 187] width 14 height 14
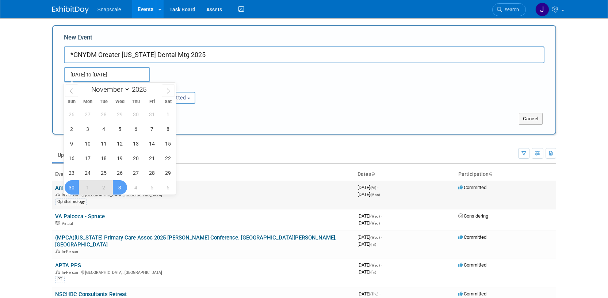
type input "Nov 30, 2025 to Dec 3, 2025"
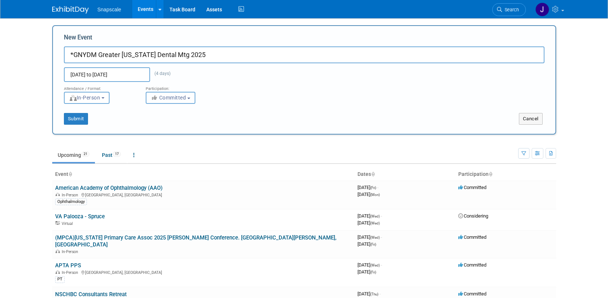
click at [176, 99] on span "Committed" at bounding box center [168, 98] width 35 height 6
click at [175, 125] on label "Considering" at bounding box center [174, 124] width 48 height 9
click at [153, 125] on input "Considering" at bounding box center [150, 125] width 5 height 5
select select "2"
click at [77, 118] on button "Submit" at bounding box center [76, 119] width 24 height 12
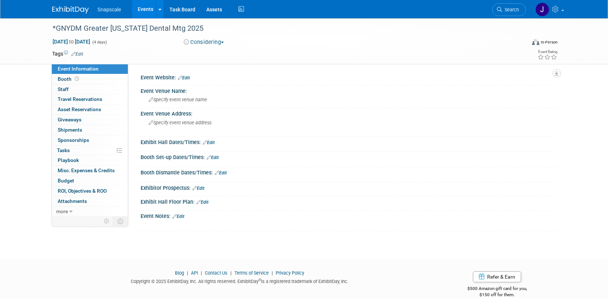
click at [188, 77] on link "Edit" at bounding box center [184, 77] width 12 height 5
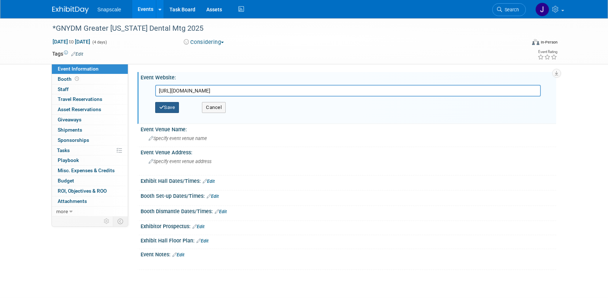
type input "[URL][DOMAIN_NAME]"
click at [168, 109] on button "Save" at bounding box center [167, 107] width 24 height 11
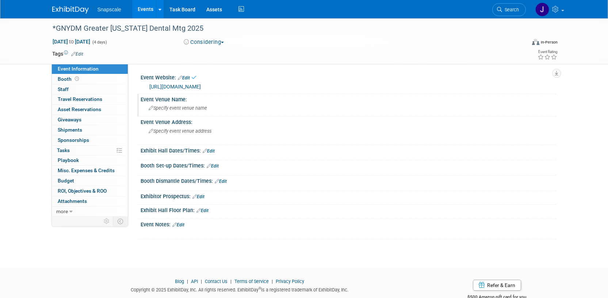
click at [177, 108] on span "Specify event venue name" at bounding box center [178, 107] width 58 height 5
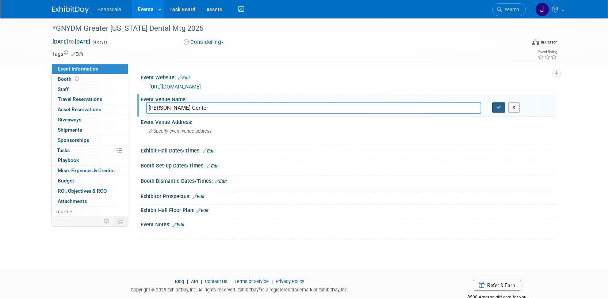
type input "[PERSON_NAME] Center"
click at [494, 108] on button "button" at bounding box center [498, 107] width 13 height 10
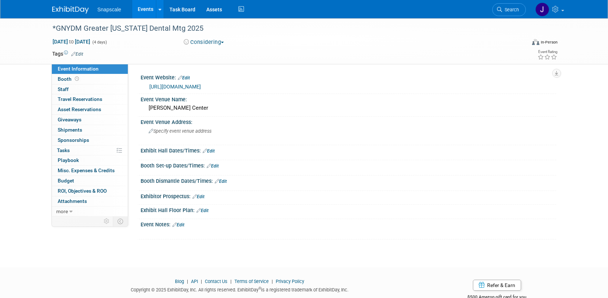
click at [69, 11] on img at bounding box center [70, 9] width 37 height 7
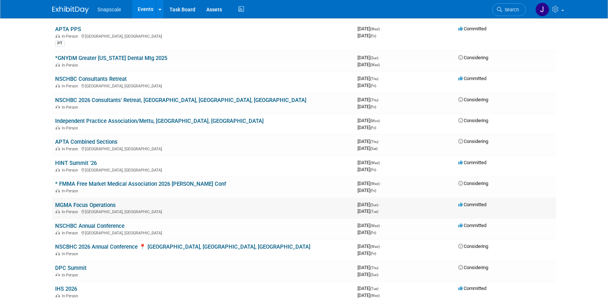
scroll to position [137, 0]
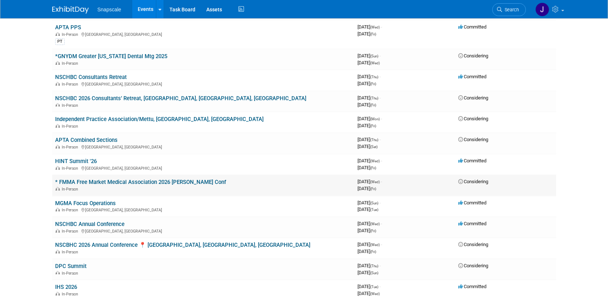
click at [162, 179] on link "* FMMA Free Market Medical Association 2026 [PERSON_NAME] Conf" at bounding box center [140, 182] width 171 height 7
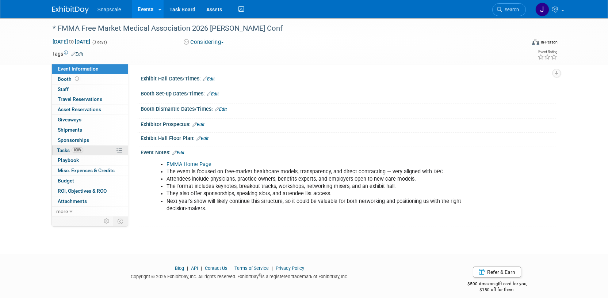
scroll to position [65, 0]
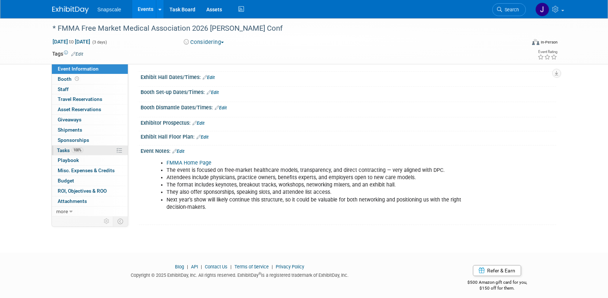
click at [57, 151] on span "Tasks 100%" at bounding box center [70, 150] width 26 height 6
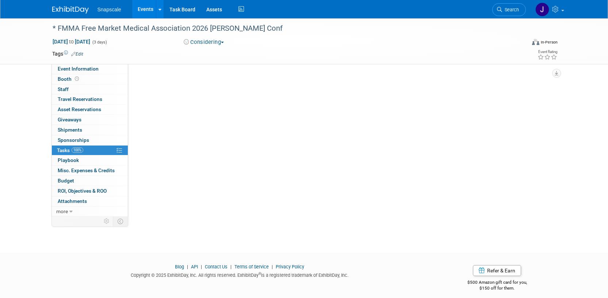
scroll to position [0, 0]
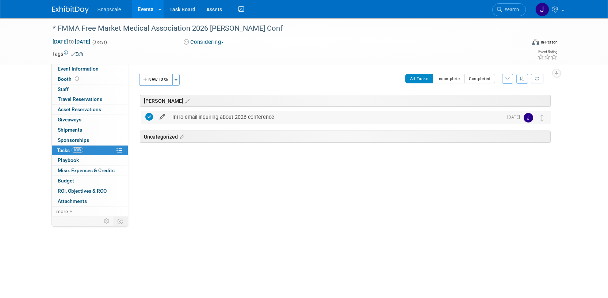
drag, startPoint x: 274, startPoint y: 116, endPoint x: 167, endPoint y: 116, distance: 106.6
click at [167, 116] on tr "Intro email inquiring about 2026 conference Pro tip: Press Ctrl-Enter to submit…" at bounding box center [345, 117] width 401 height 13
copy div "Intro email inquiring about 2026 conference"
click at [58, 5] on link at bounding box center [74, 6] width 45 height 6
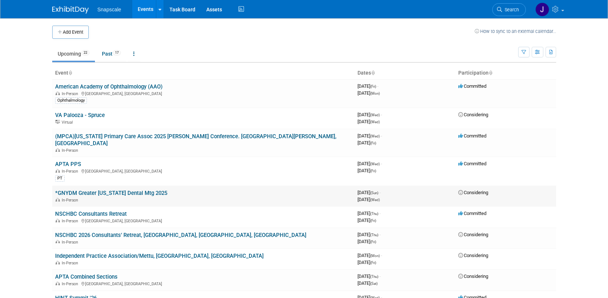
click at [74, 189] on link "*GNYDM Greater [US_STATE] Dental Mtg 2025" at bounding box center [111, 192] width 112 height 7
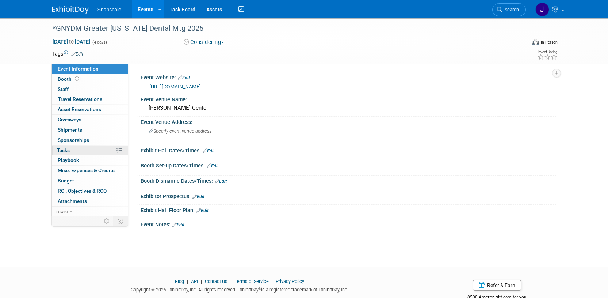
click at [76, 149] on link "0% Tasks 0%" at bounding box center [90, 150] width 76 height 10
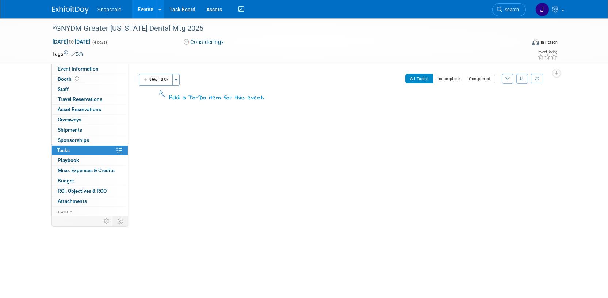
click at [156, 80] on button "New Task" at bounding box center [156, 80] width 34 height 12
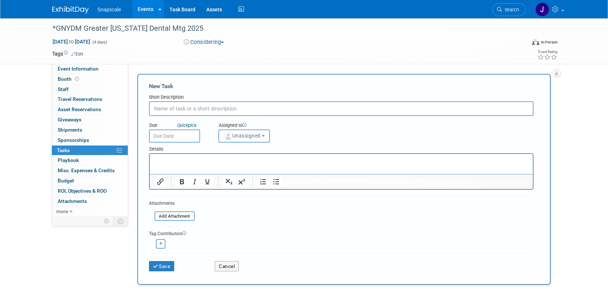
paste input "Intro email inquiring about 2026 conference"
drag, startPoint x: 226, startPoint y: 108, endPoint x: 231, endPoint y: 108, distance: 5.5
click at [226, 108] on input "Intro email inquiring about 2026 conference" at bounding box center [341, 108] width 384 height 15
type input "Intro email inquiring about 2025 conference"
click at [168, 162] on p "Rich Text Area. Press ALT-0 for help." at bounding box center [341, 160] width 375 height 7
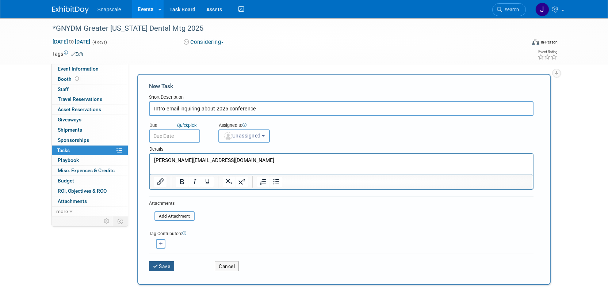
click at [159, 265] on button "Save" at bounding box center [162, 266] width 26 height 10
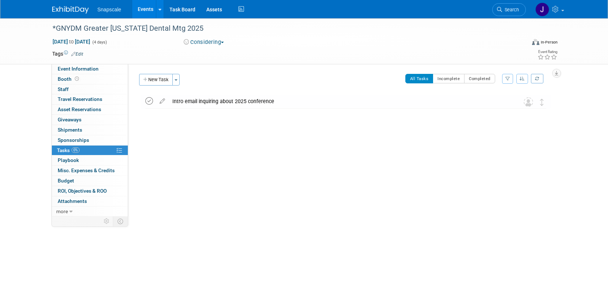
click at [150, 104] on icon at bounding box center [149, 101] width 8 height 8
click at [71, 12] on img at bounding box center [70, 9] width 37 height 7
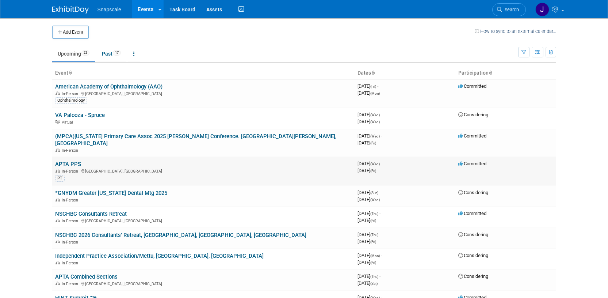
click at [147, 168] on div "In-Person [GEOGRAPHIC_DATA], [GEOGRAPHIC_DATA]" at bounding box center [203, 171] width 296 height 6
click at [69, 161] on link "APTA PPS" at bounding box center [68, 164] width 26 height 7
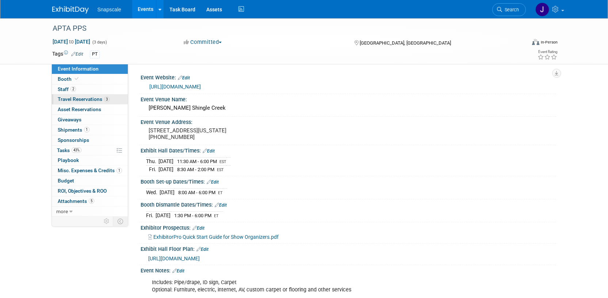
click at [63, 104] on link "3 Travel Reservations 3" at bounding box center [90, 99] width 76 height 10
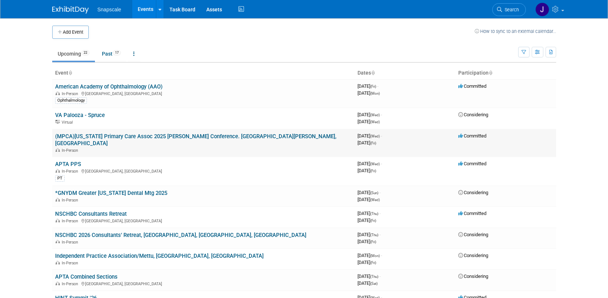
click at [165, 135] on link "(MPCA)[US_STATE] Primary Care Assoc 2025 [PERSON_NAME] Conference. [GEOGRAPHIC_…" at bounding box center [195, 140] width 281 height 14
click at [68, 161] on link "APTA PPS" at bounding box center [68, 164] width 26 height 7
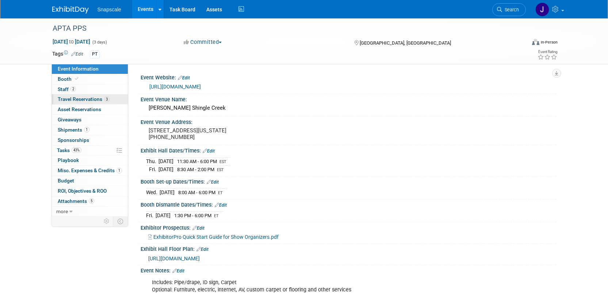
click at [78, 100] on span "Travel Reservations 3" at bounding box center [84, 99] width 52 height 6
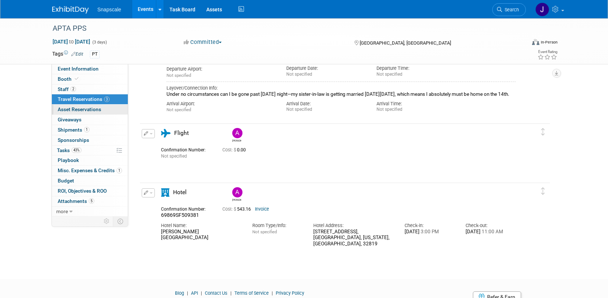
scroll to position [137, 0]
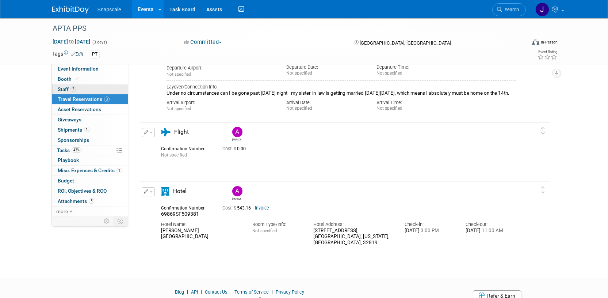
click at [59, 92] on span "Staff 2" at bounding box center [67, 89] width 18 height 6
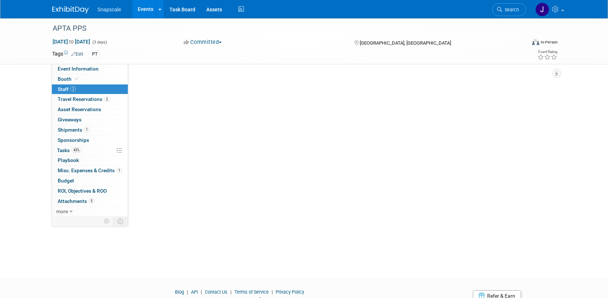
scroll to position [0, 0]
